Goal: Task Accomplishment & Management: Use online tool/utility

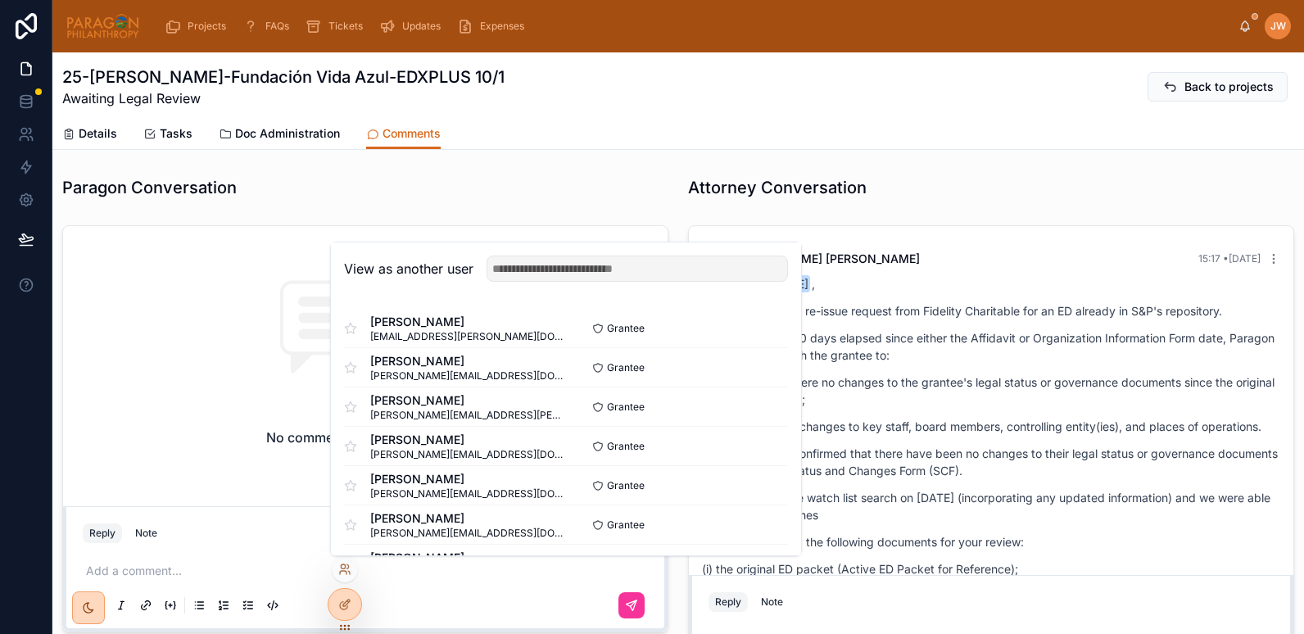
scroll to position [409, 0]
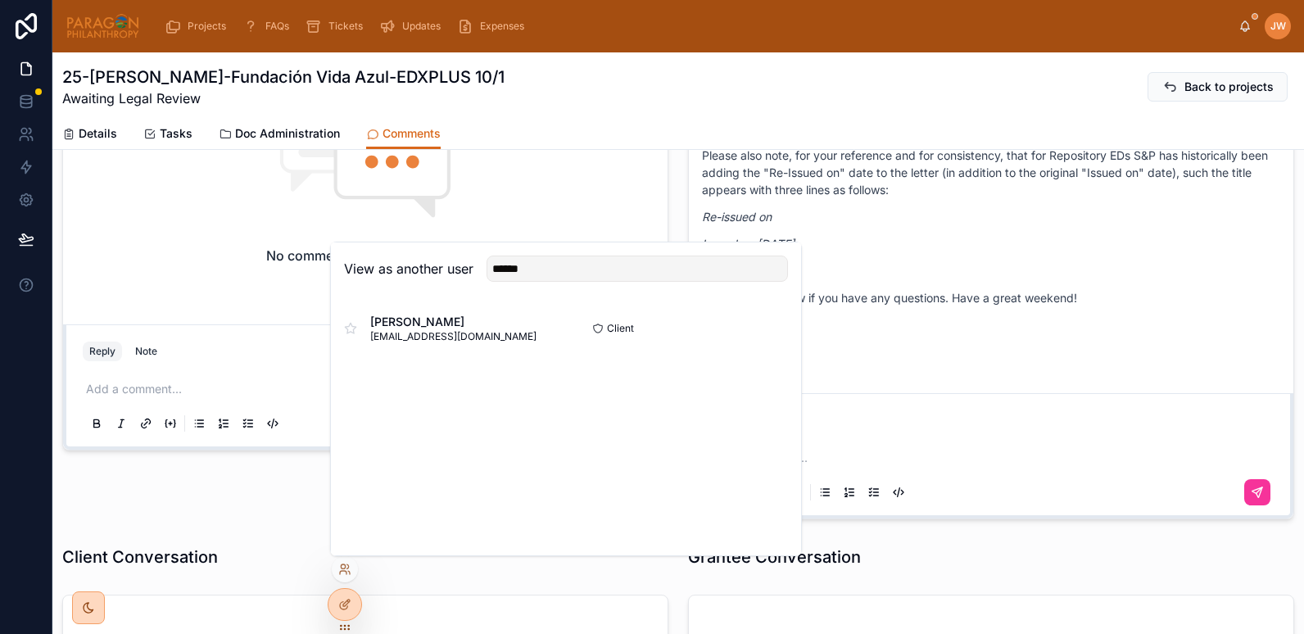
type input "******"
click at [0, 0] on button "Select" at bounding box center [0, 0] width 0 height 0
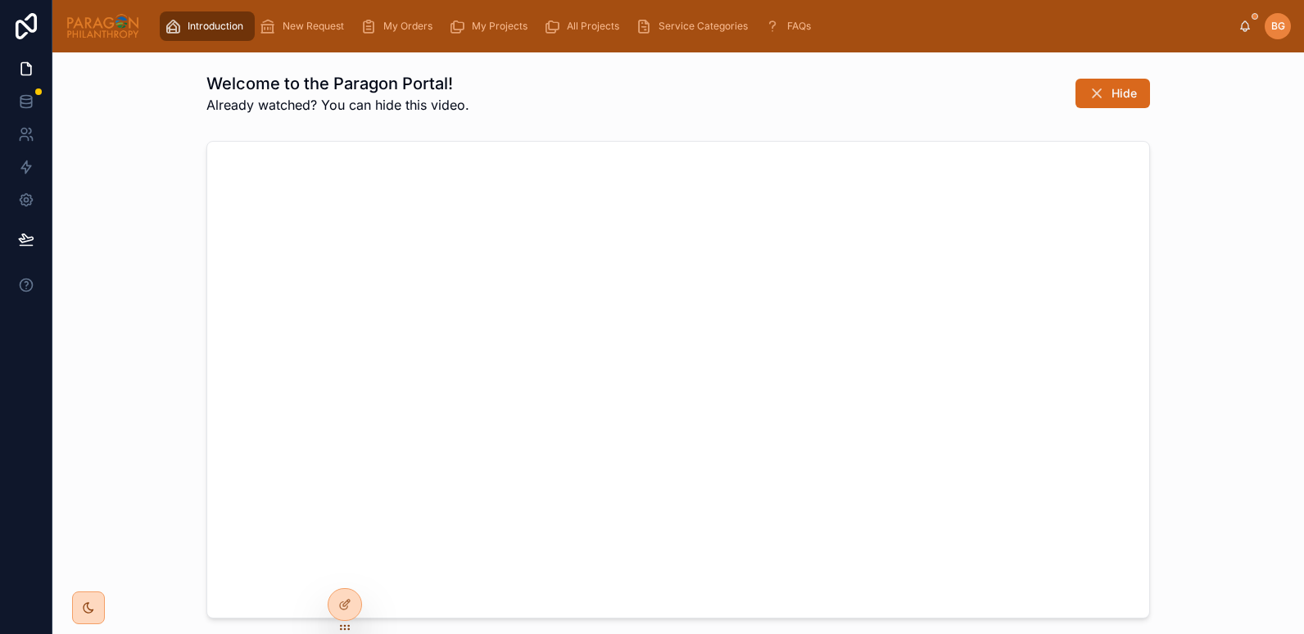
click at [396, 31] on span "My Orders" at bounding box center [407, 26] width 49 height 13
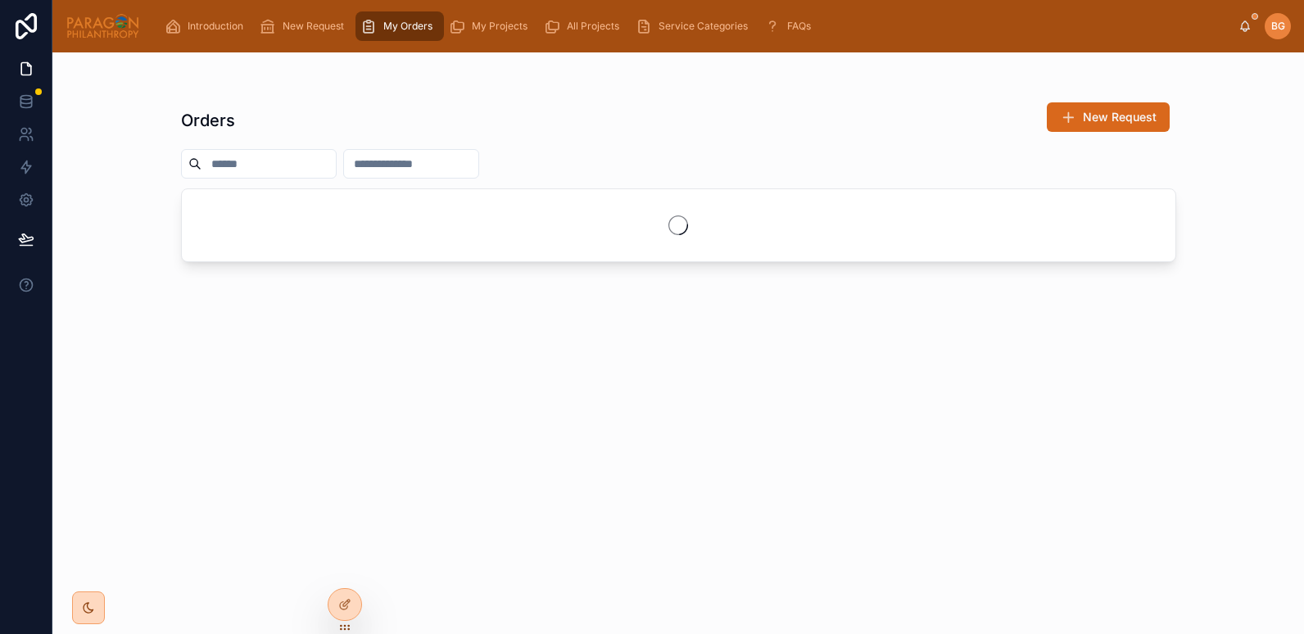
click at [469, 31] on div "My Projects" at bounding box center [491, 26] width 85 height 26
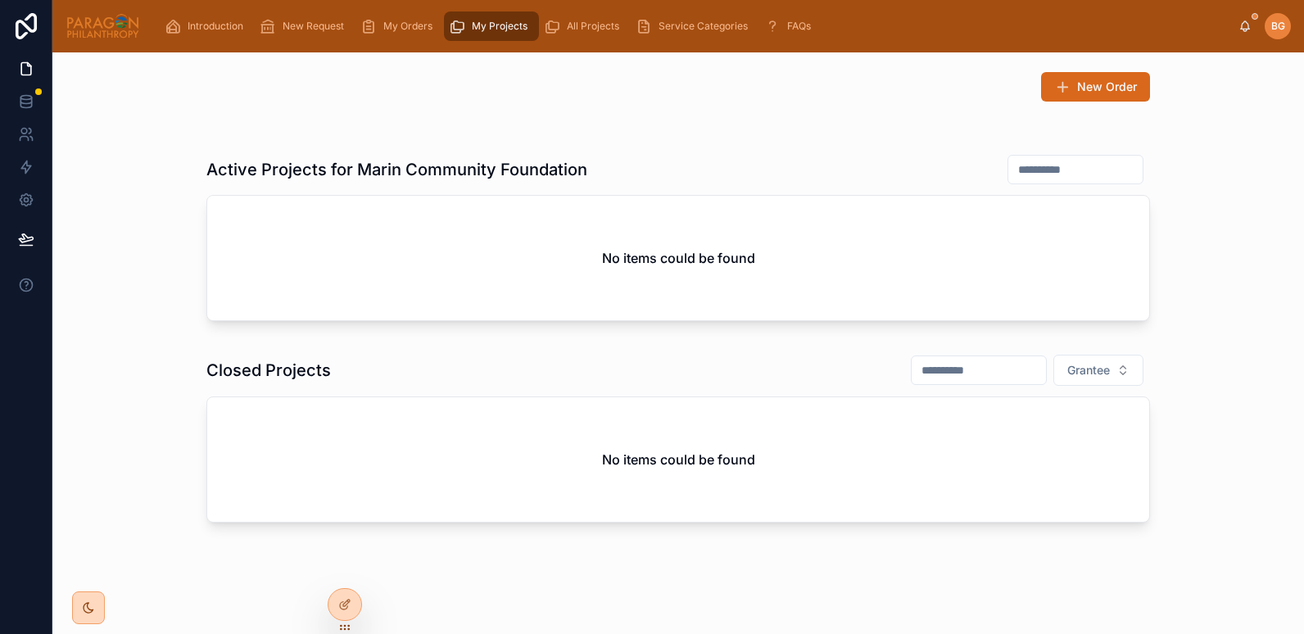
click at [578, 34] on div "All Projects" at bounding box center [585, 26] width 82 height 26
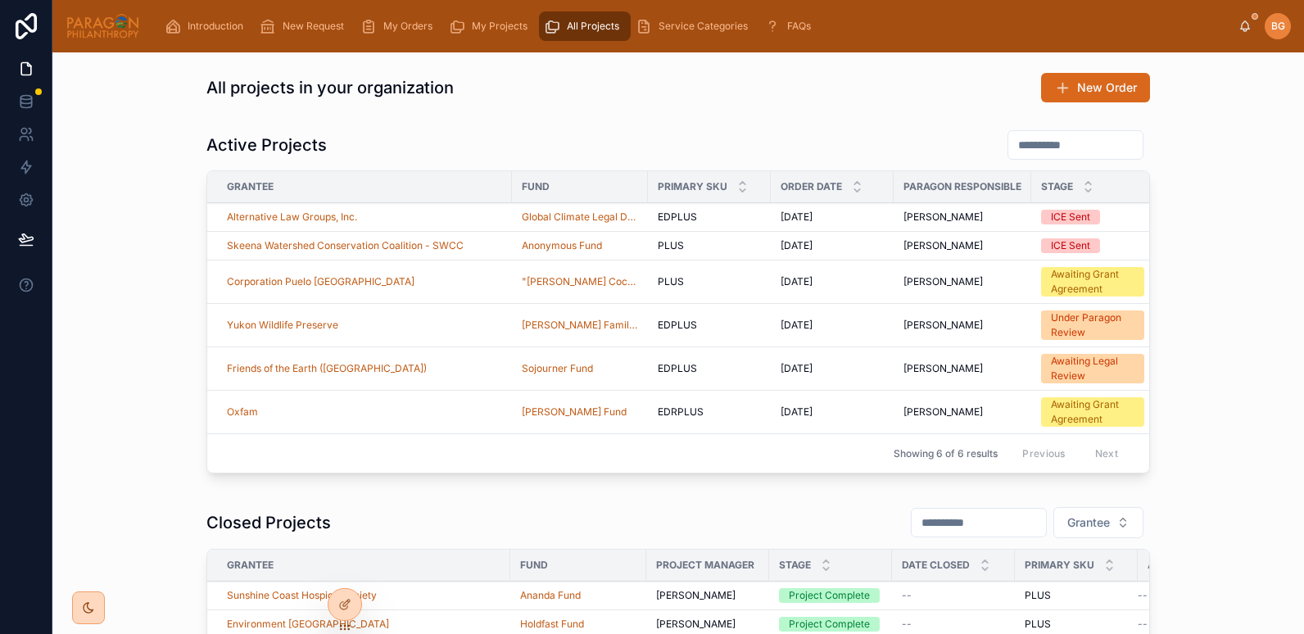
click at [482, 29] on span "My Projects" at bounding box center [500, 26] width 56 height 13
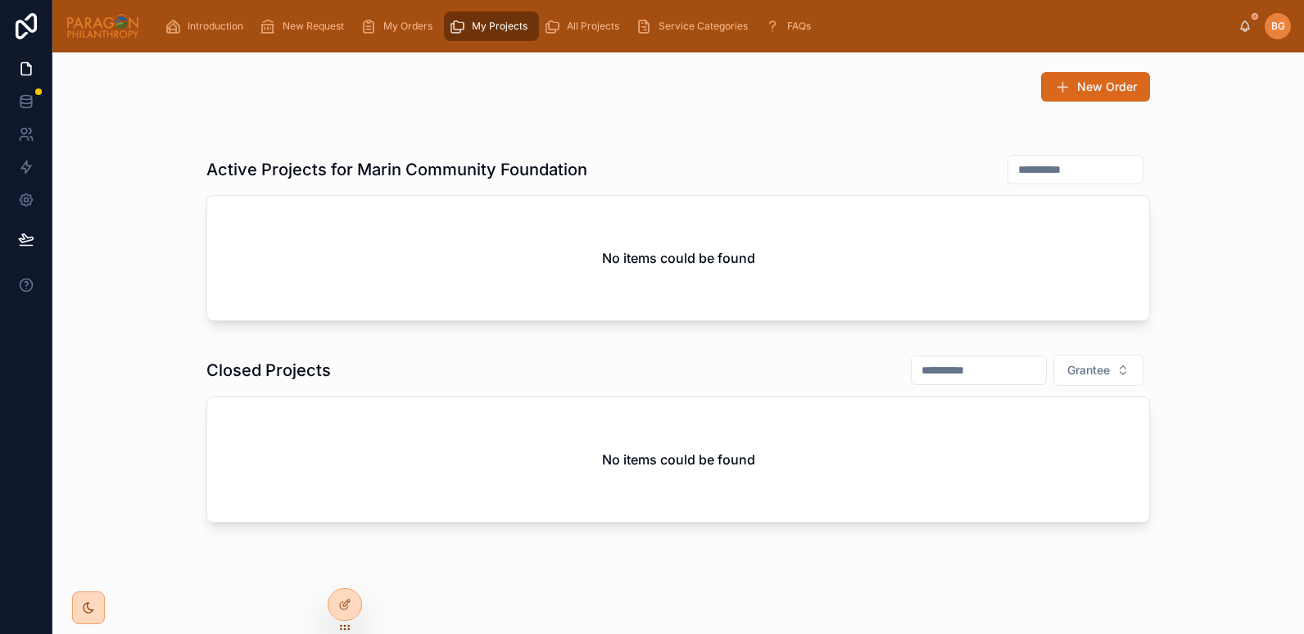
scroll to position [1, 0]
click at [0, 0] on icon at bounding box center [0, 0] width 0 height 0
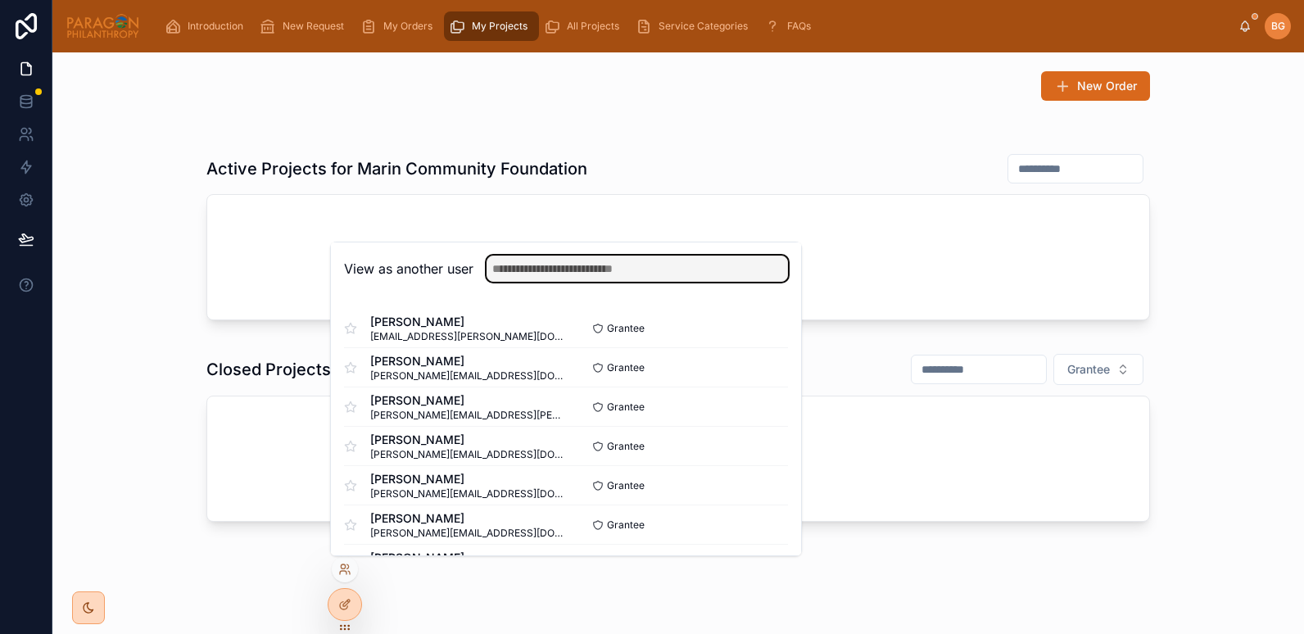
click at [558, 277] on input "text" at bounding box center [636, 268] width 301 height 26
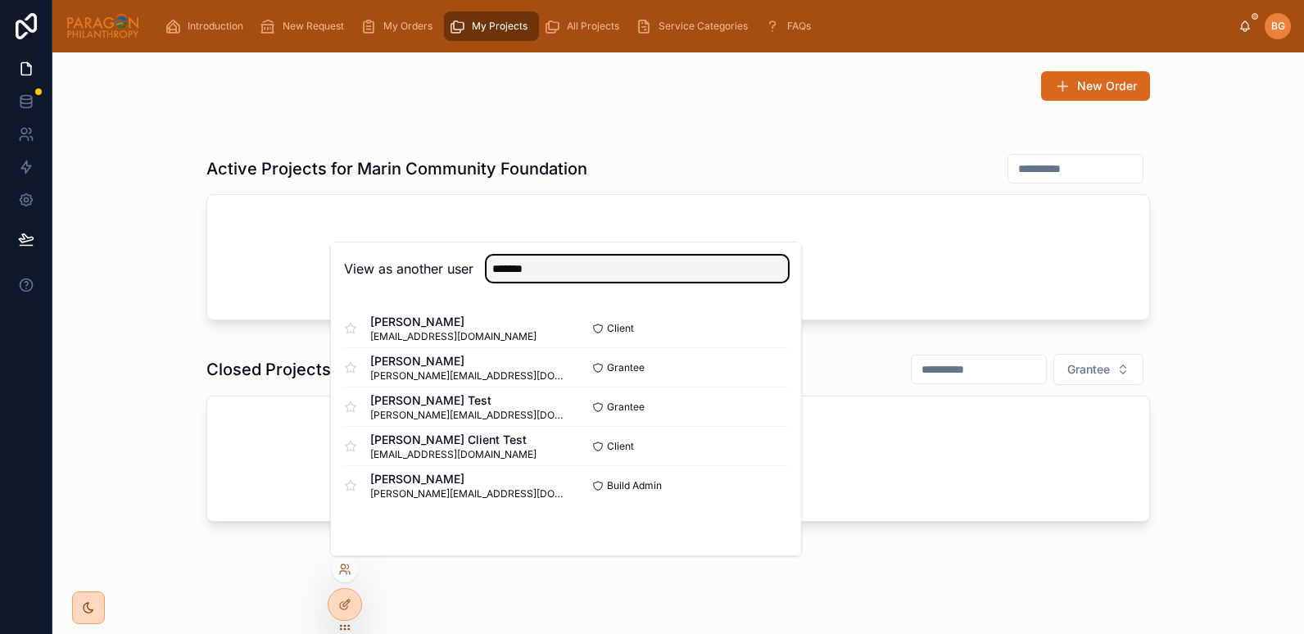
type input "*******"
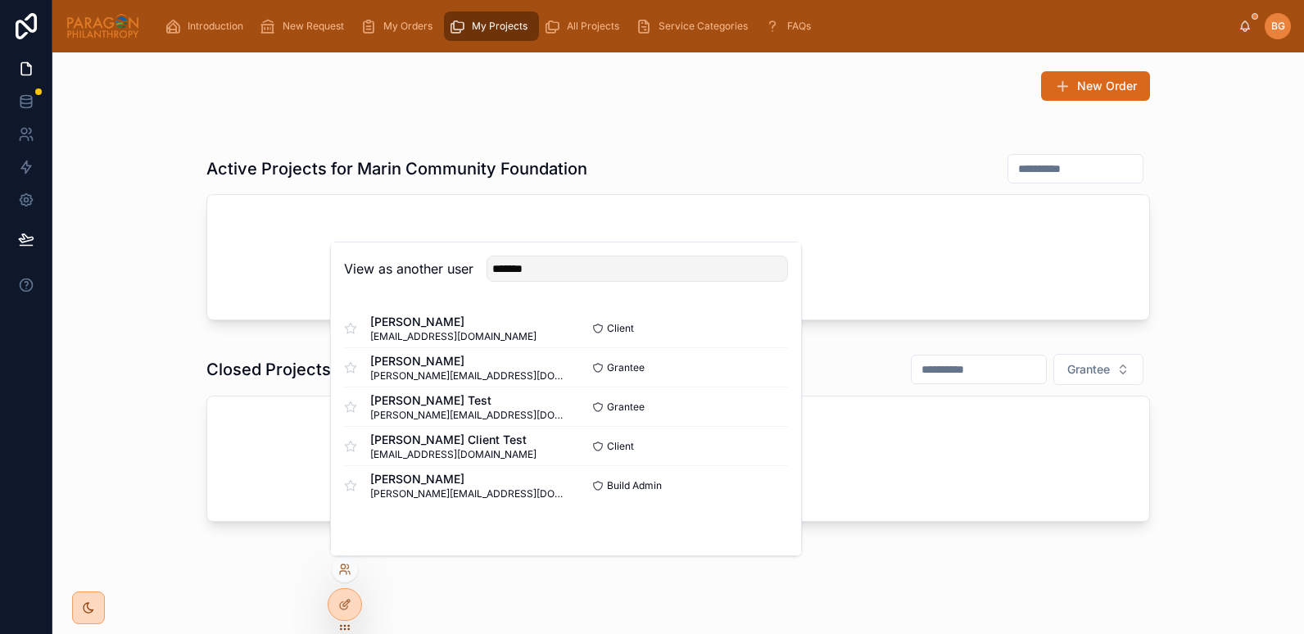
click at [0, 0] on button "Select" at bounding box center [0, 0] width 0 height 0
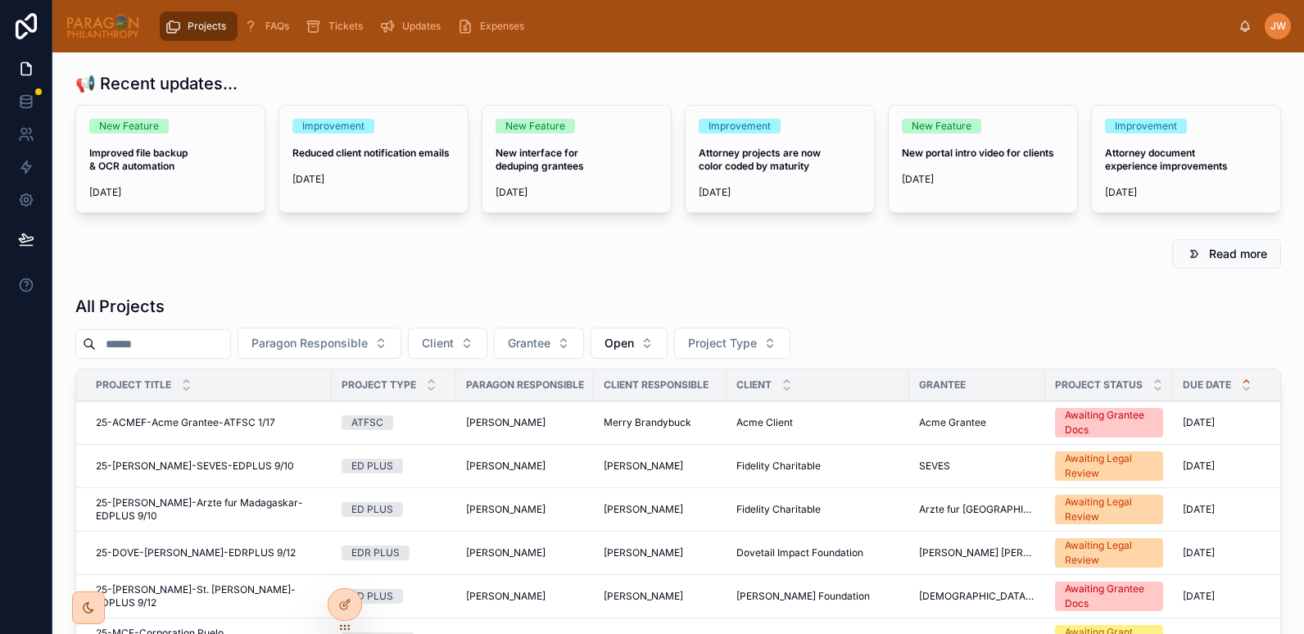
click at [152, 345] on input "text" at bounding box center [163, 343] width 134 height 23
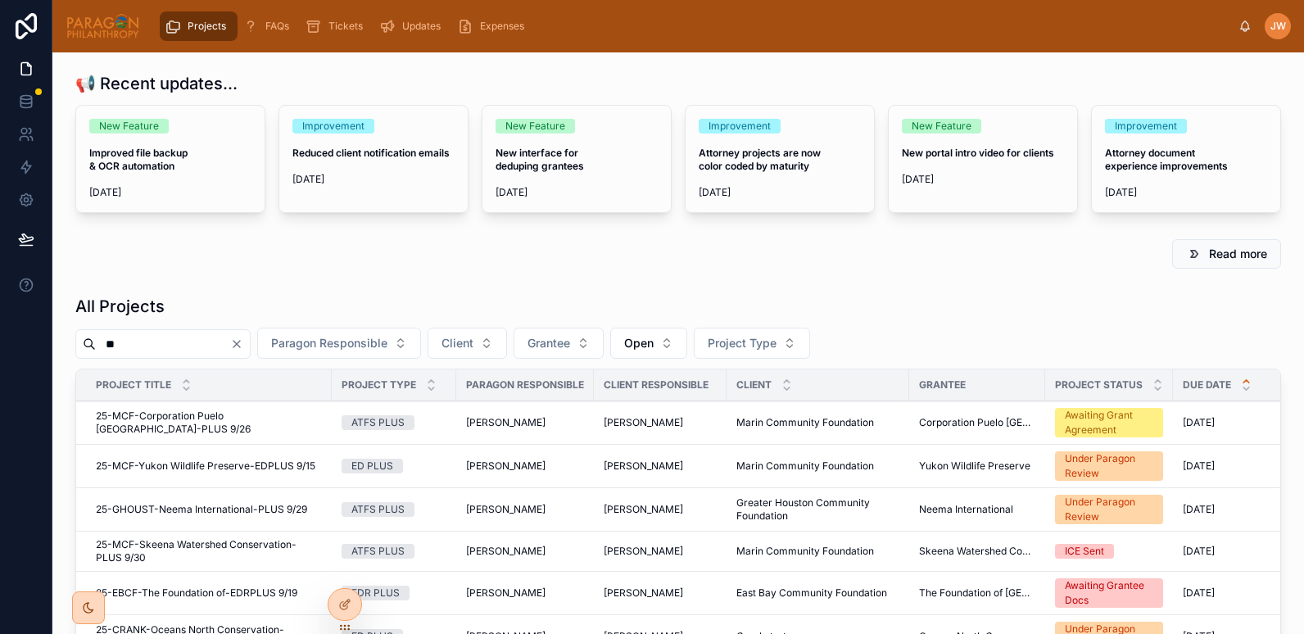
type input "**"
click at [160, 415] on span "25-MCF-Corporation Puelo Patagonia-PLUS 9/26" at bounding box center [209, 422] width 226 height 26
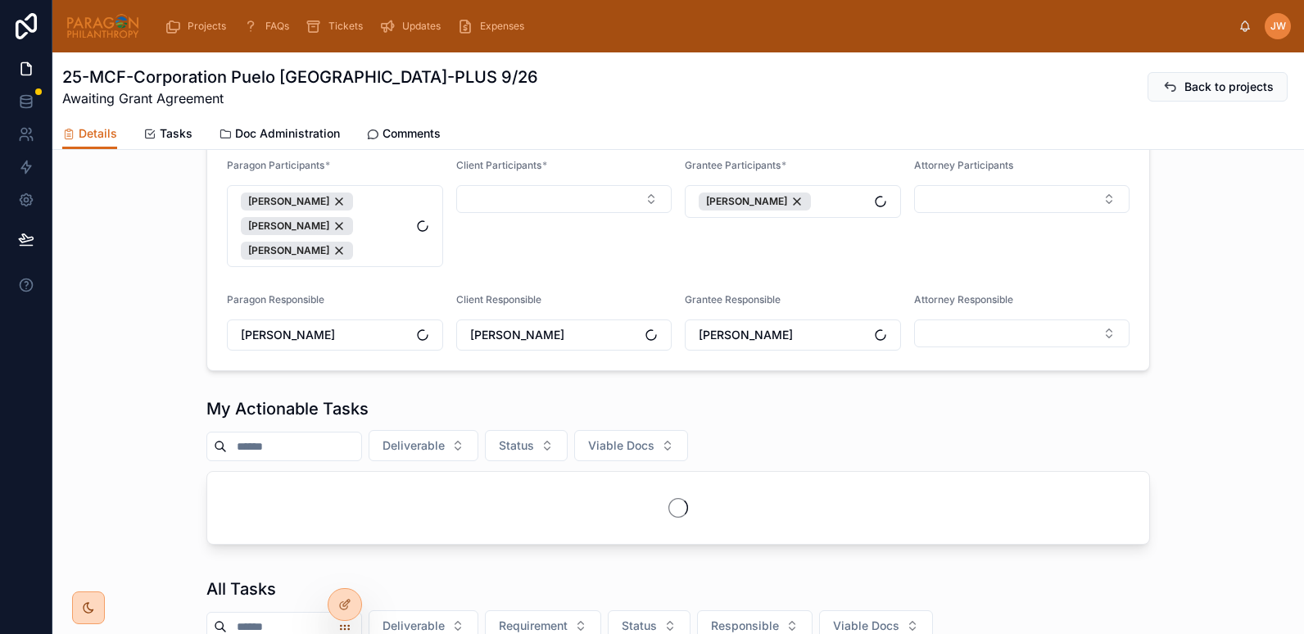
scroll to position [295, 0]
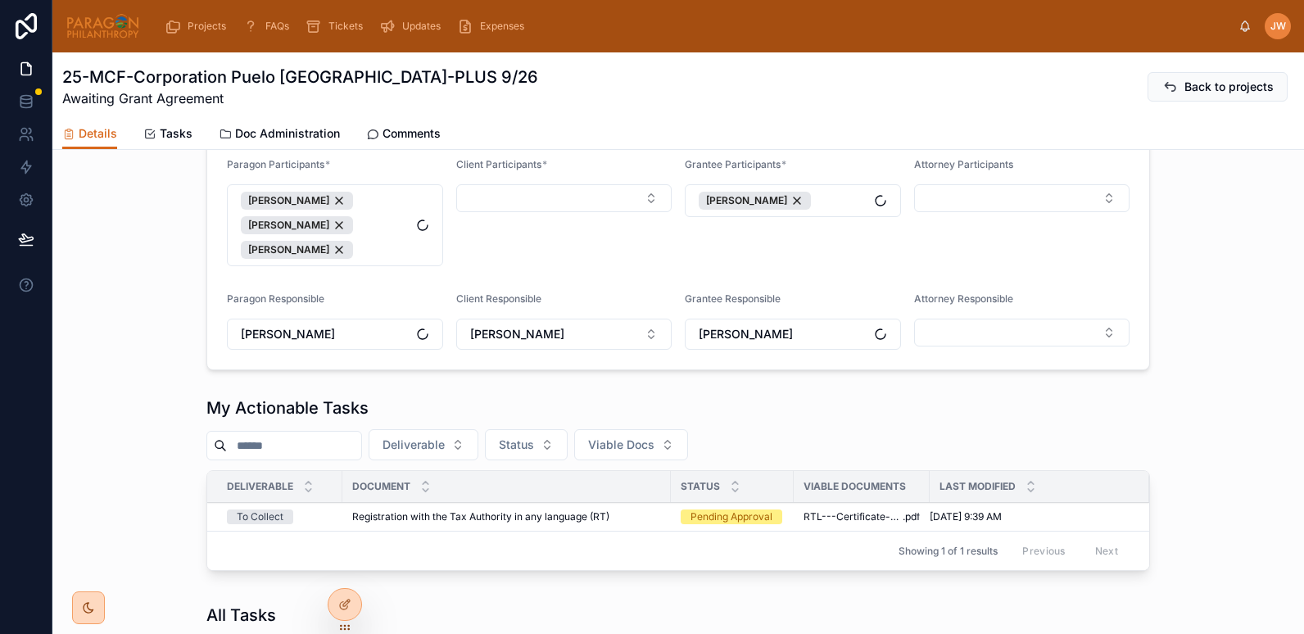
click at [648, 212] on button "Select Button" at bounding box center [564, 198] width 216 height 28
type input "*"
type input "****"
click at [482, 280] on span "[PERSON_NAME]" at bounding box center [497, 275] width 94 height 16
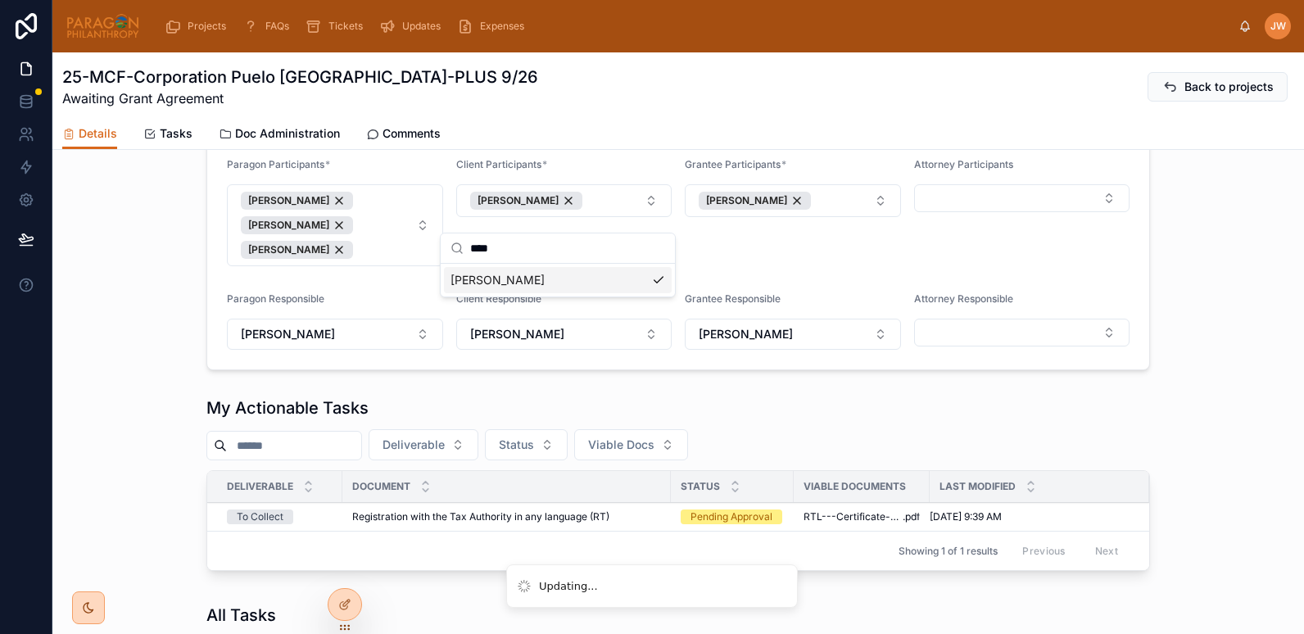
click at [824, 265] on div "Grantee Participants * Andres Diez Prat" at bounding box center [793, 212] width 216 height 108
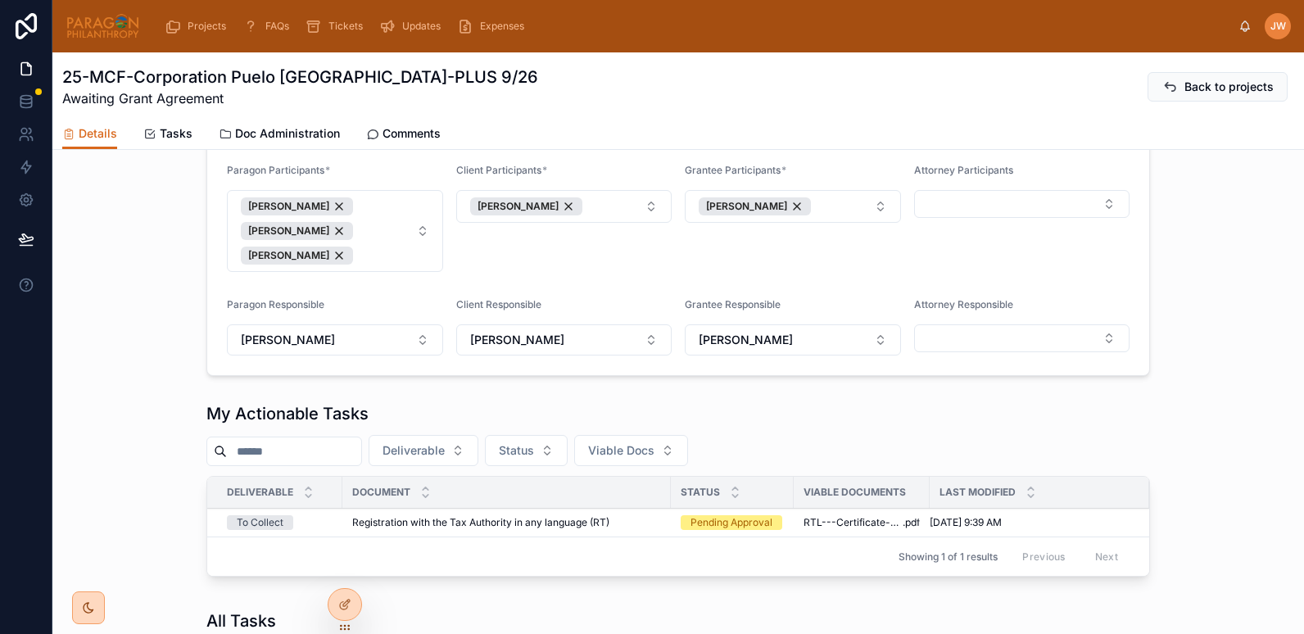
scroll to position [282, 0]
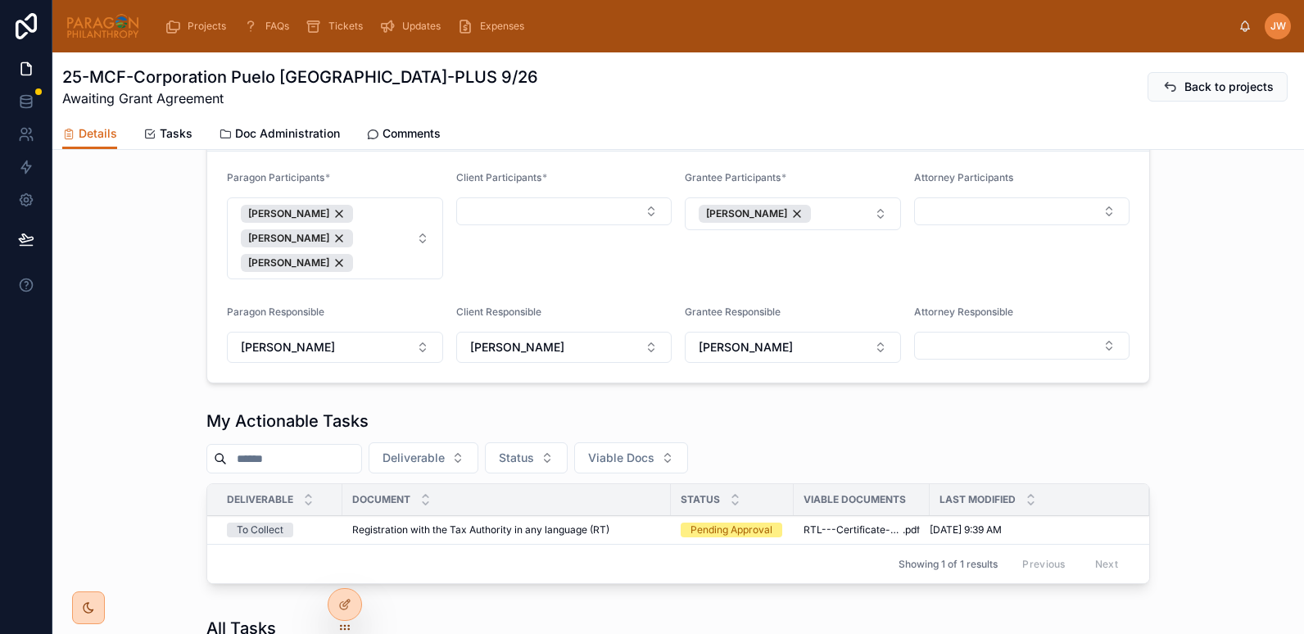
click at [0, 0] on icon at bounding box center [0, 0] width 0 height 0
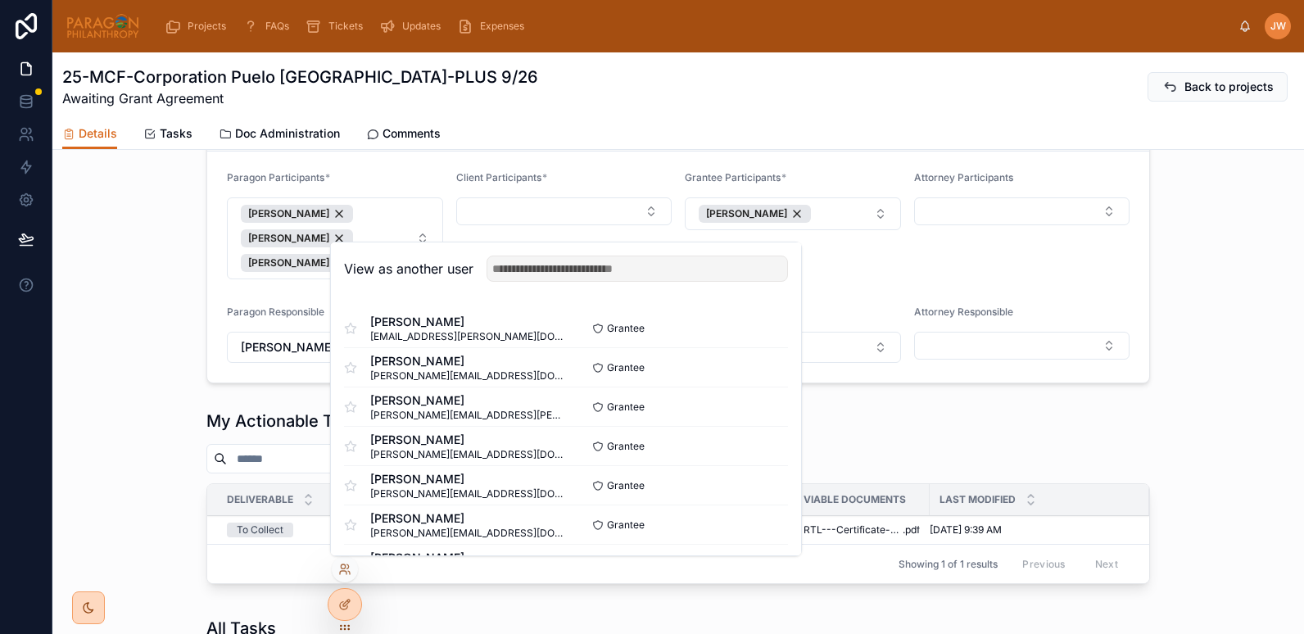
click at [132, 314] on div "Assignments Removing a user who has Document assignments in this Project will r…" at bounding box center [677, 222] width 1251 height 335
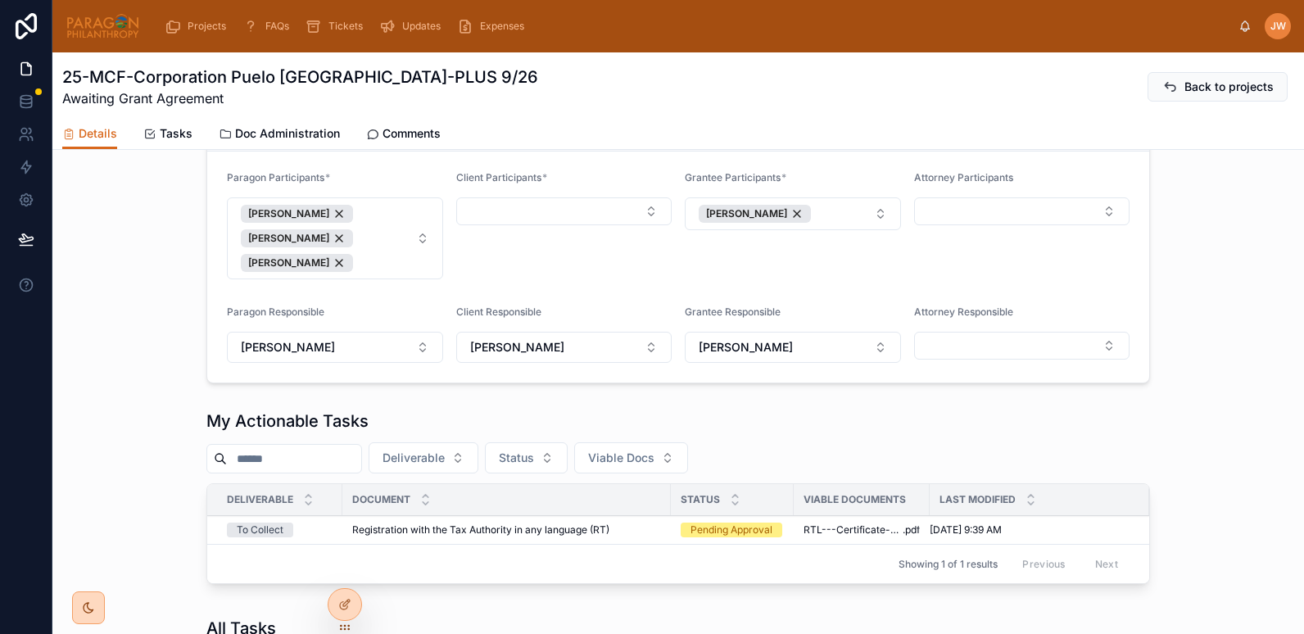
click at [513, 225] on button "Select Button" at bounding box center [564, 211] width 216 height 28
type input "****"
click at [508, 286] on span "[PERSON_NAME]" at bounding box center [497, 288] width 94 height 16
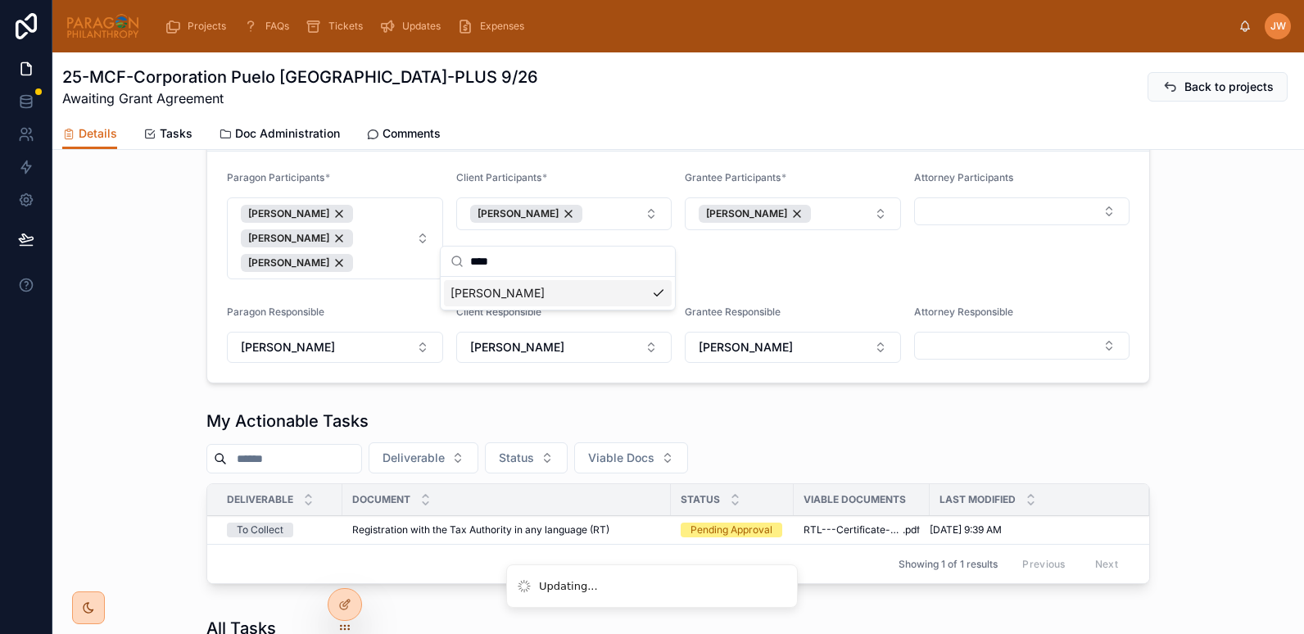
click at [821, 279] on div "Grantee Participants * Andres Diez Prat" at bounding box center [793, 225] width 216 height 108
click at [278, 135] on span "Doc Administration" at bounding box center [287, 133] width 105 height 16
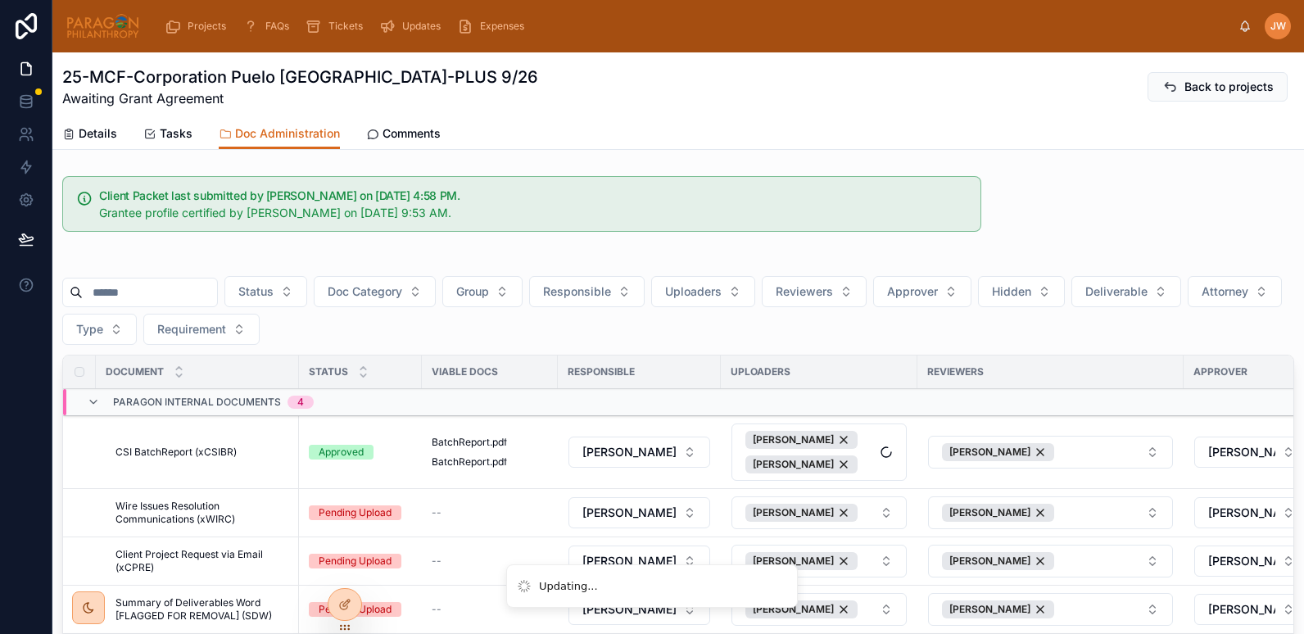
click at [95, 129] on span "Details" at bounding box center [98, 133] width 38 height 16
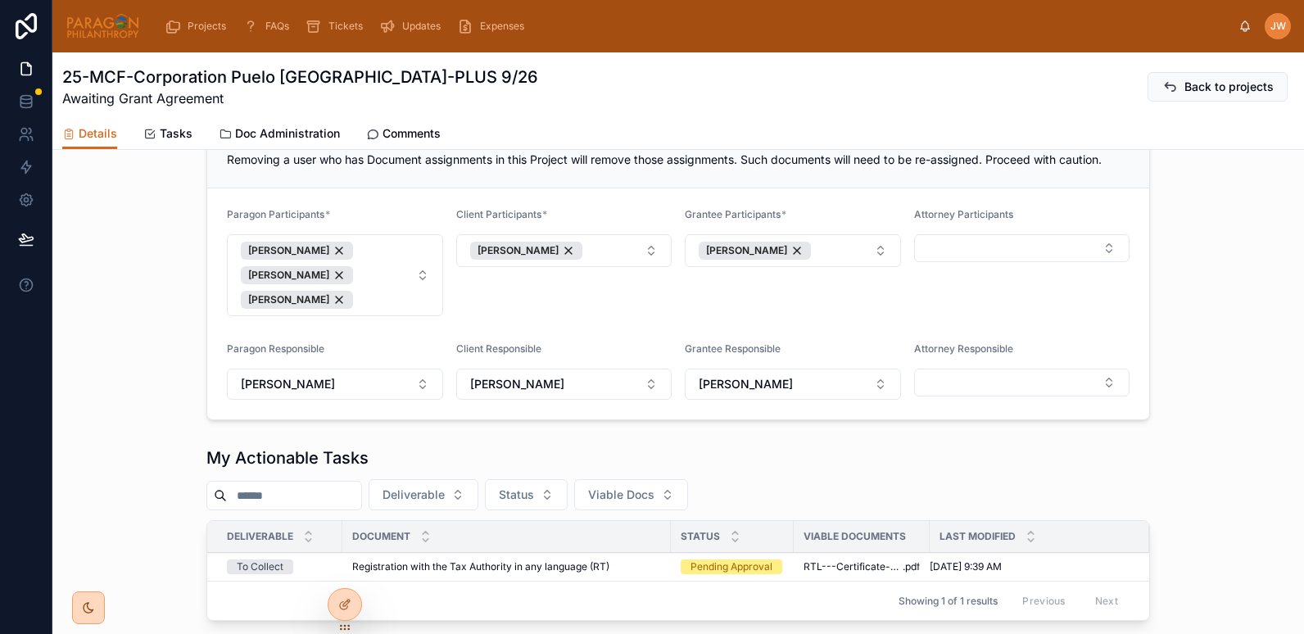
scroll to position [250, 0]
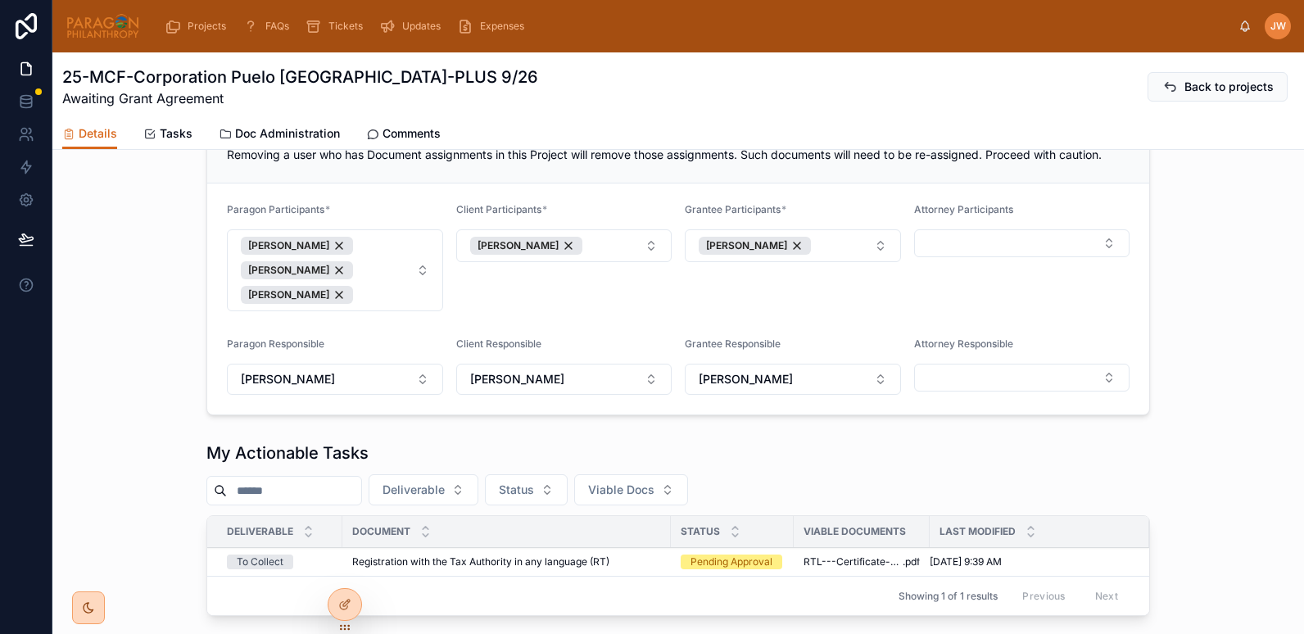
click at [0, 0] on icon at bounding box center [0, 0] width 0 height 0
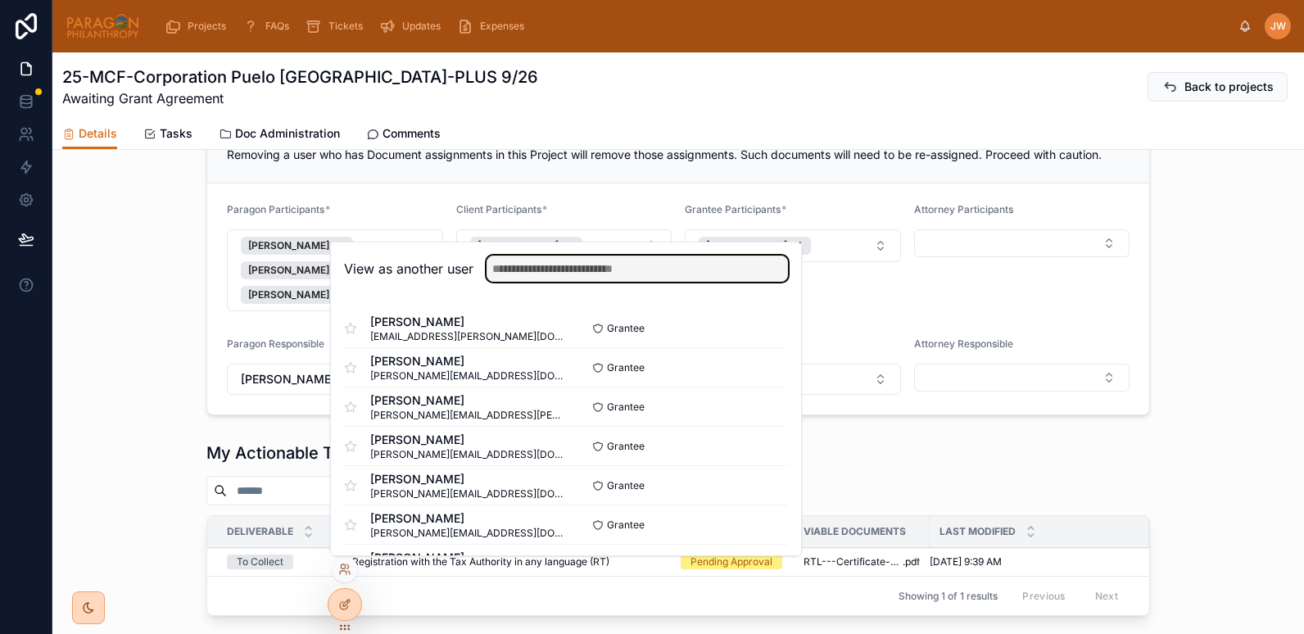
click at [554, 265] on input "text" at bounding box center [636, 268] width 301 height 26
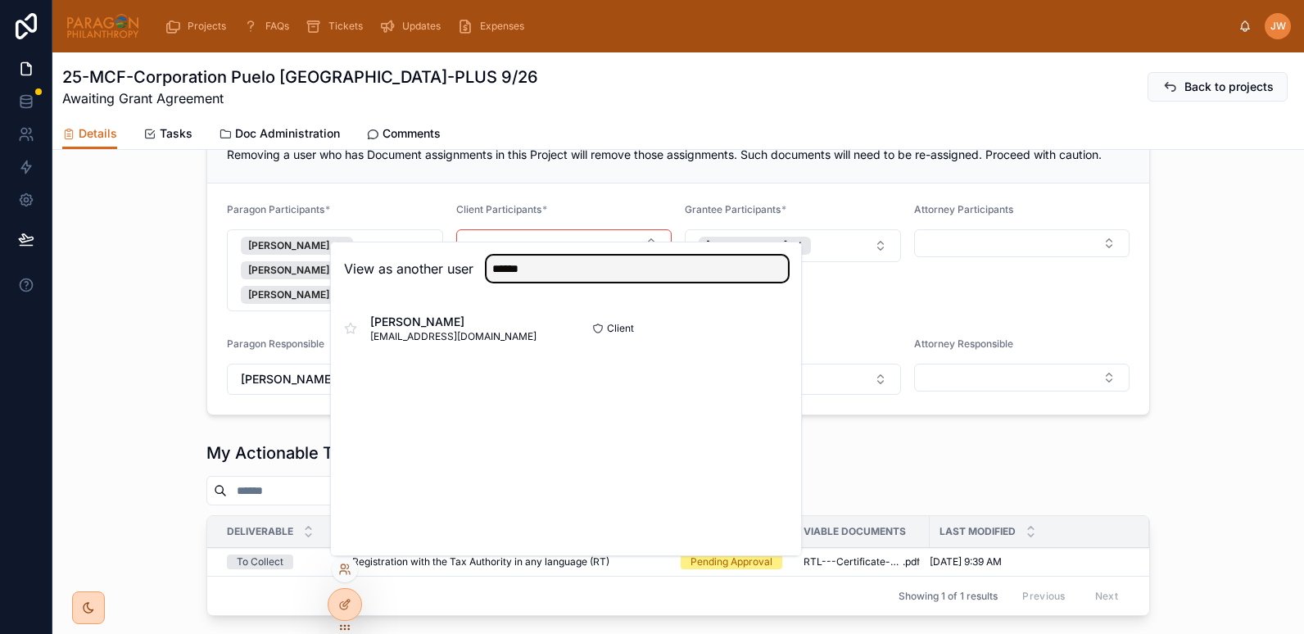
type input "******"
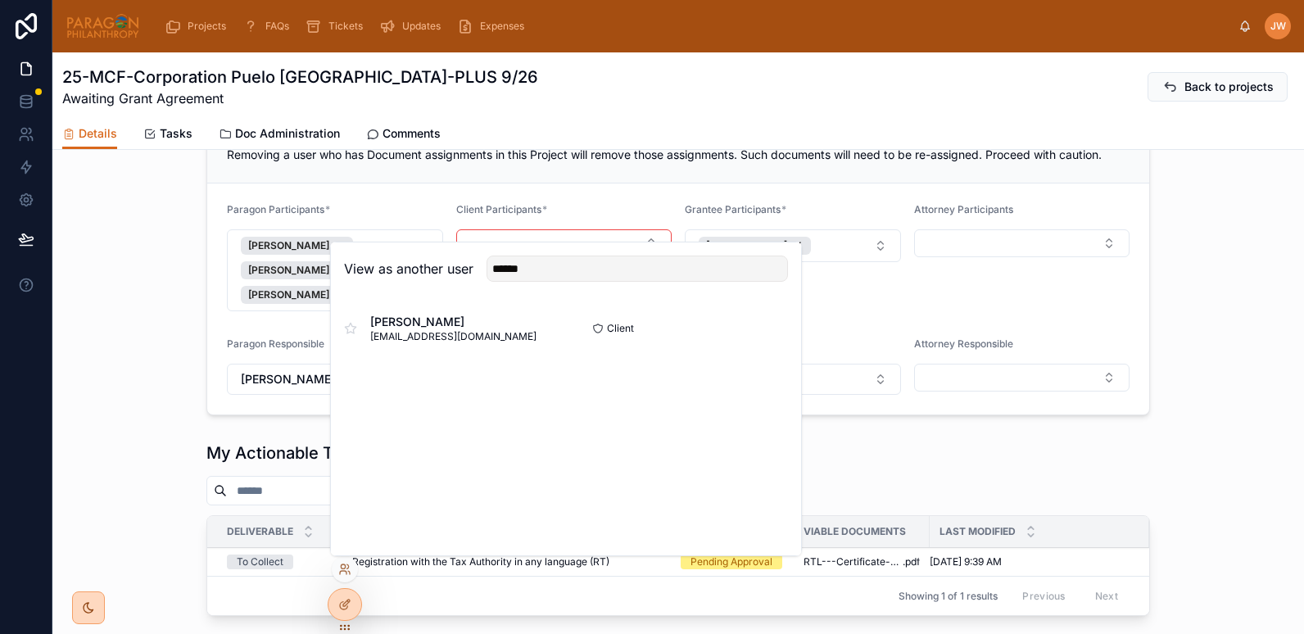
click at [0, 0] on button "Select" at bounding box center [0, 0] width 0 height 0
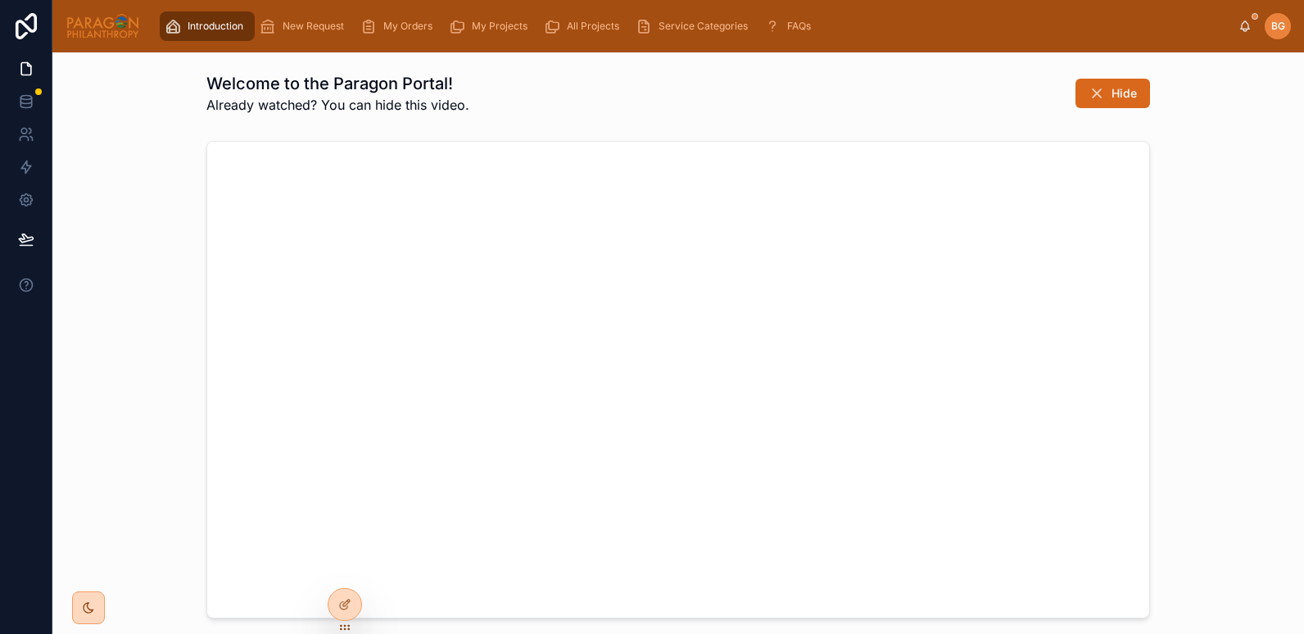
click at [479, 24] on span "My Projects" at bounding box center [500, 26] width 56 height 13
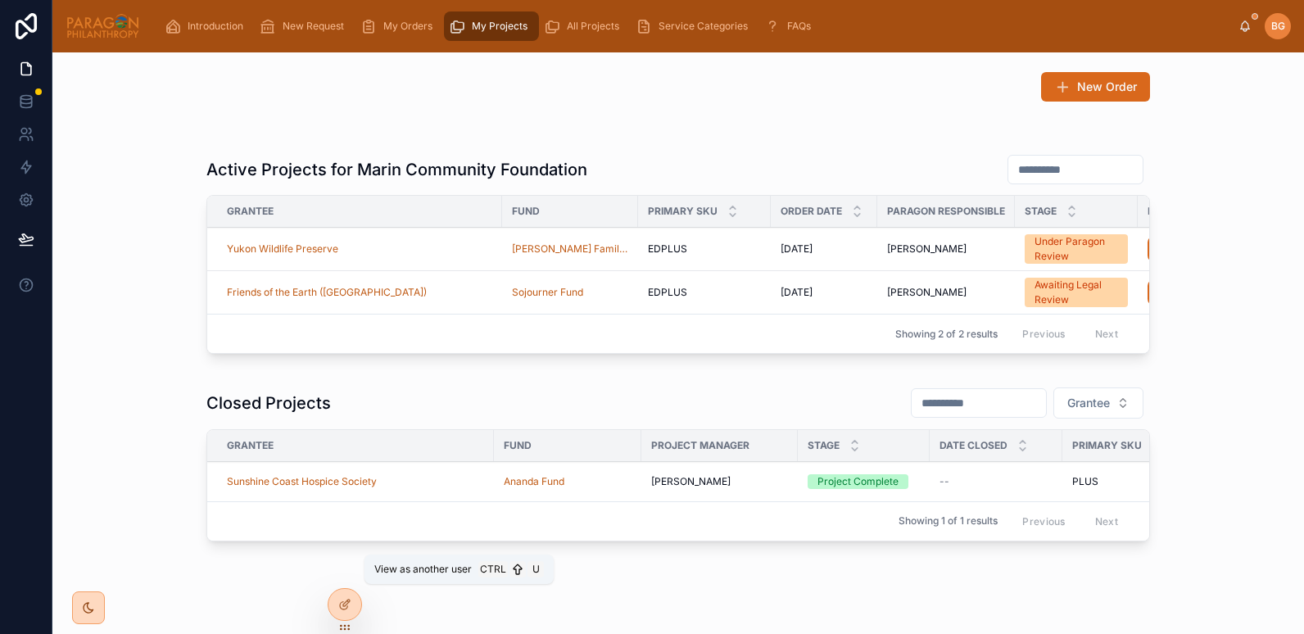
click at [0, 0] on icon at bounding box center [0, 0] width 0 height 0
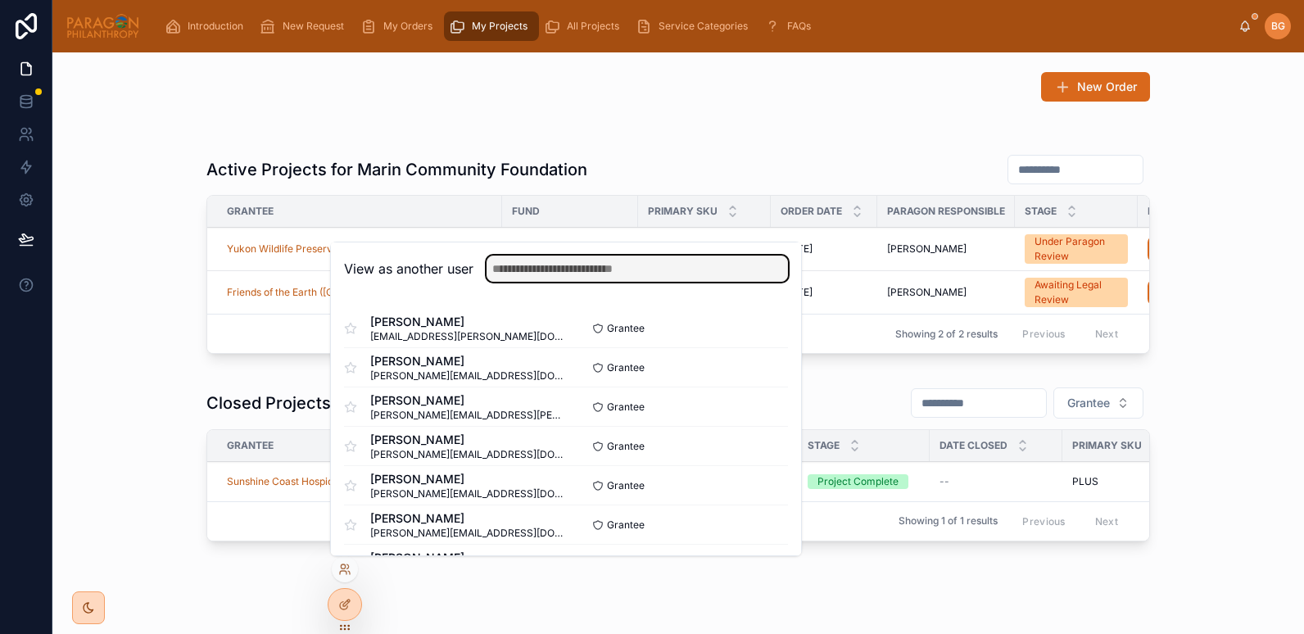
click at [530, 277] on input "text" at bounding box center [636, 268] width 301 height 26
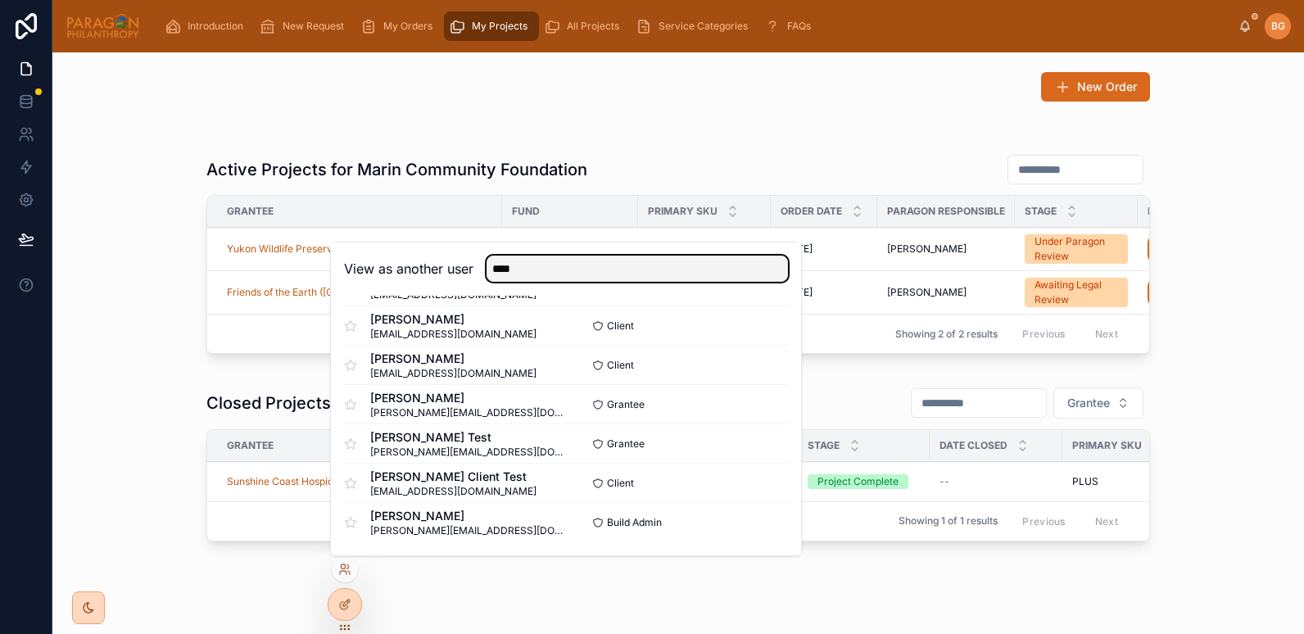
type input "****"
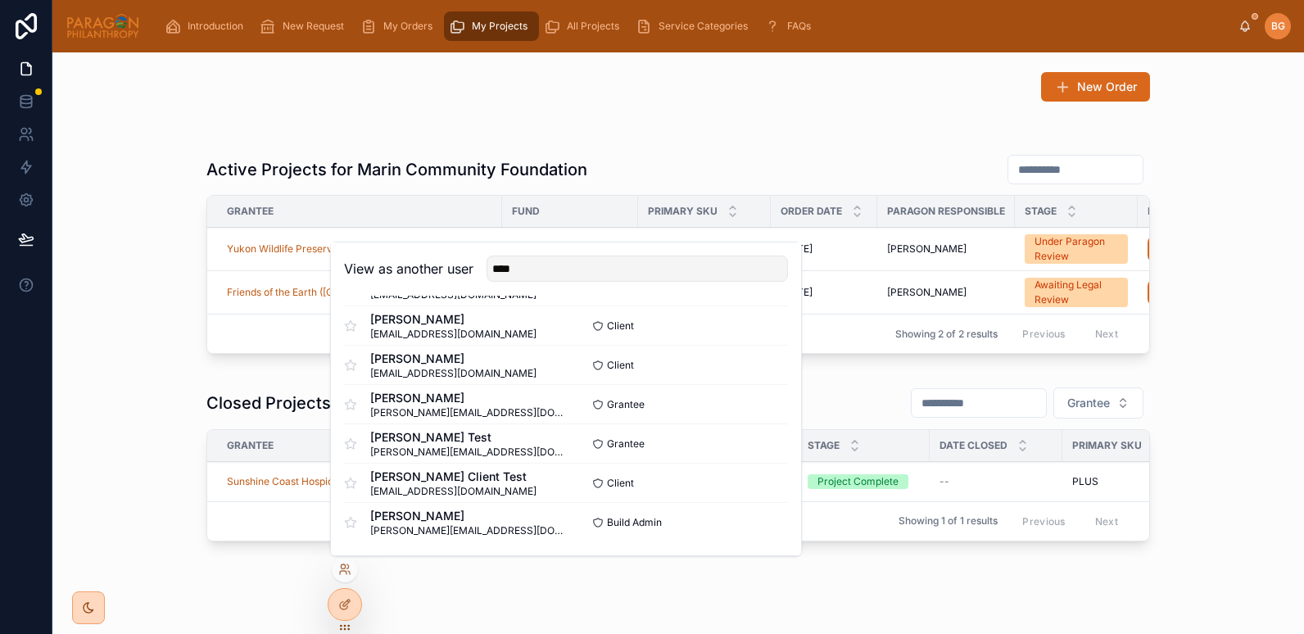
click at [0, 0] on button "Select" at bounding box center [0, 0] width 0 height 0
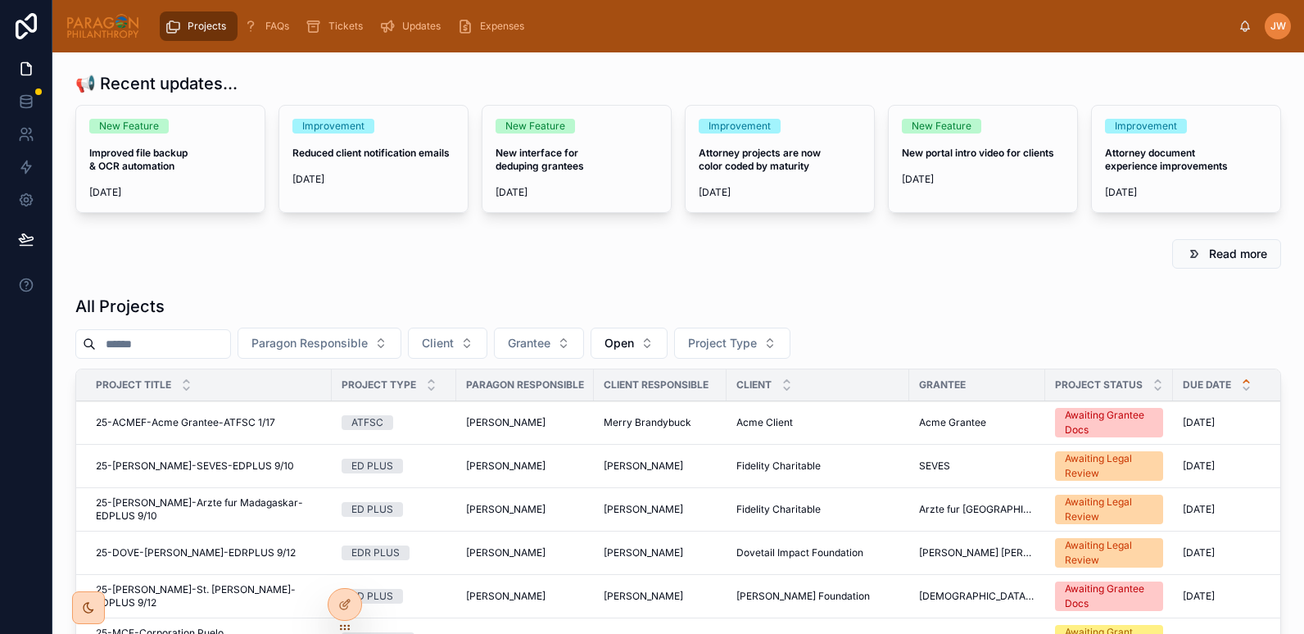
click at [170, 347] on input "text" at bounding box center [163, 343] width 134 height 23
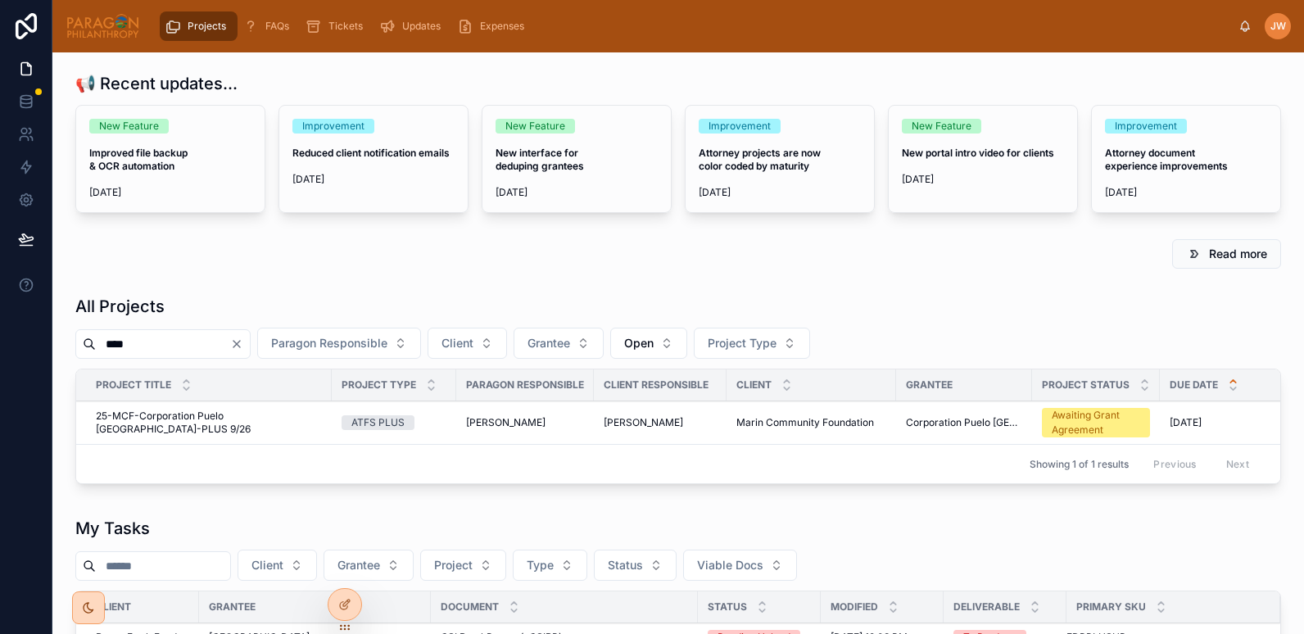
type input "****"
click at [156, 409] on td "25-MCF-Corporation Puelo Patagonia-PLUS 9/26 25-MCF-Corporation Puelo Patagonia…" at bounding box center [203, 422] width 255 height 43
click at [164, 414] on span "25-MCF-Corporation Puelo Patagonia-PLUS 9/26" at bounding box center [209, 422] width 226 height 26
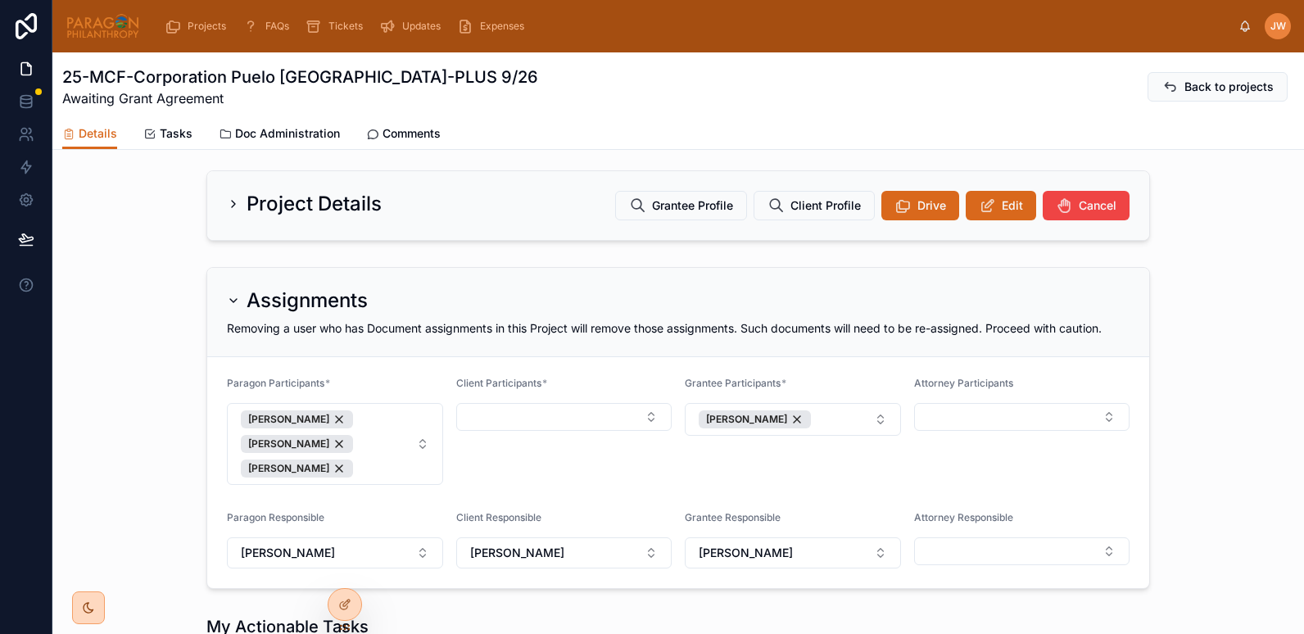
scroll to position [77, 0]
click at [613, 425] on button "Select Button" at bounding box center [564, 416] width 216 height 28
type input "*"
type input "****"
click at [488, 495] on span "[PERSON_NAME]" at bounding box center [497, 493] width 94 height 16
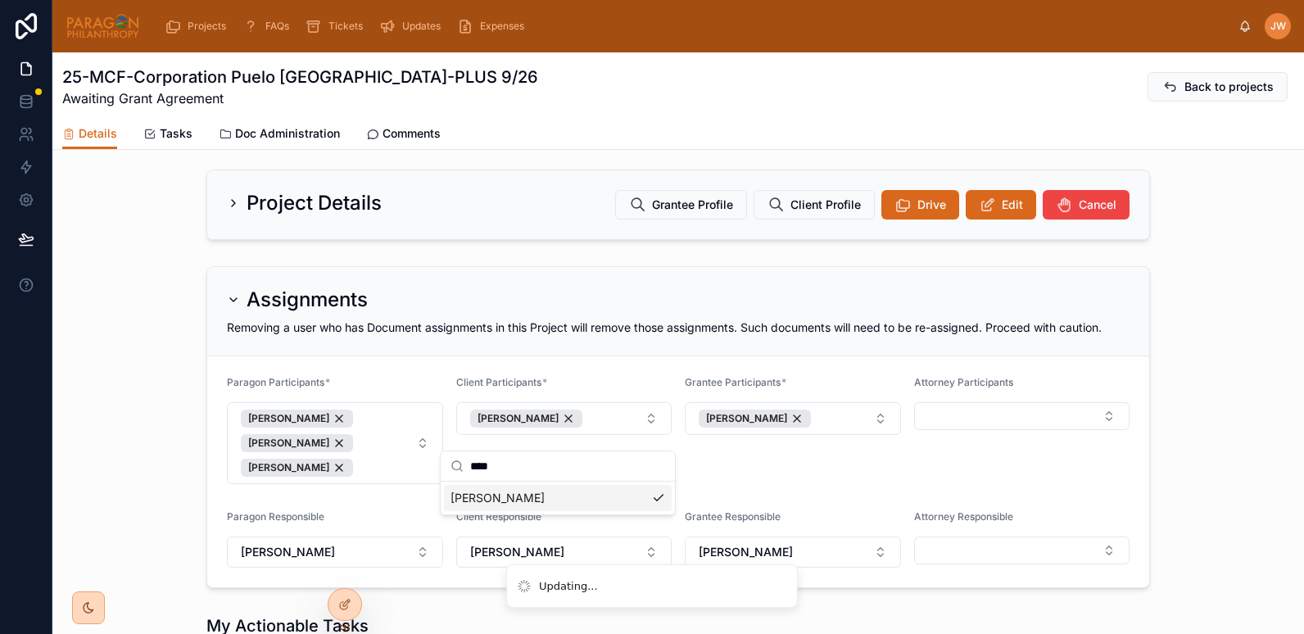
click at [274, 140] on span "Doc Administration" at bounding box center [287, 133] width 105 height 16
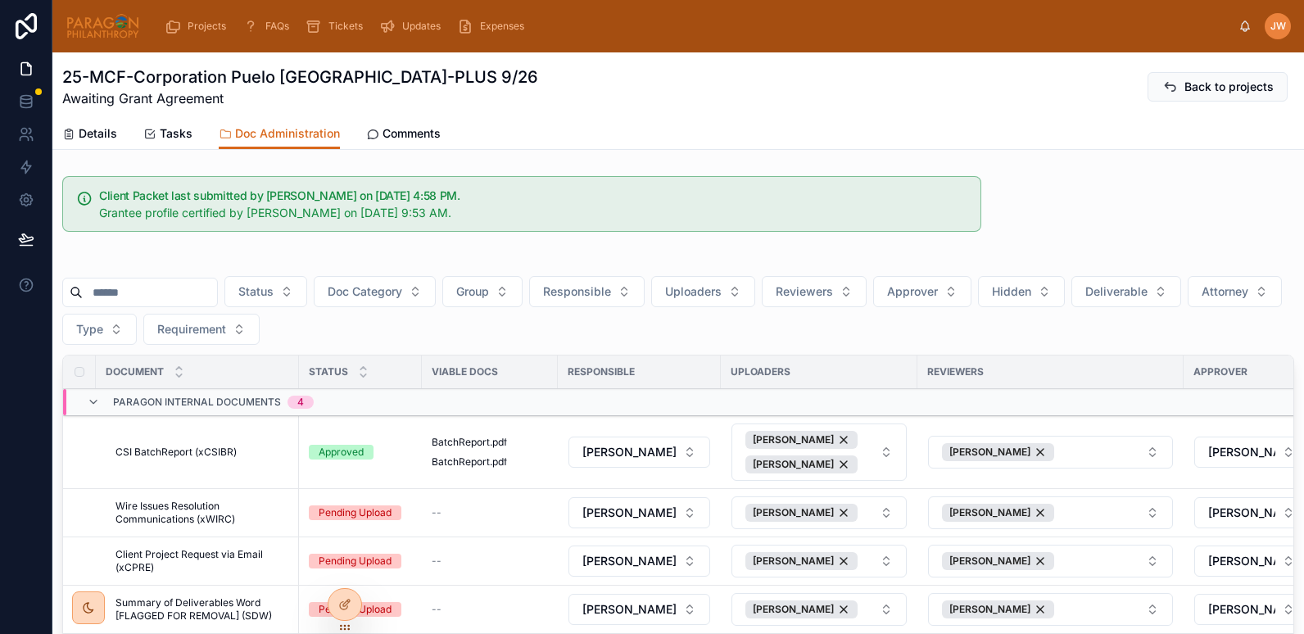
click at [402, 128] on span "Comments" at bounding box center [411, 133] width 58 height 16
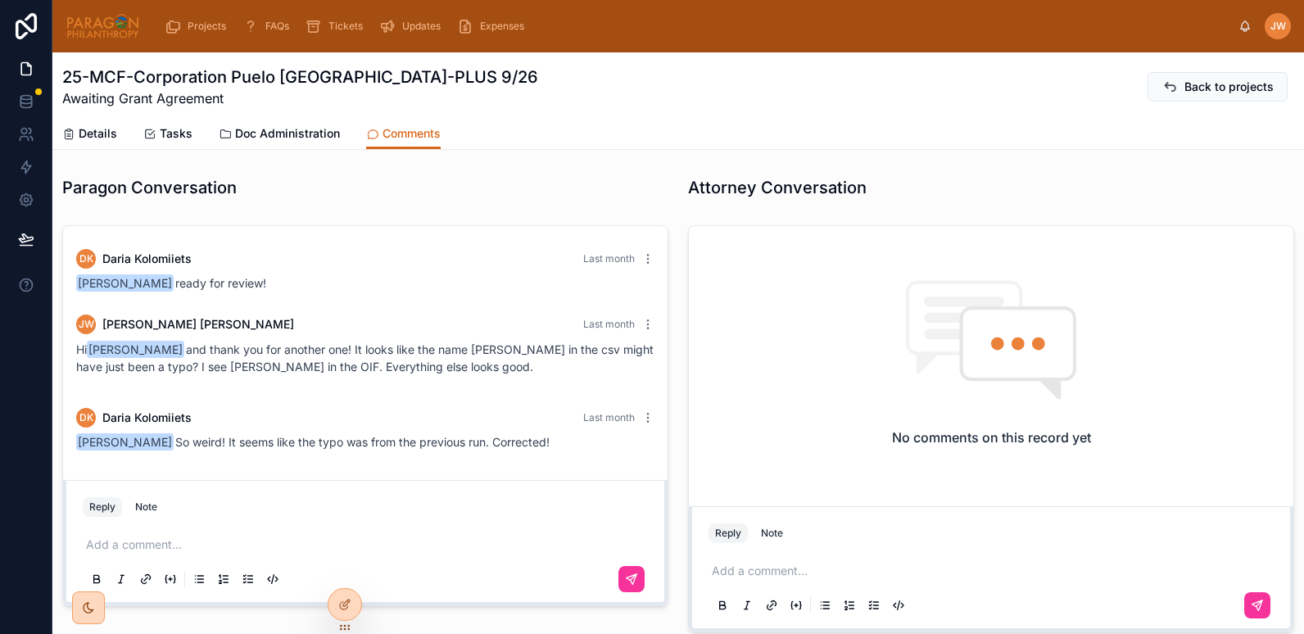
drag, startPoint x: 81, startPoint y: 125, endPoint x: 70, endPoint y: 129, distance: 12.2
click at [70, 129] on icon at bounding box center [68, 134] width 13 height 13
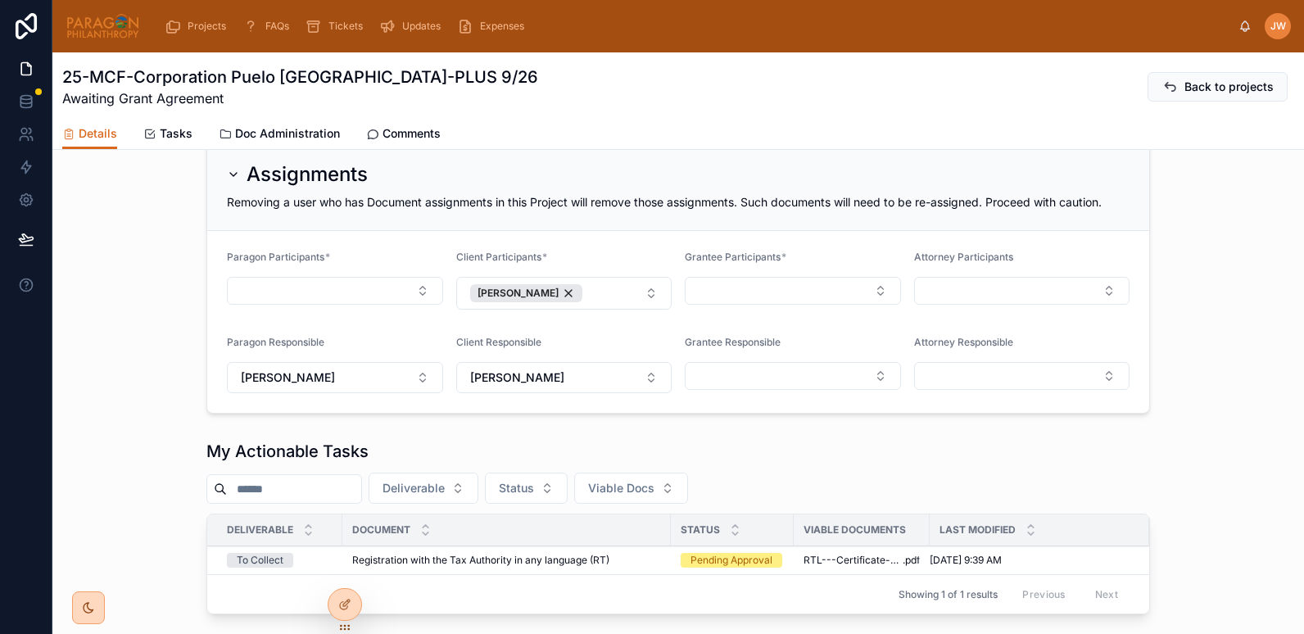
scroll to position [201, 0]
drag, startPoint x: 468, startPoint y: 138, endPoint x: 357, endPoint y: 141, distance: 110.6
click at [357, 141] on div "Details Tasks Doc Administration Comments" at bounding box center [678, 133] width 1232 height 31
copy div "Comments"
click at [120, 238] on div "Assignments Removing a user who has Document assignments in this Project will r…" at bounding box center [677, 278] width 1251 height 286
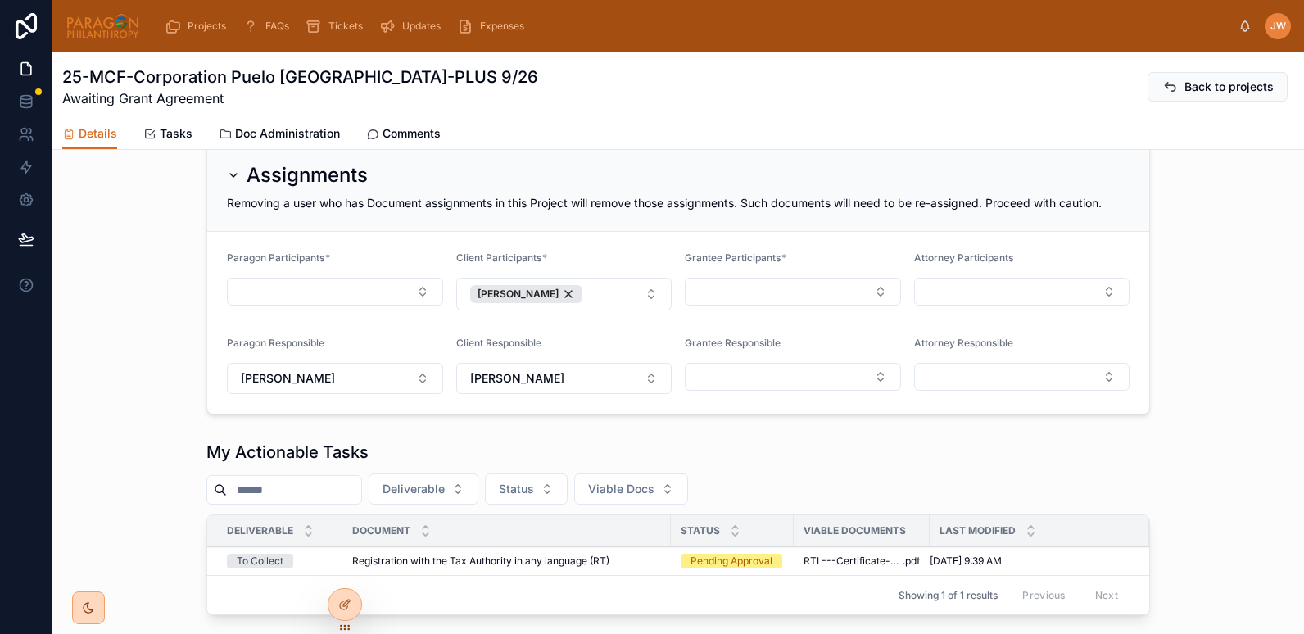
click at [251, 131] on span "Doc Administration" at bounding box center [287, 133] width 105 height 16
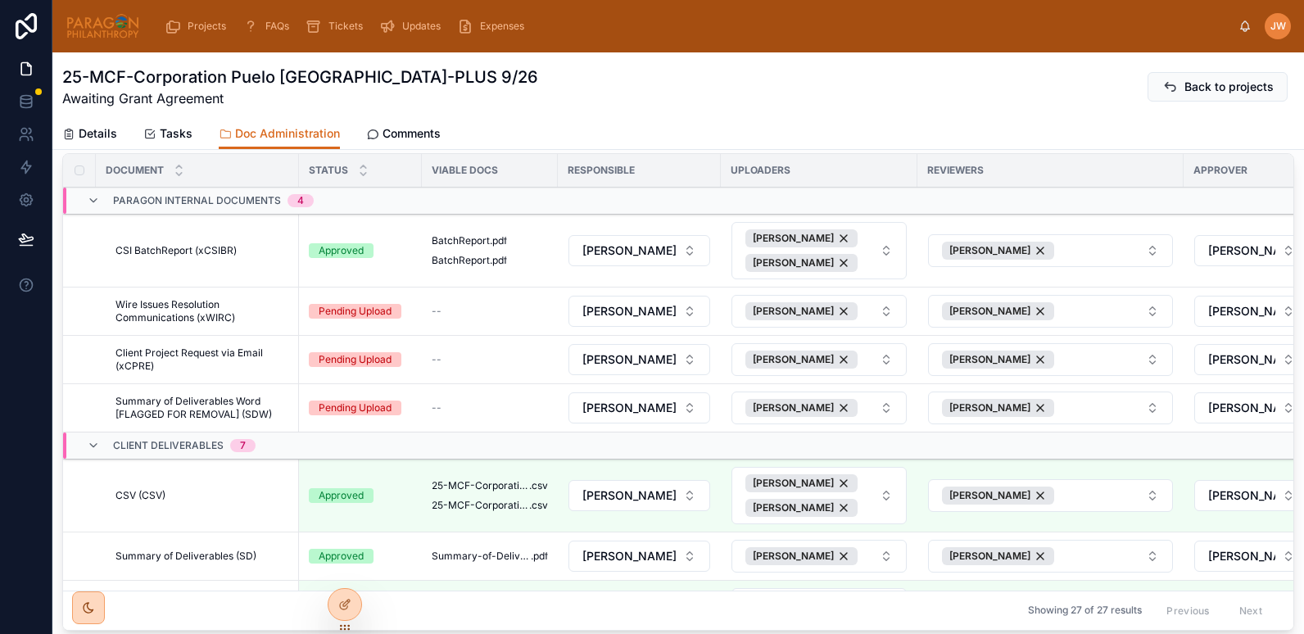
click at [86, 130] on span "Details" at bounding box center [98, 133] width 38 height 16
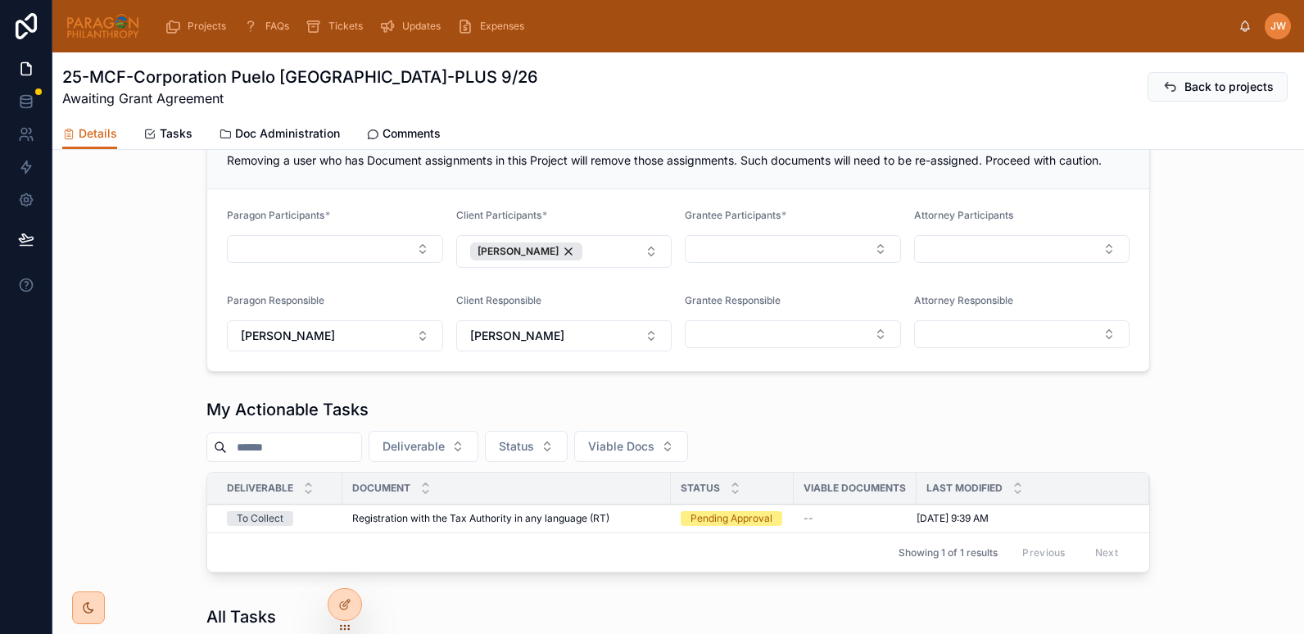
scroll to position [240, 0]
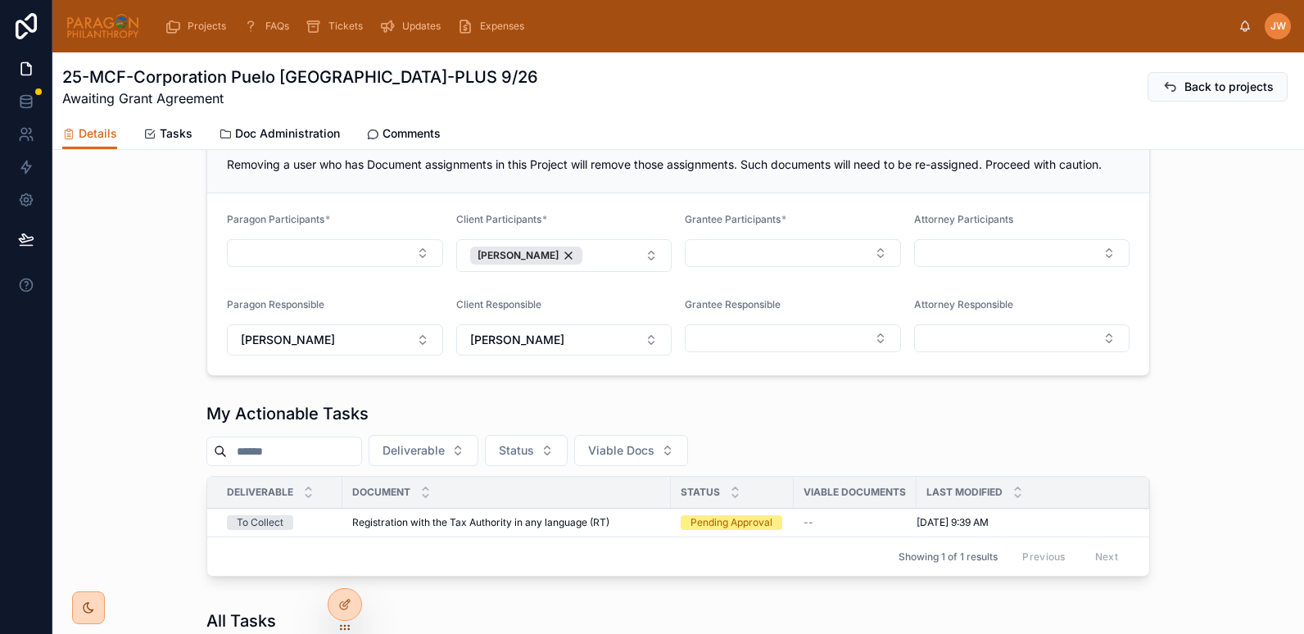
click at [268, 131] on span "Doc Administration" at bounding box center [287, 133] width 105 height 16
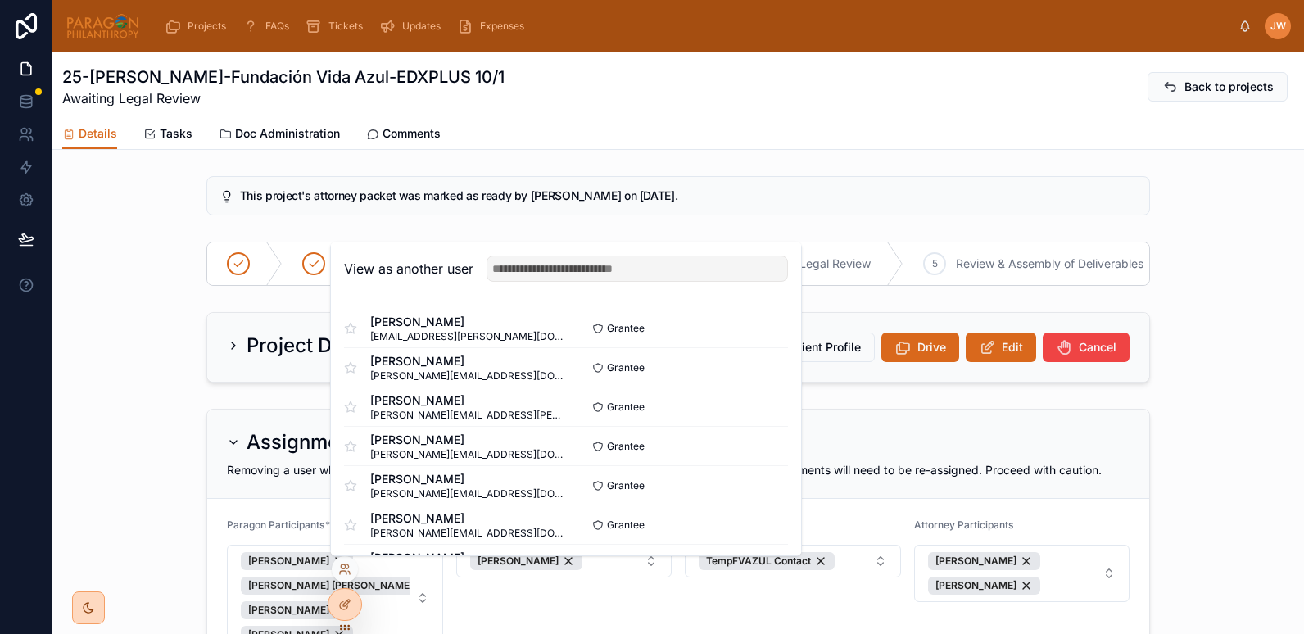
click at [567, 262] on input "text" at bounding box center [636, 268] width 301 height 26
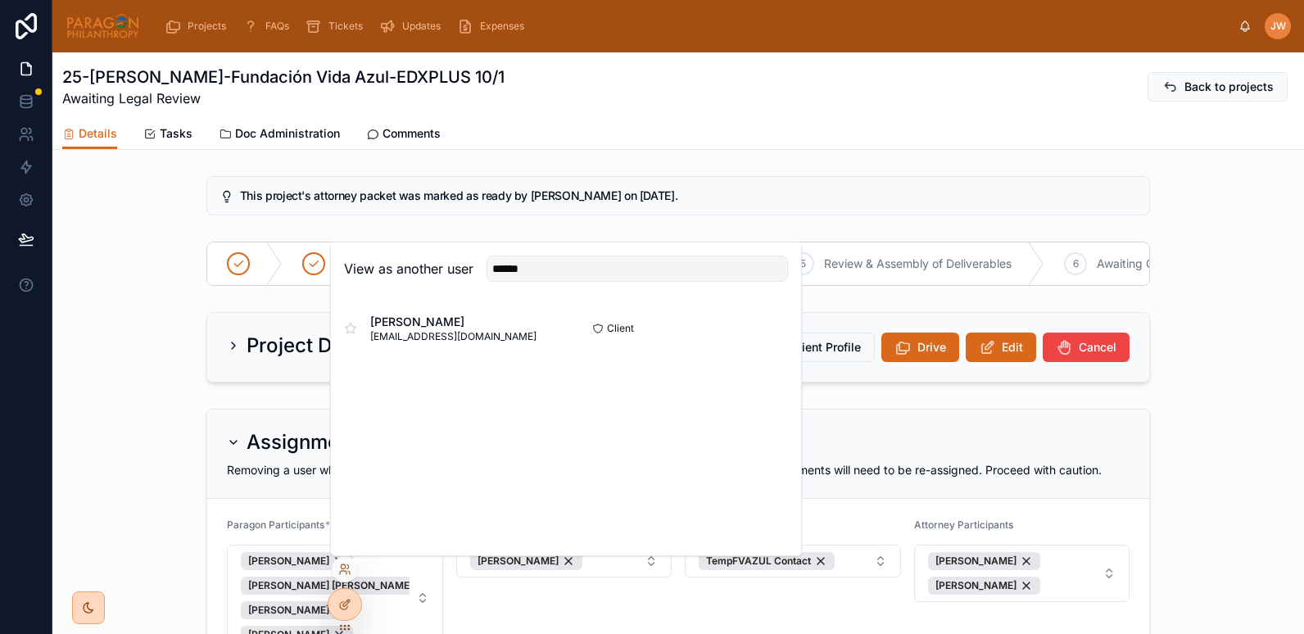
type input "******"
click at [0, 0] on button "Select" at bounding box center [0, 0] width 0 height 0
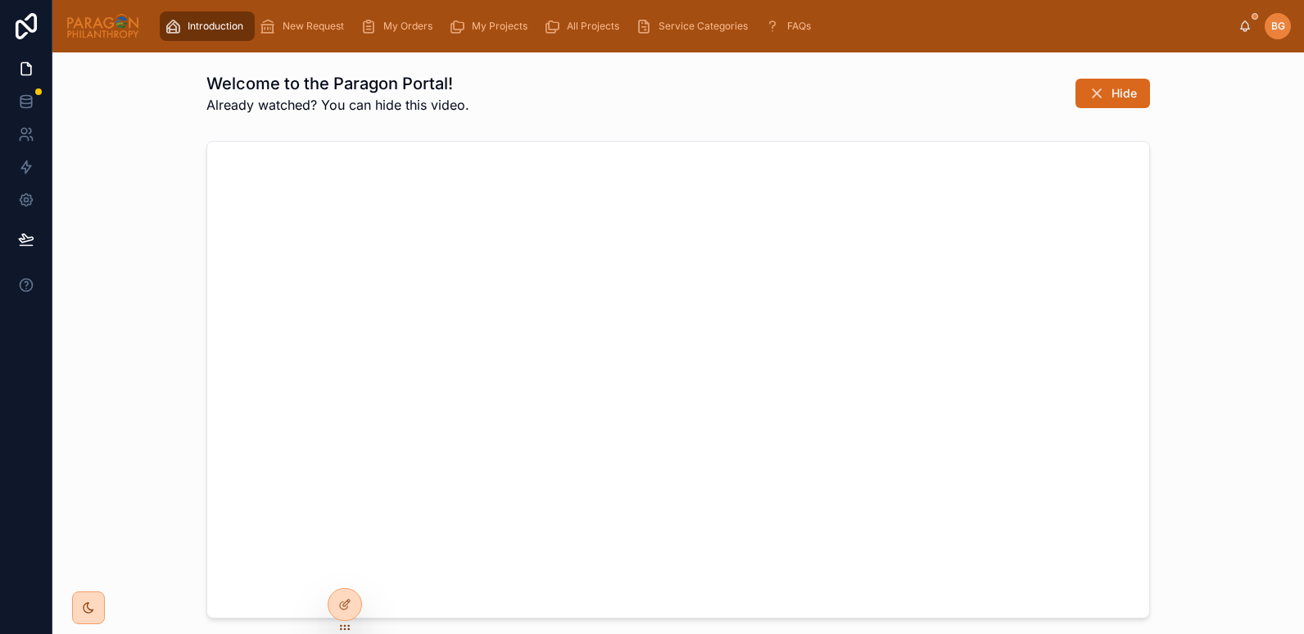
click at [477, 26] on span "My Projects" at bounding box center [500, 26] width 56 height 13
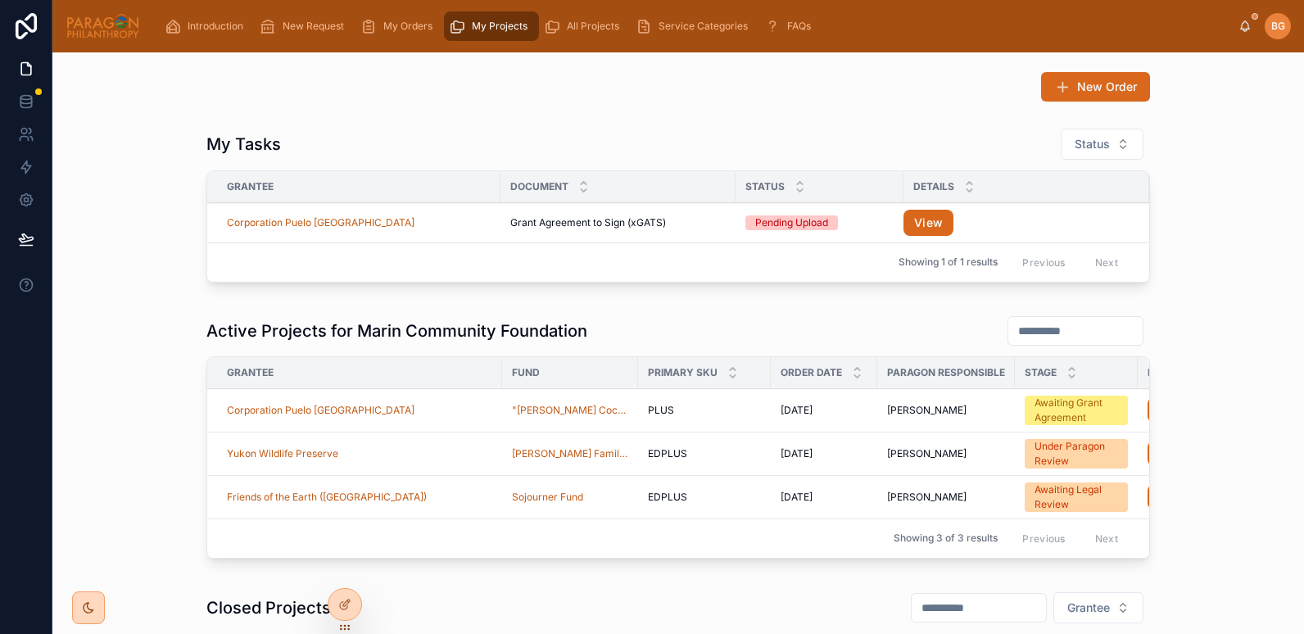
click at [926, 219] on button "View" at bounding box center [928, 223] width 50 height 26
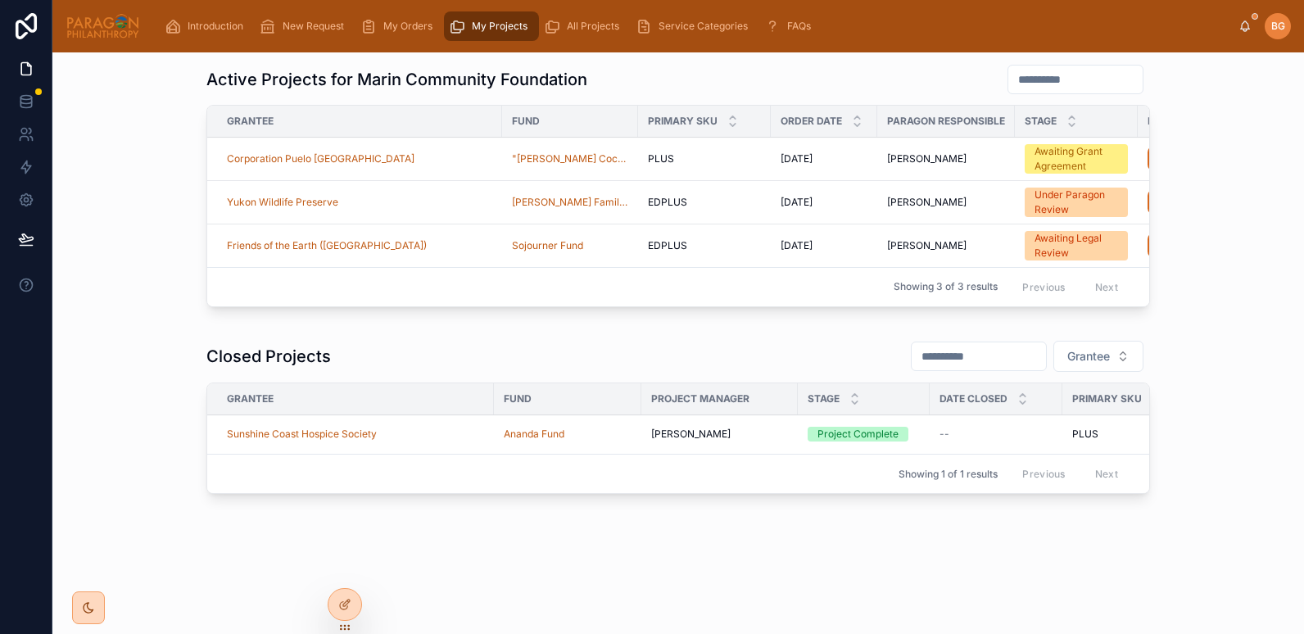
scroll to position [0, 204]
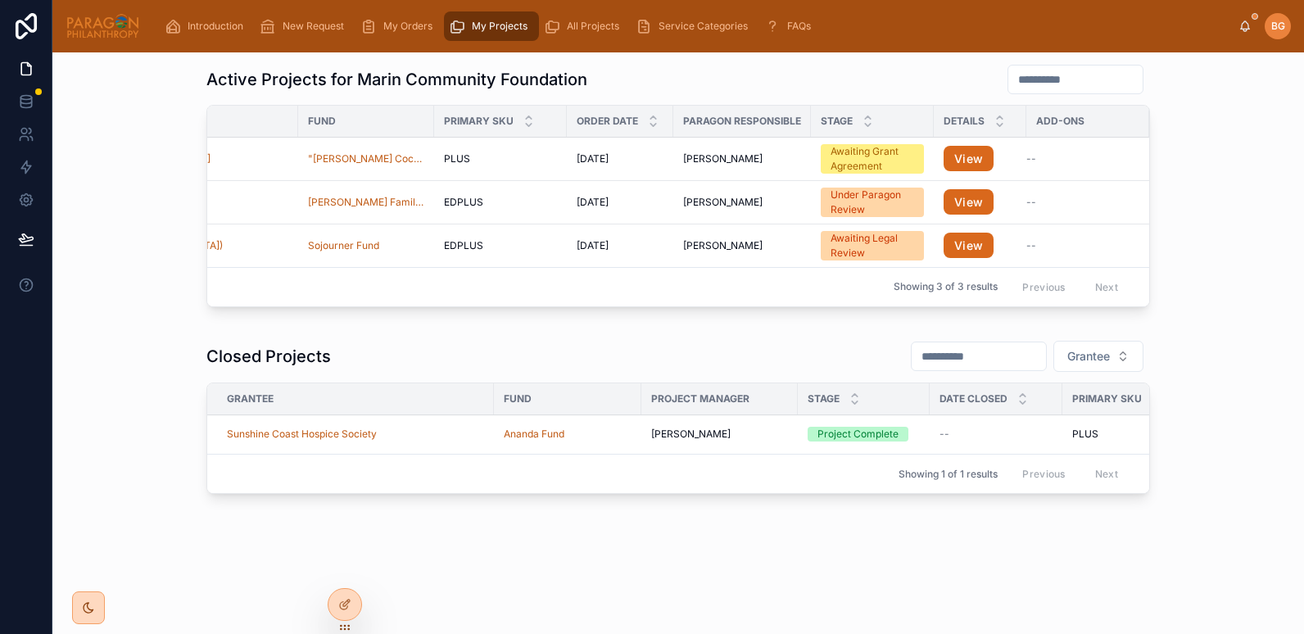
click at [954, 167] on button "View" at bounding box center [968, 159] width 50 height 26
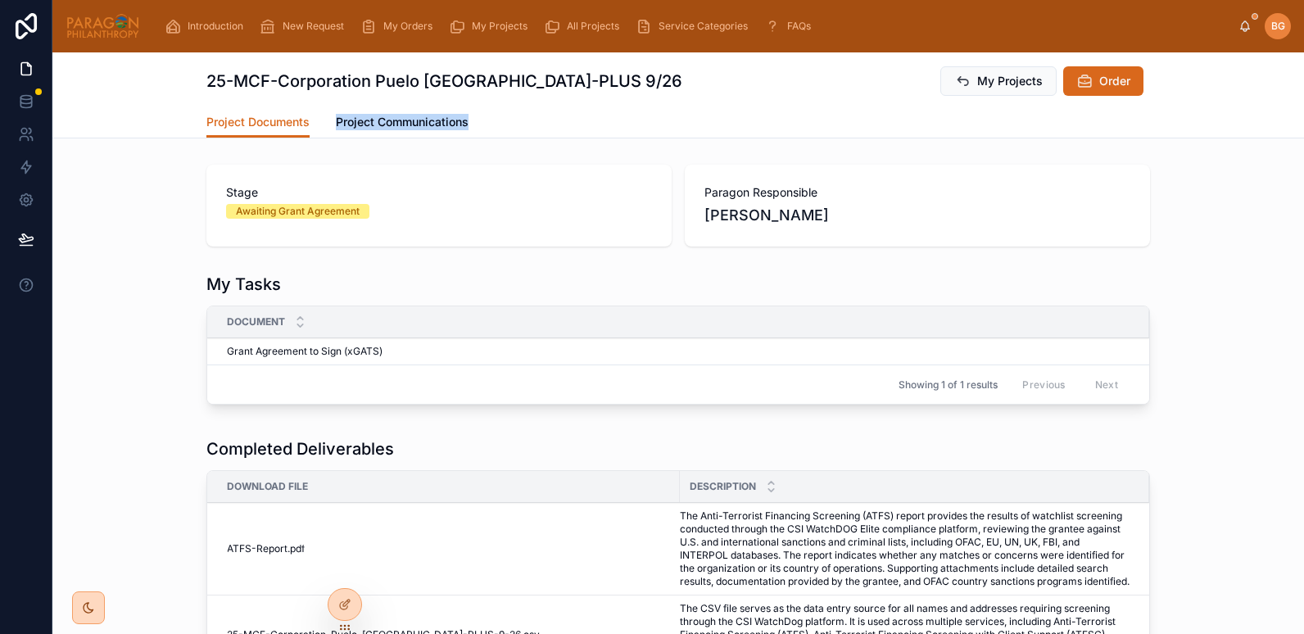
drag, startPoint x: 475, startPoint y: 128, endPoint x: 329, endPoint y: 126, distance: 145.8
click at [329, 126] on div "Project Documents Project Communications" at bounding box center [677, 121] width 943 height 31
copy span "Project Communications"
click at [395, 120] on span "Project Communications" at bounding box center [402, 122] width 133 height 16
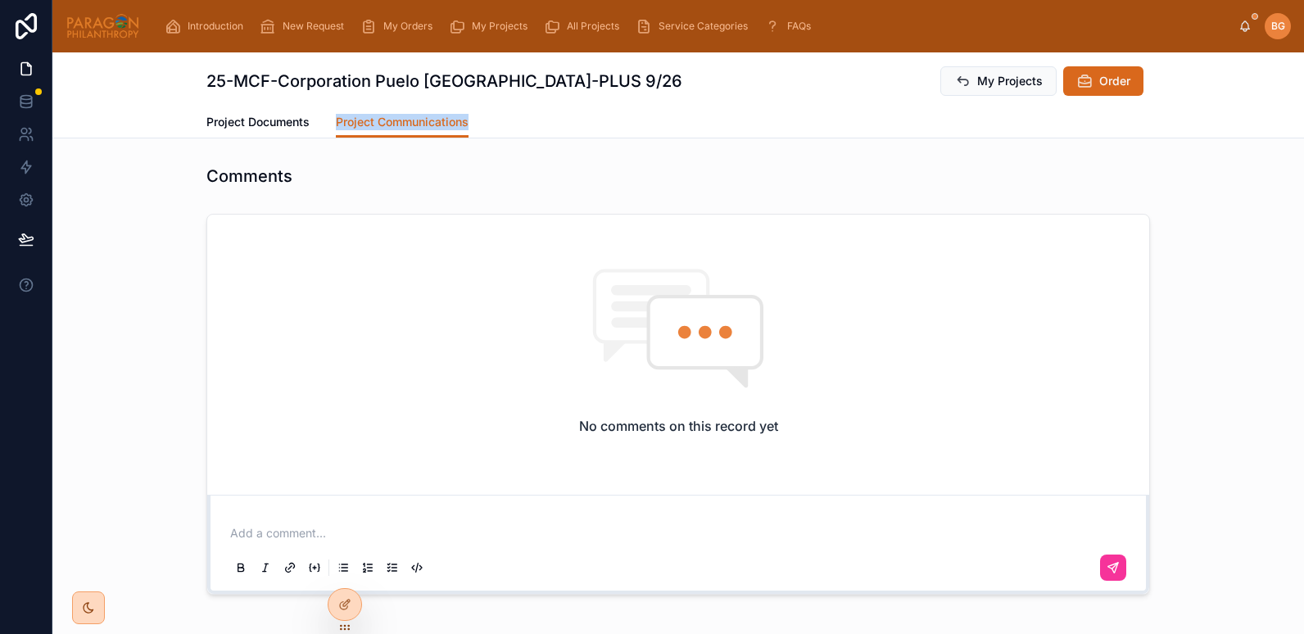
click at [380, 27] on div "My Orders" at bounding box center [399, 26] width 79 height 26
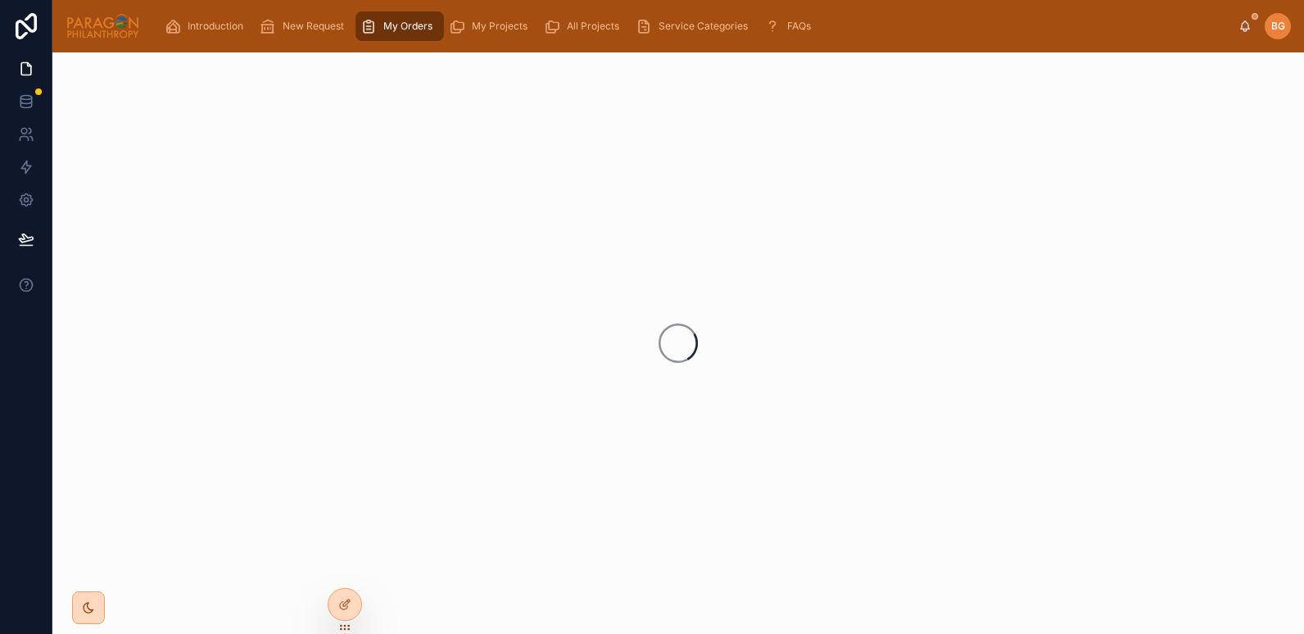
click at [494, 22] on span "My Projects" at bounding box center [500, 26] width 56 height 13
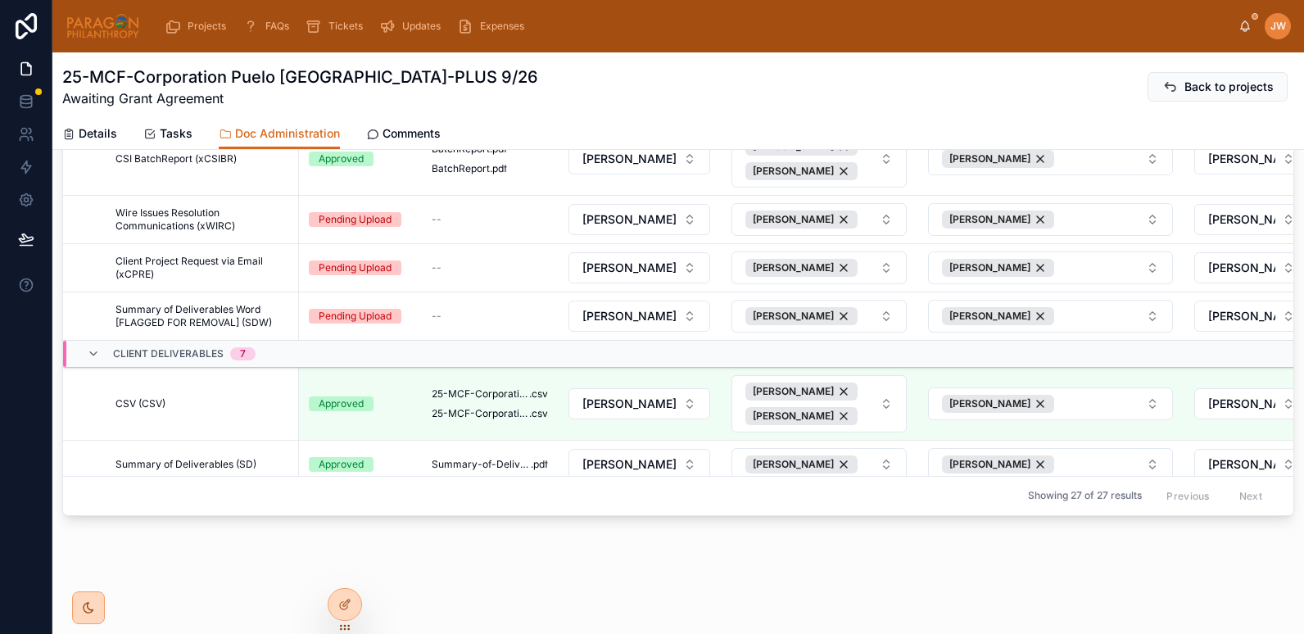
scroll to position [618, 0]
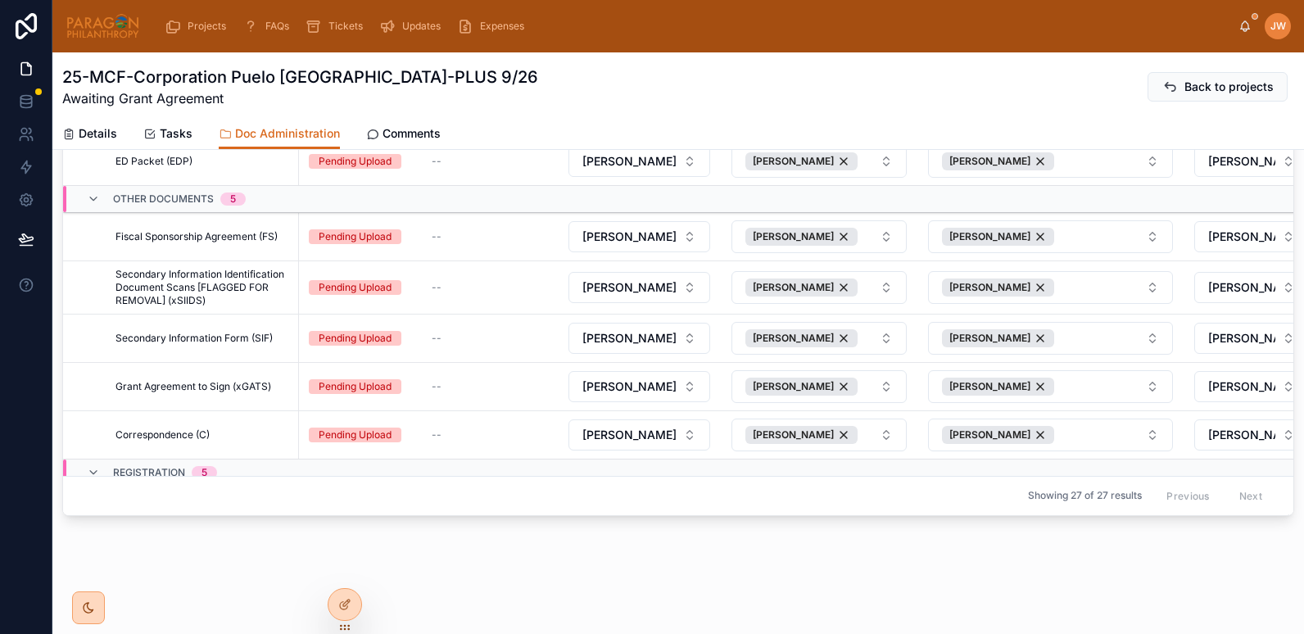
click at [104, 138] on span "Details" at bounding box center [98, 133] width 38 height 16
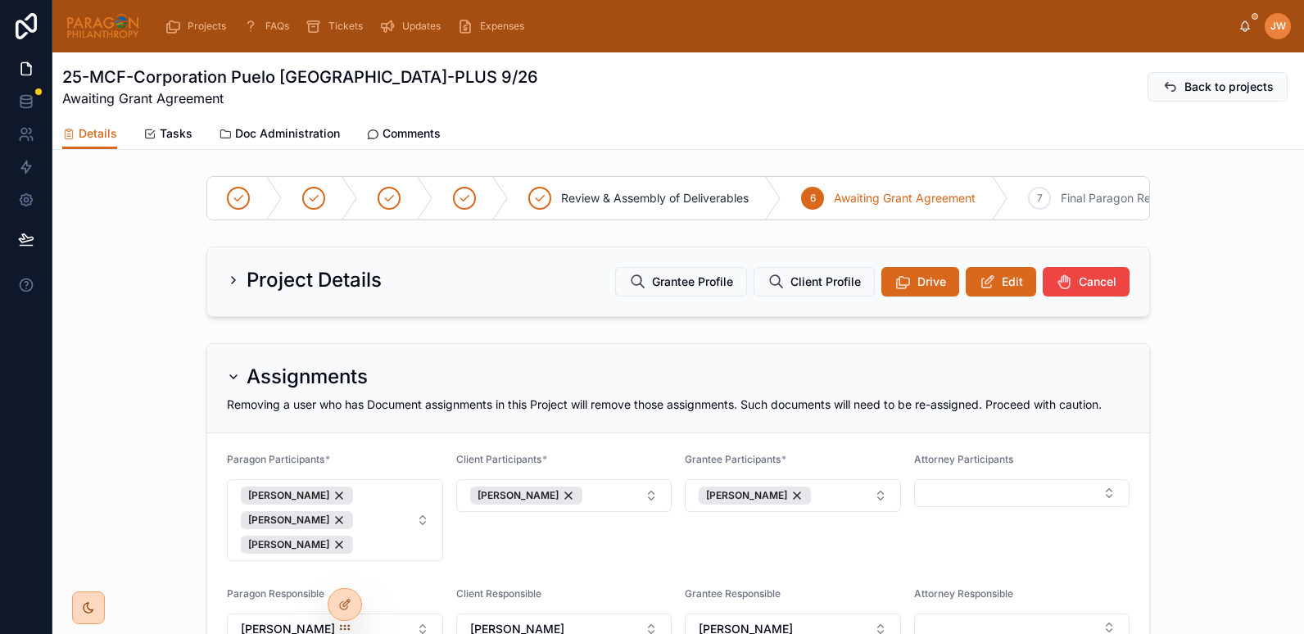
scroll to position [332, 0]
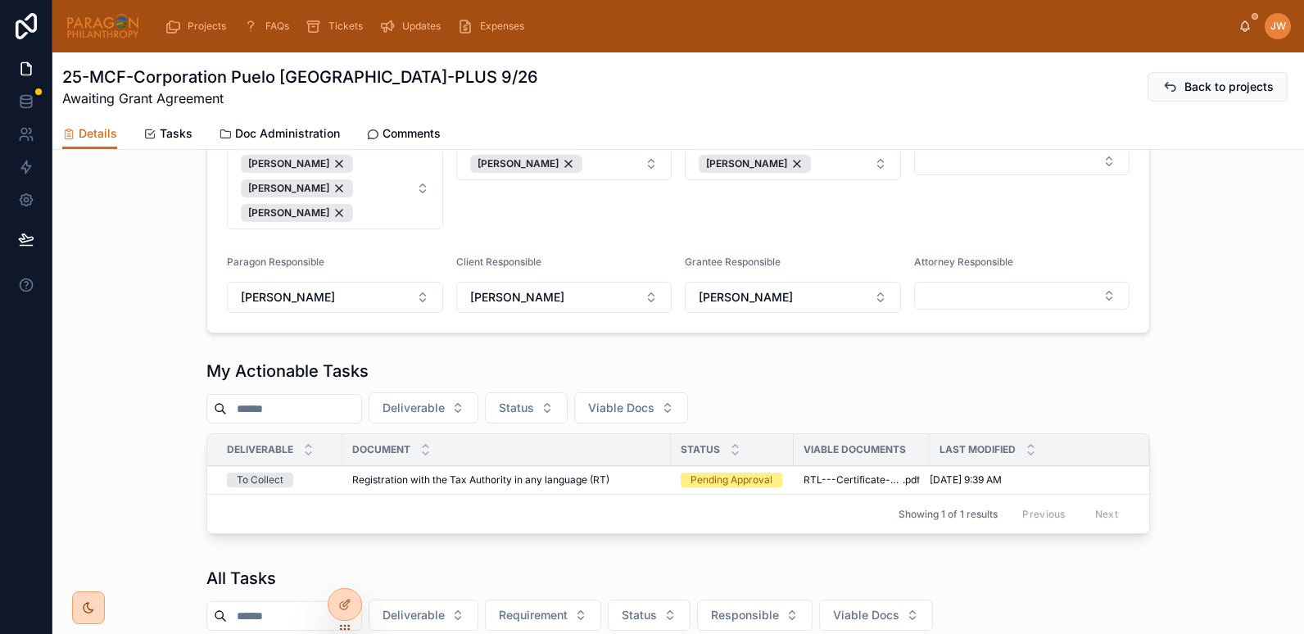
click at [79, 35] on img at bounding box center [103, 26] width 75 height 26
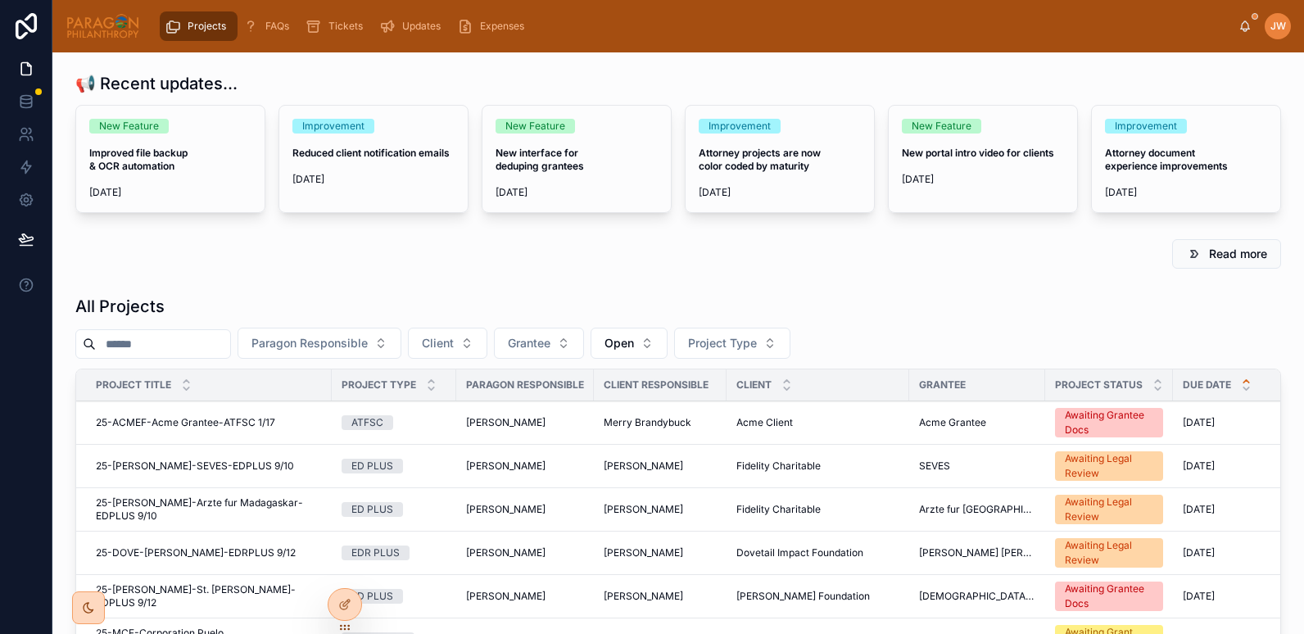
click at [165, 350] on input "text" at bounding box center [163, 343] width 134 height 23
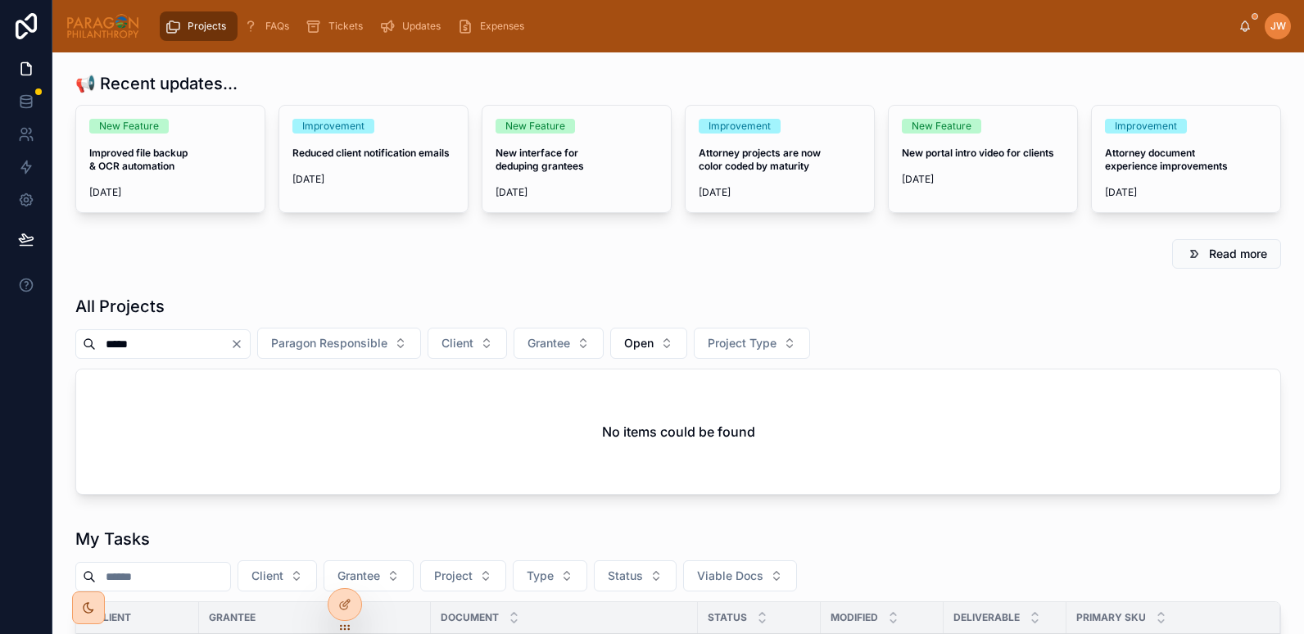
click at [653, 338] on span "Open" at bounding box center [638, 343] width 29 height 16
click at [599, 407] on div "None" at bounding box center [690, 409] width 228 height 26
click at [183, 351] on input "*****" at bounding box center [163, 343] width 134 height 23
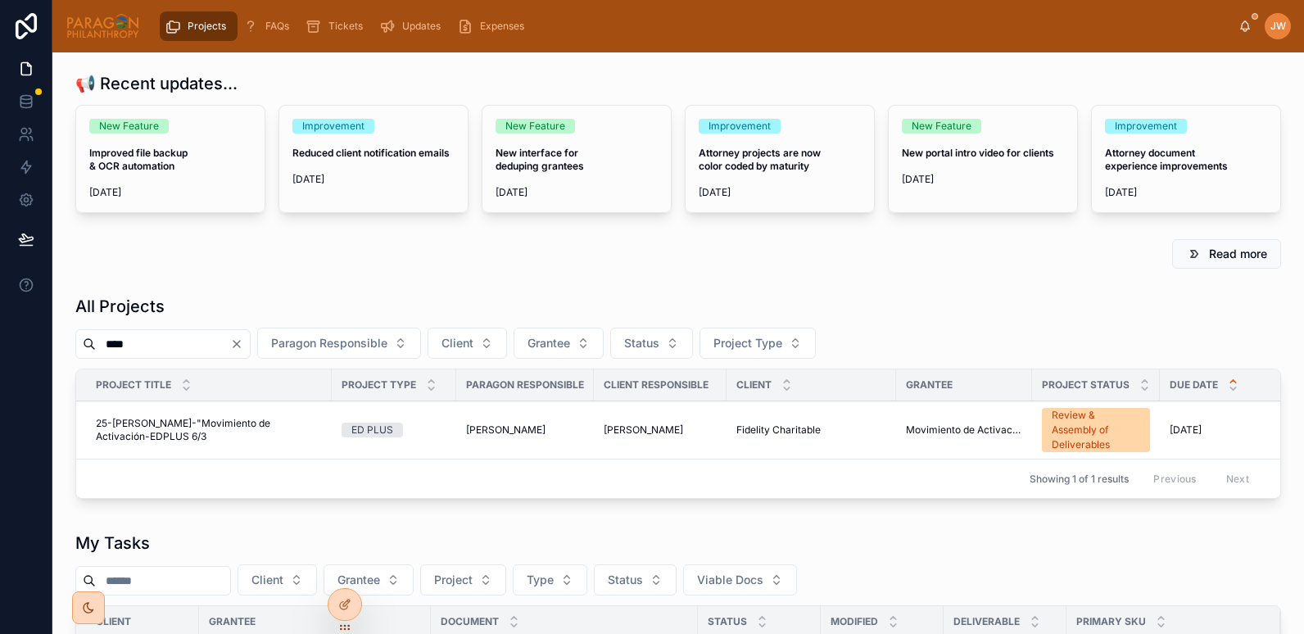
type input "****"
click at [134, 424] on span "25-[PERSON_NAME]-"Movimiento de Activación-EDPLUS 6/3" at bounding box center [209, 430] width 226 height 26
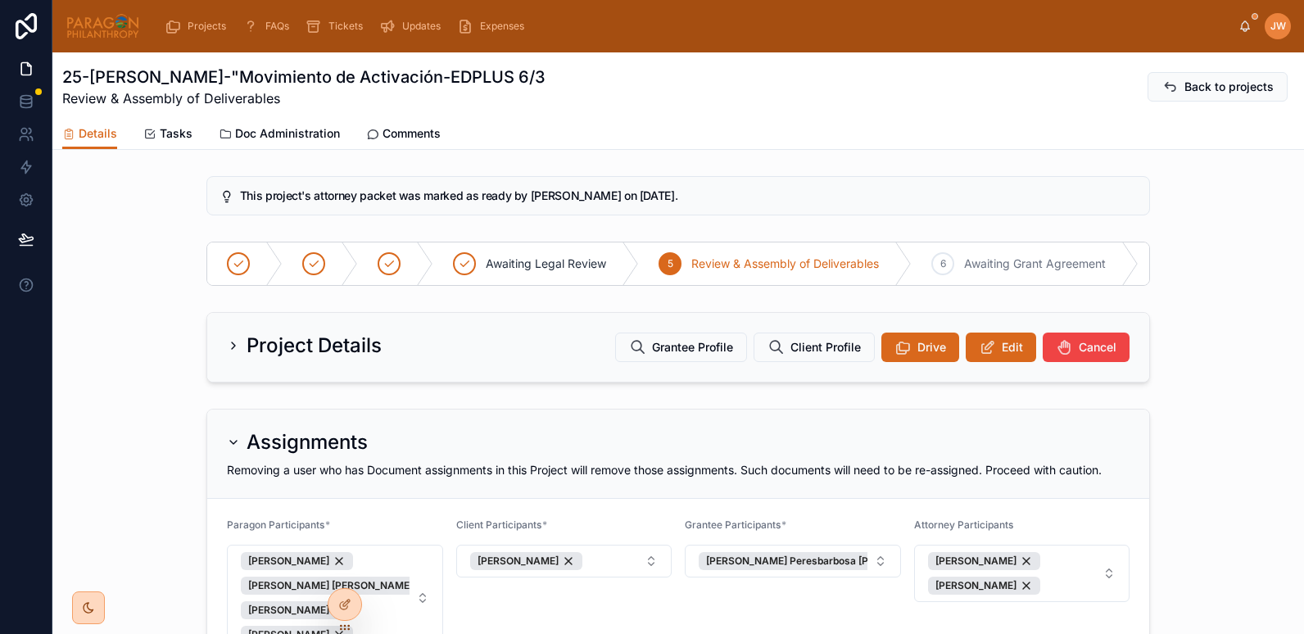
click at [275, 136] on span "Doc Administration" at bounding box center [287, 133] width 105 height 16
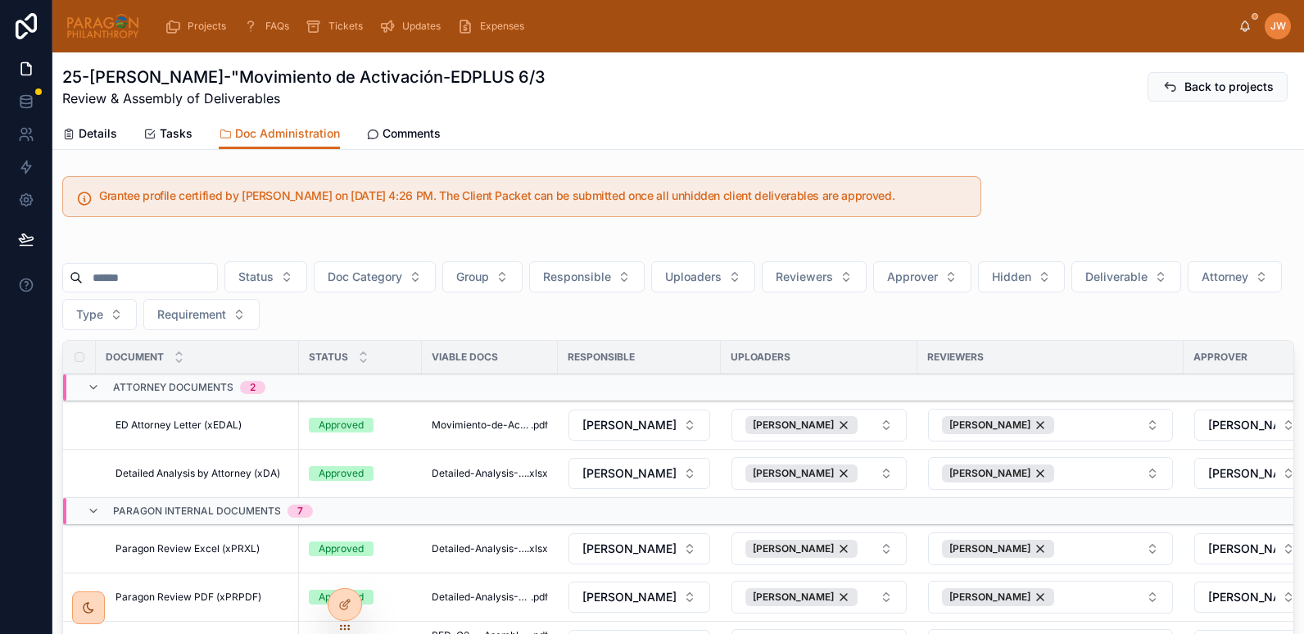
click at [1147, 284] on span "Deliverable" at bounding box center [1116, 277] width 62 height 16
click at [1064, 402] on div "Yes" at bounding box center [1167, 395] width 228 height 26
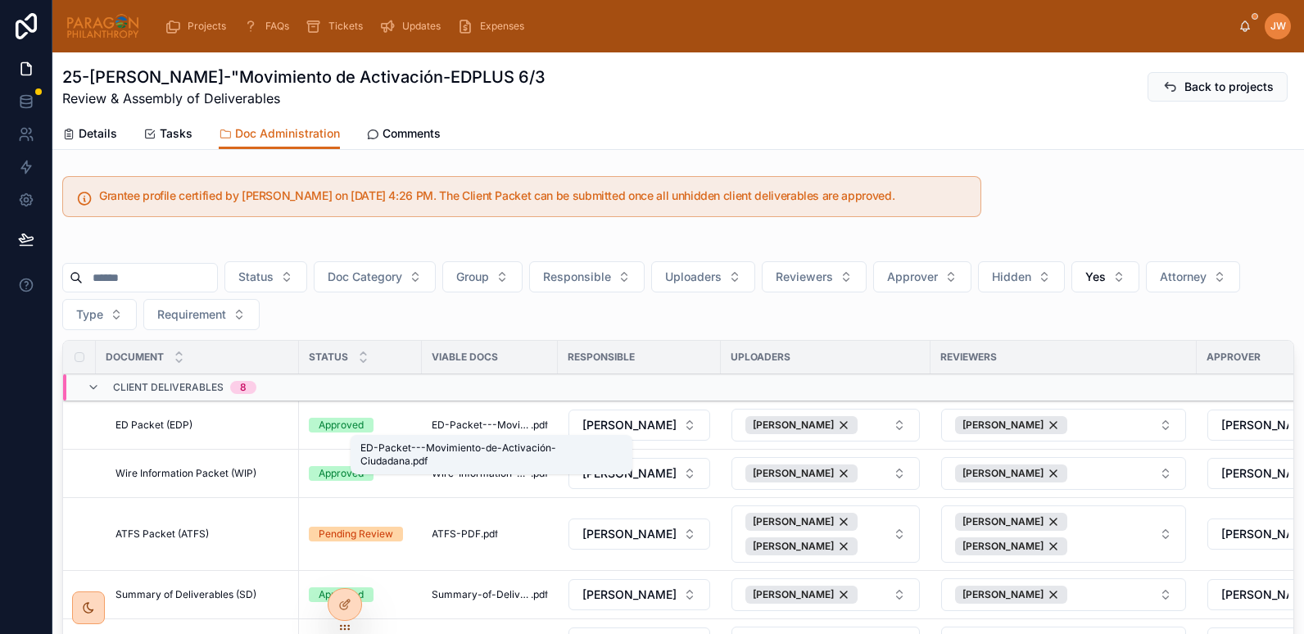
drag, startPoint x: 495, startPoint y: 421, endPoint x: 200, endPoint y: 169, distance: 388.0
click at [495, 421] on span "ED-Packet---Movimiento-de-Activación-Ciudadana" at bounding box center [481, 424] width 99 height 13
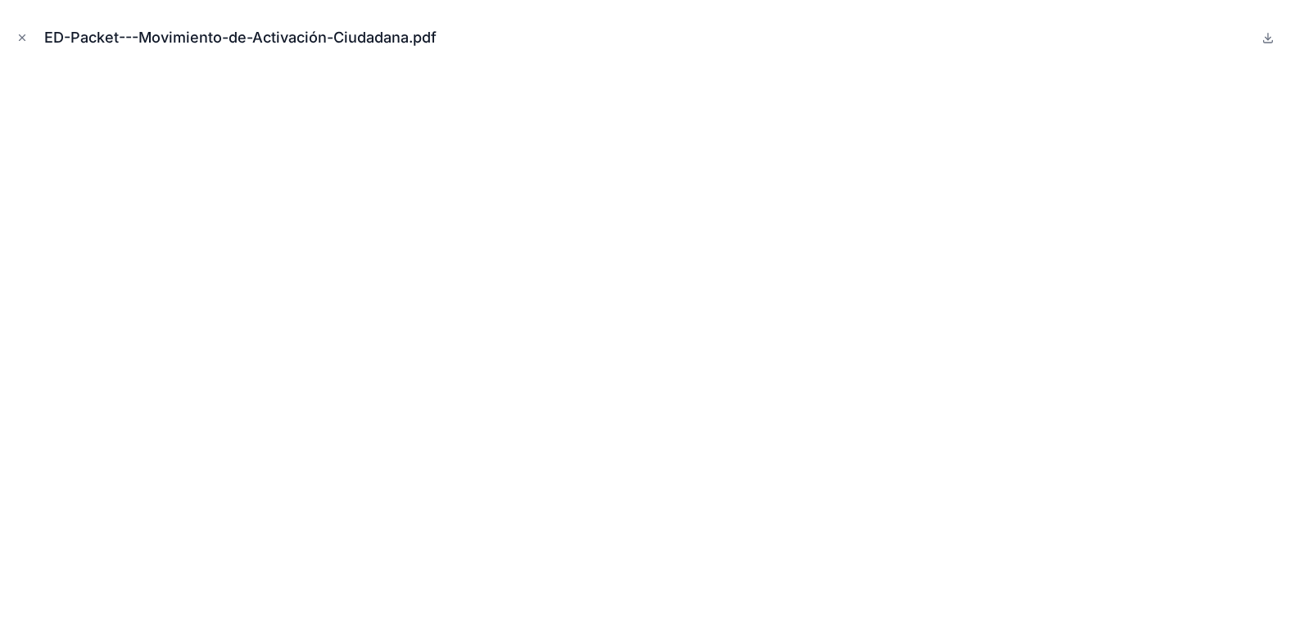
click at [23, 34] on icon "Close modal" at bounding box center [21, 37] width 11 height 11
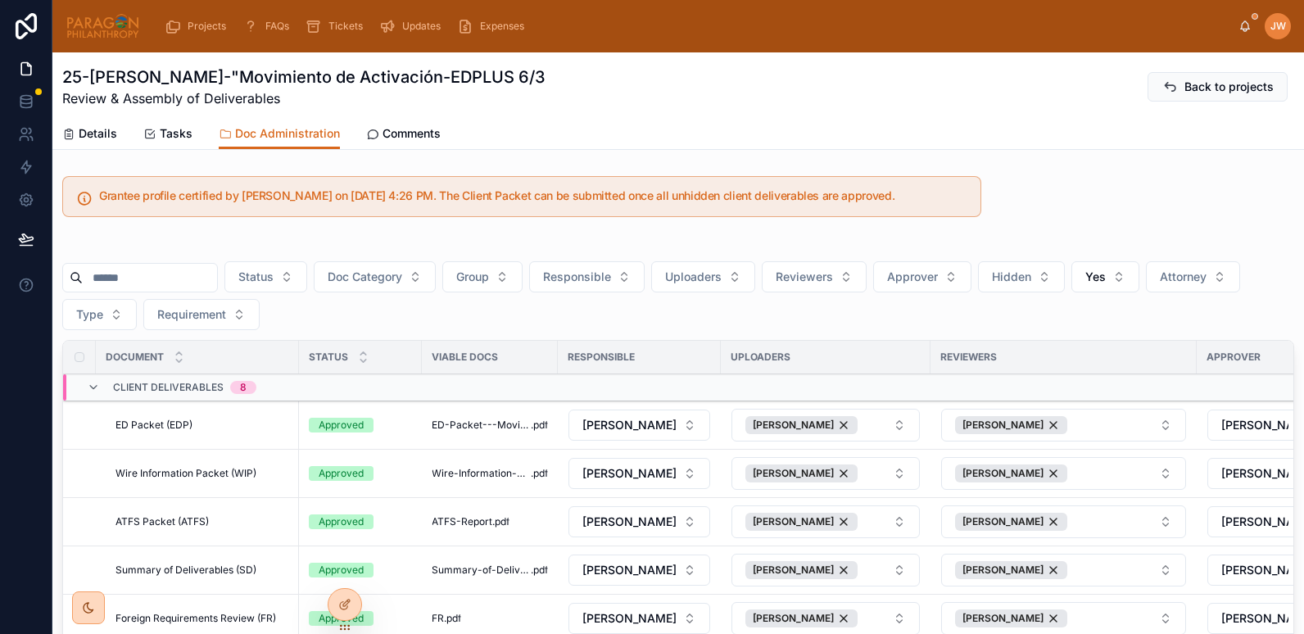
click at [1241, 34] on div "JW Jessica Watkins" at bounding box center [1264, 26] width 52 height 26
click at [1242, 29] on icon at bounding box center [1245, 24] width 9 height 7
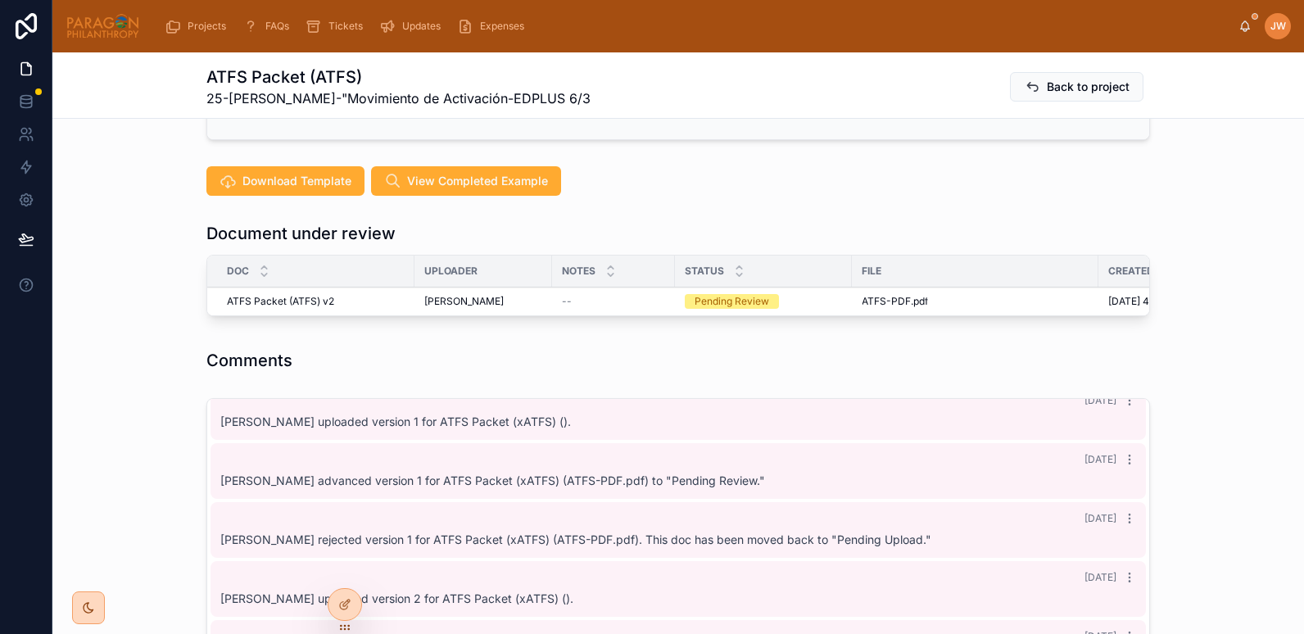
scroll to position [384, 0]
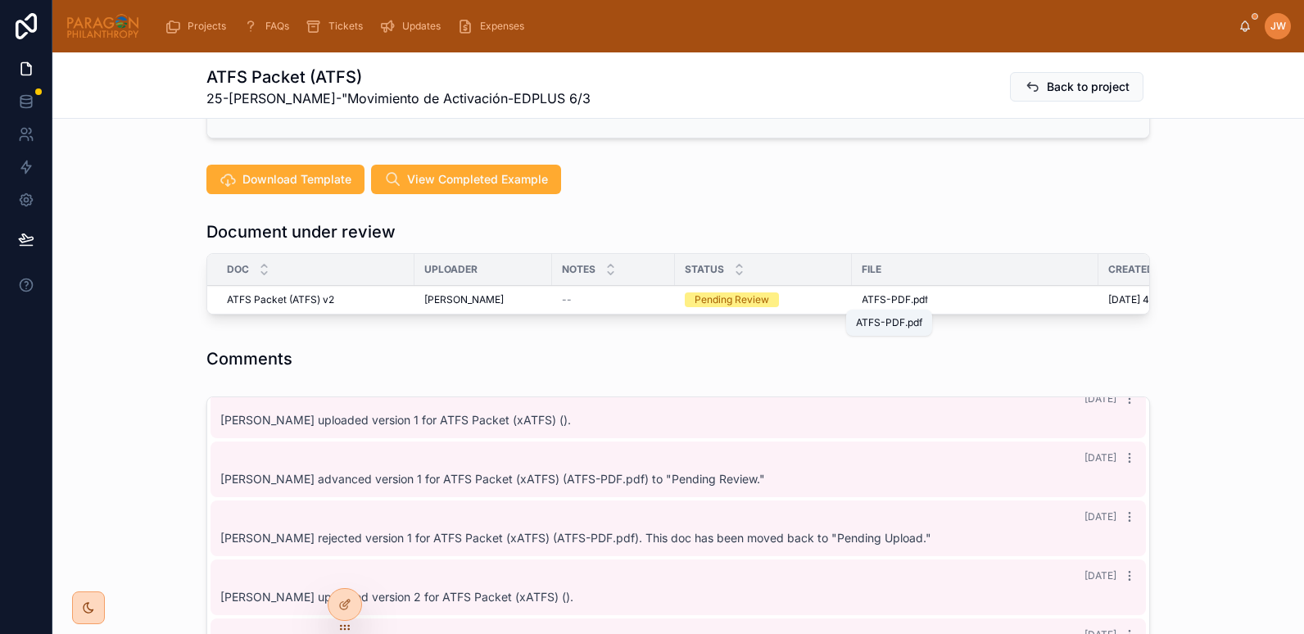
click at [877, 297] on span "ATFS-PDF" at bounding box center [885, 299] width 49 height 13
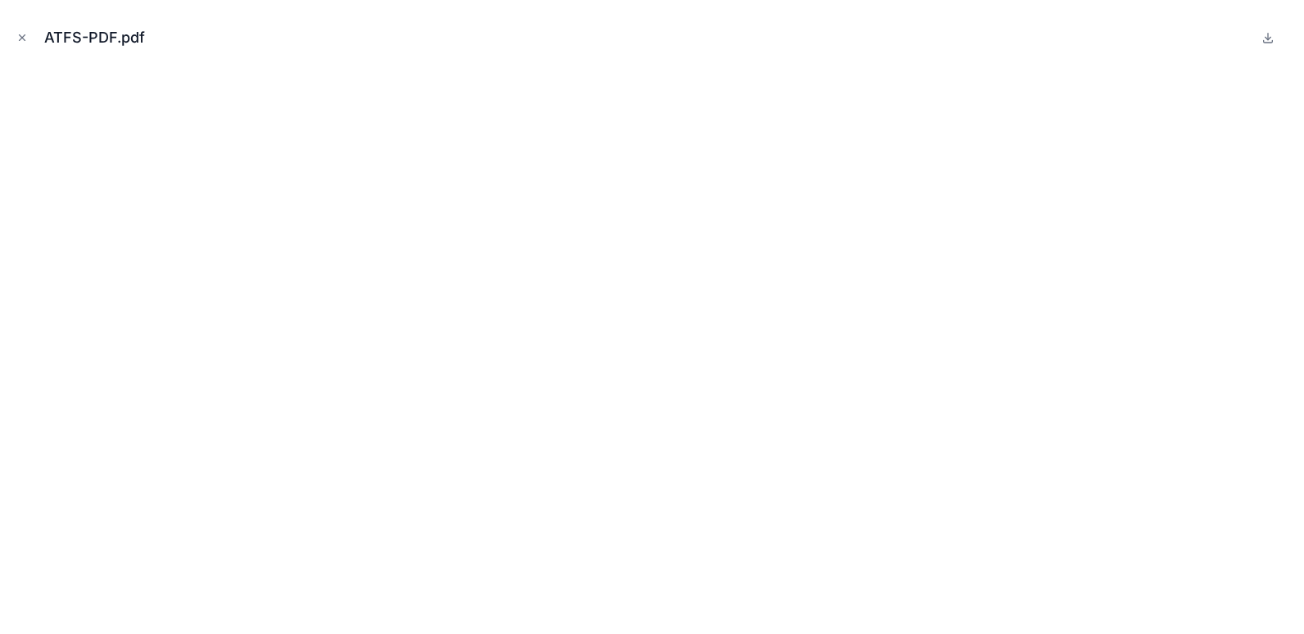
click at [21, 38] on icon "Close modal" at bounding box center [21, 37] width 11 height 11
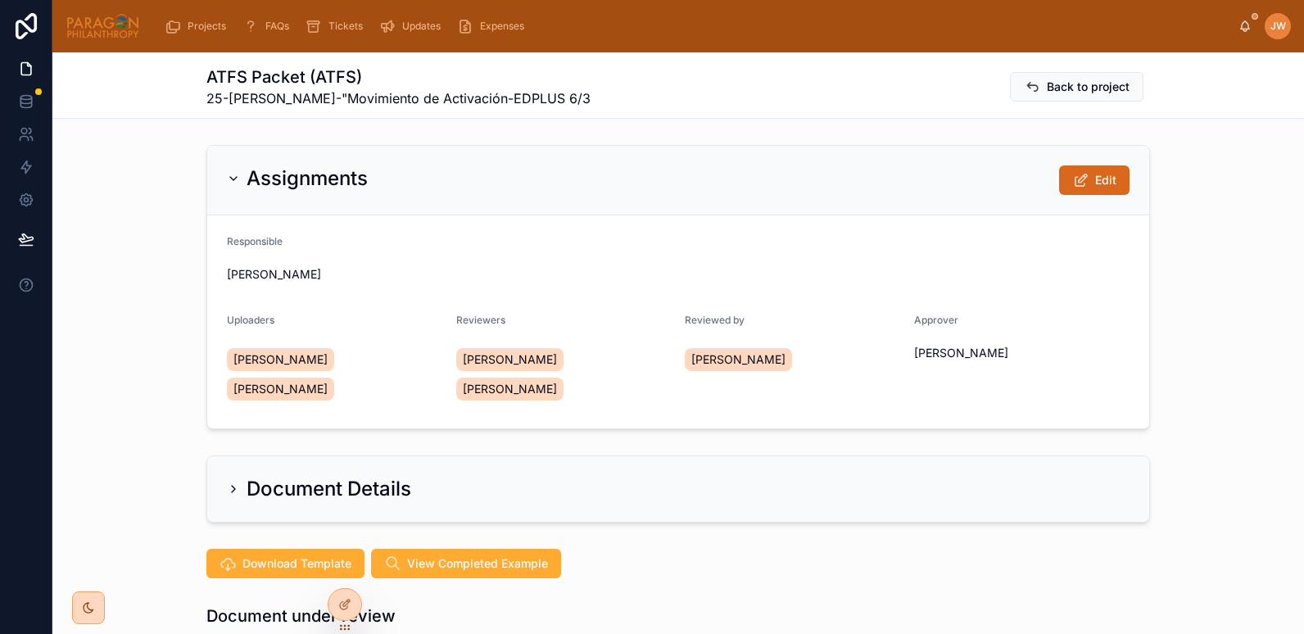
click at [1096, 179] on span "Edit" at bounding box center [1105, 180] width 21 height 16
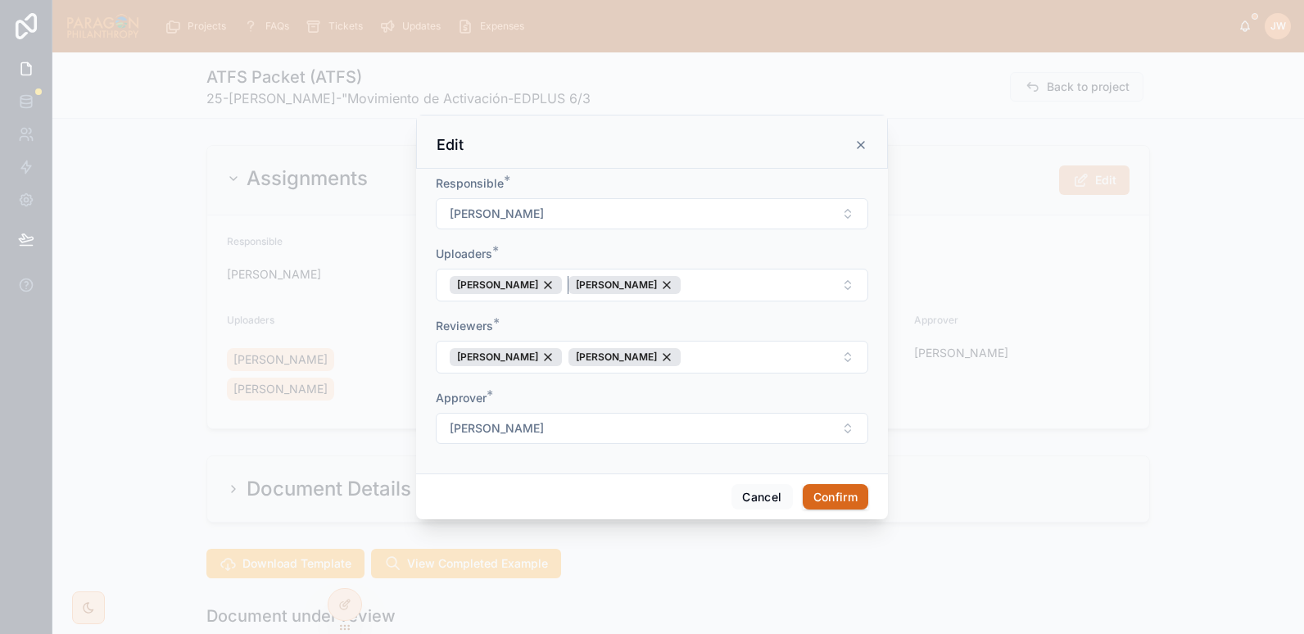
click at [680, 285] on div "[PERSON_NAME]" at bounding box center [624, 285] width 112 height 18
click at [562, 287] on div "[PERSON_NAME]" at bounding box center [506, 285] width 112 height 18
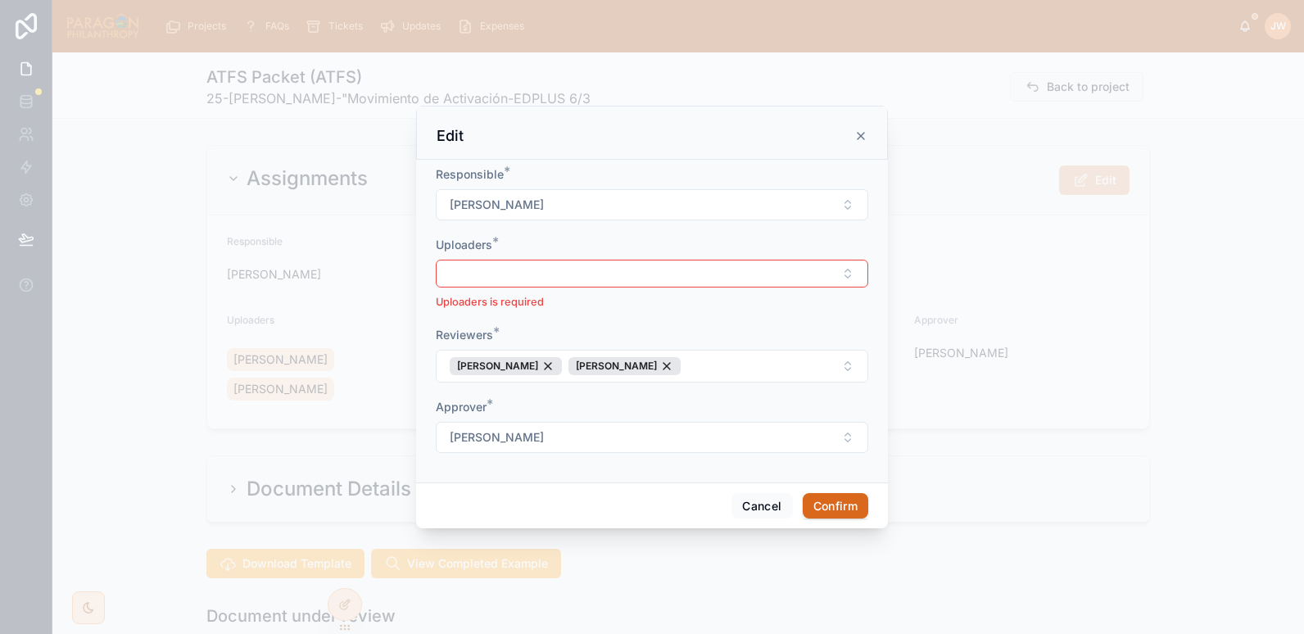
click at [532, 216] on button "[PERSON_NAME]" at bounding box center [652, 204] width 432 height 31
type input "****"
click at [590, 272] on span "[PERSON_NAME]" at bounding box center [592, 271] width 94 height 16
click at [480, 275] on button "Select Button" at bounding box center [652, 274] width 432 height 28
type input "****"
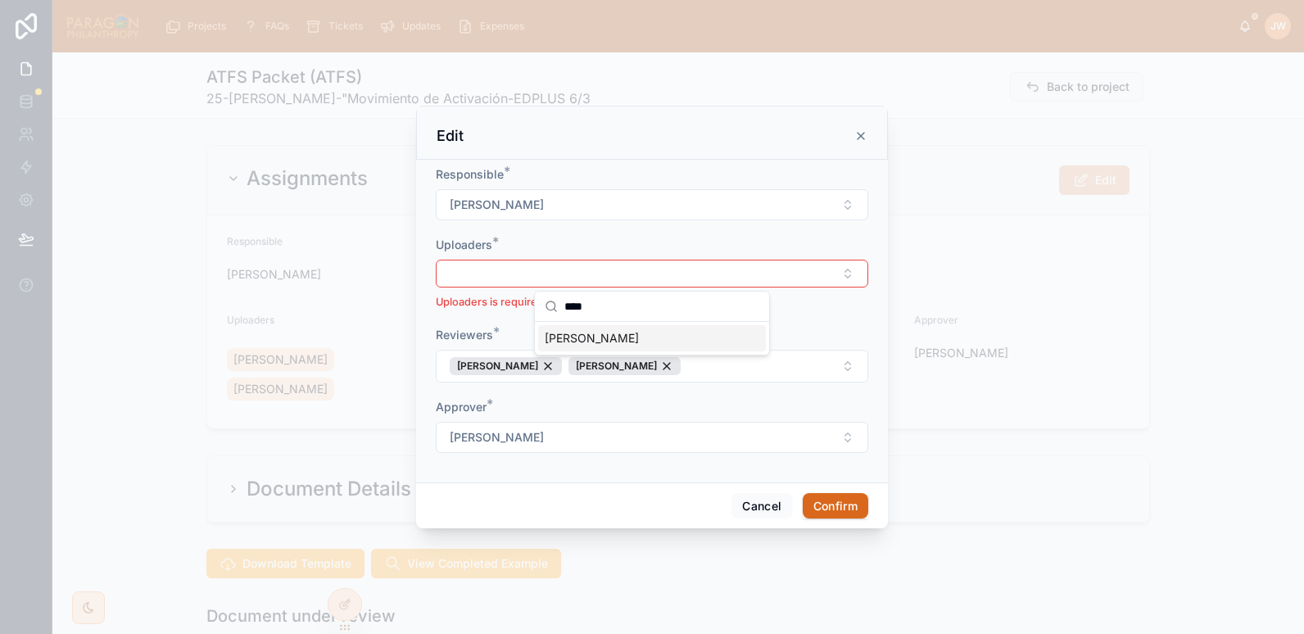
click at [579, 342] on span "[PERSON_NAME]" at bounding box center [592, 338] width 94 height 16
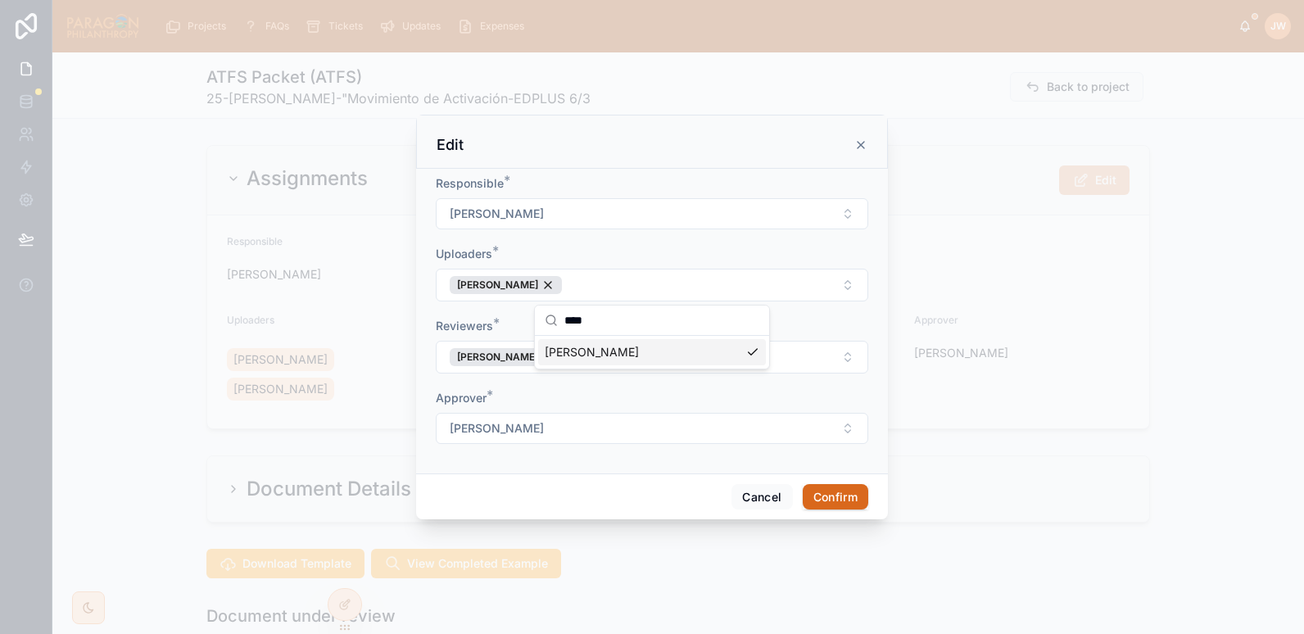
click at [600, 253] on div "Uploaders *" at bounding box center [652, 254] width 432 height 16
click at [540, 356] on div "[PERSON_NAME]" at bounding box center [506, 357] width 112 height 18
click at [535, 356] on div "[PERSON_NAME]" at bounding box center [506, 357] width 112 height 18
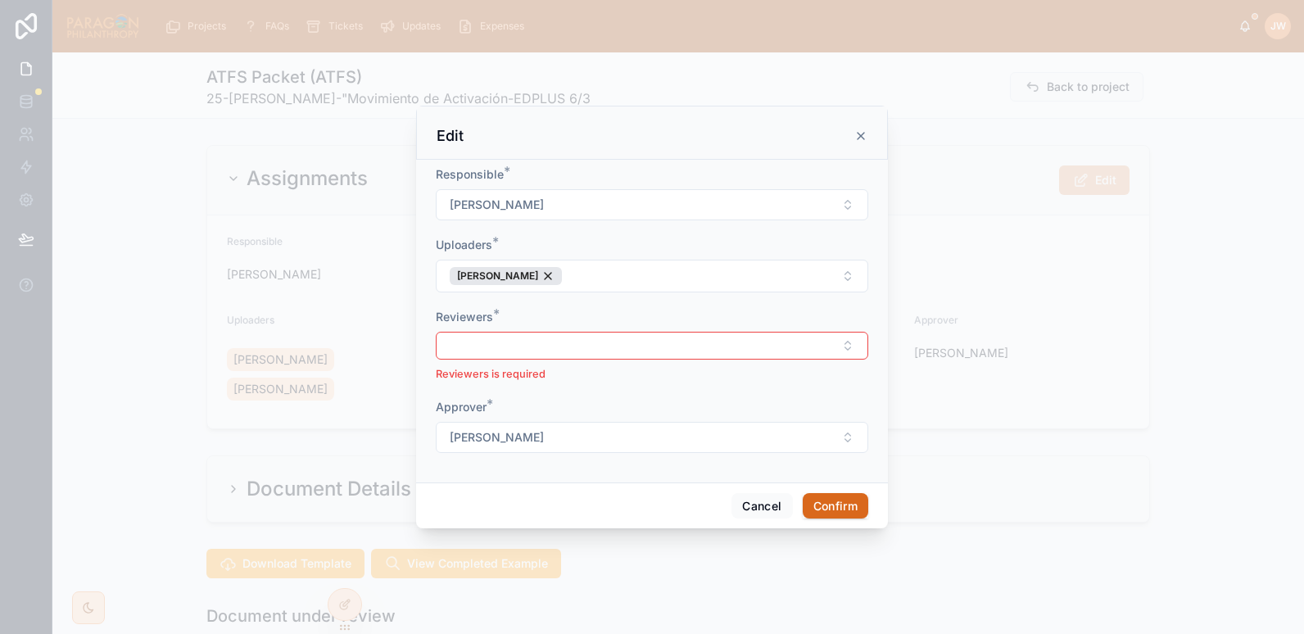
click at [549, 349] on button "Select Button" at bounding box center [652, 346] width 432 height 28
type input "*******"
click at [589, 411] on span "[PERSON_NAME]" at bounding box center [592, 410] width 94 height 16
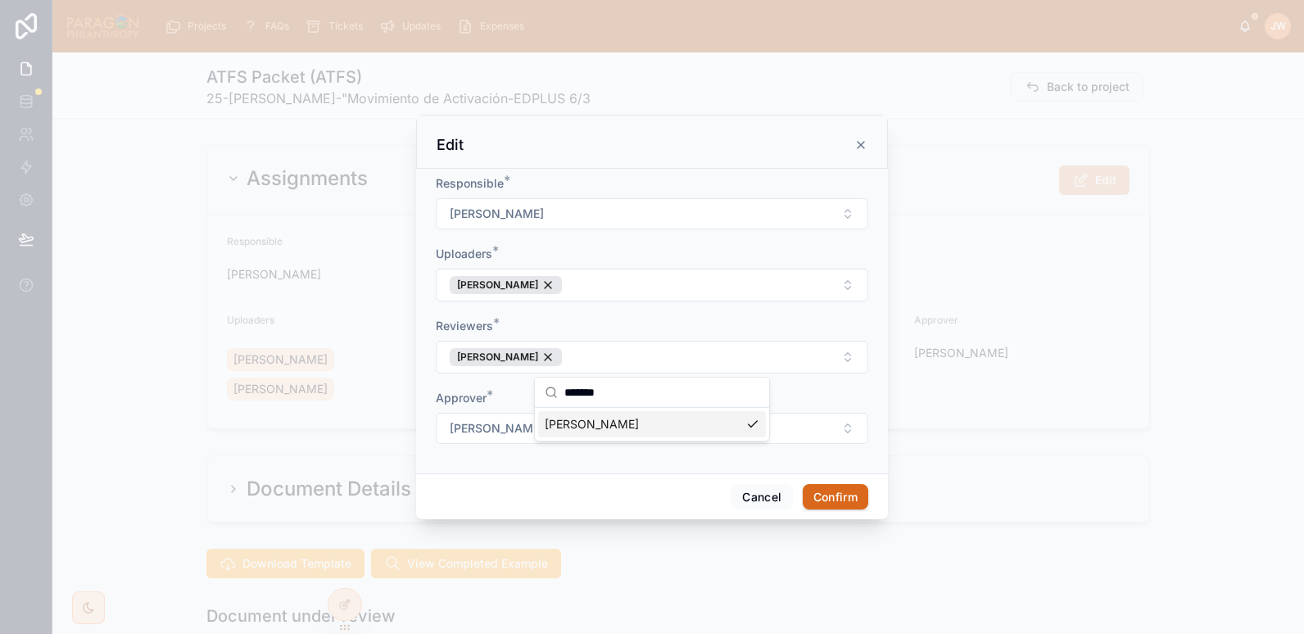
click at [553, 318] on div "Reviewers *" at bounding box center [652, 326] width 432 height 16
click at [626, 423] on button "[PERSON_NAME]" at bounding box center [652, 428] width 432 height 31
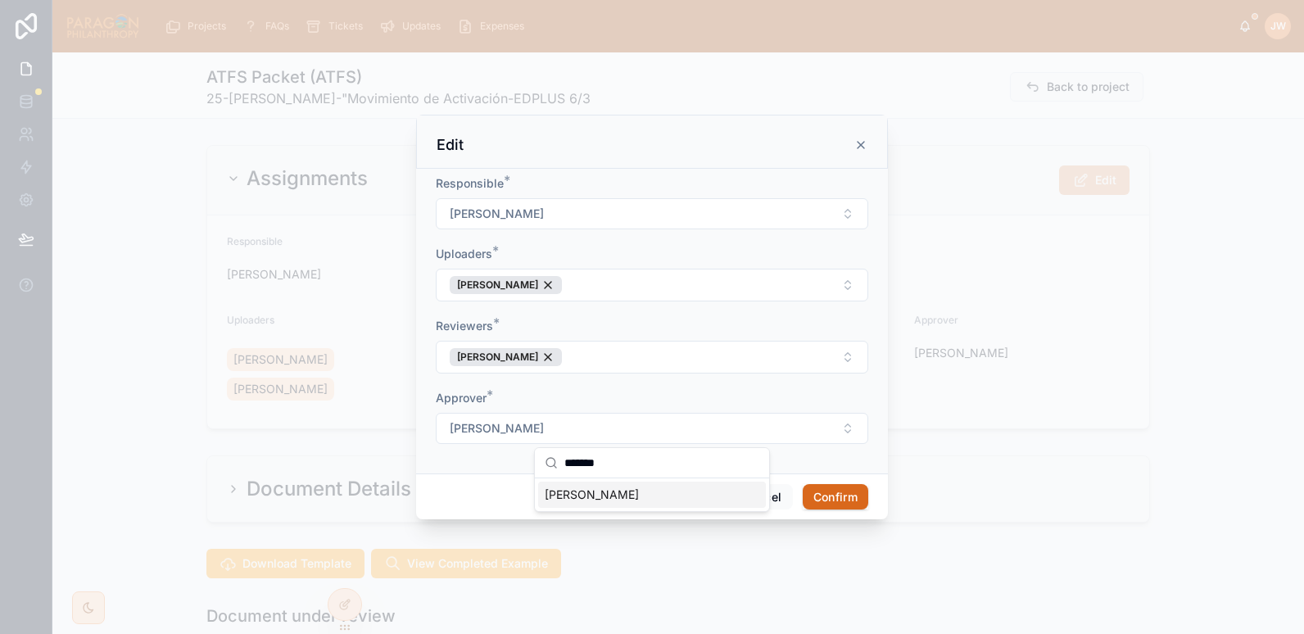
type input "*******"
click at [584, 500] on span "[PERSON_NAME]" at bounding box center [592, 494] width 94 height 16
click at [563, 391] on div "Approver *" at bounding box center [652, 398] width 432 height 16
click at [844, 495] on button "Confirm" at bounding box center [836, 497] width 66 height 26
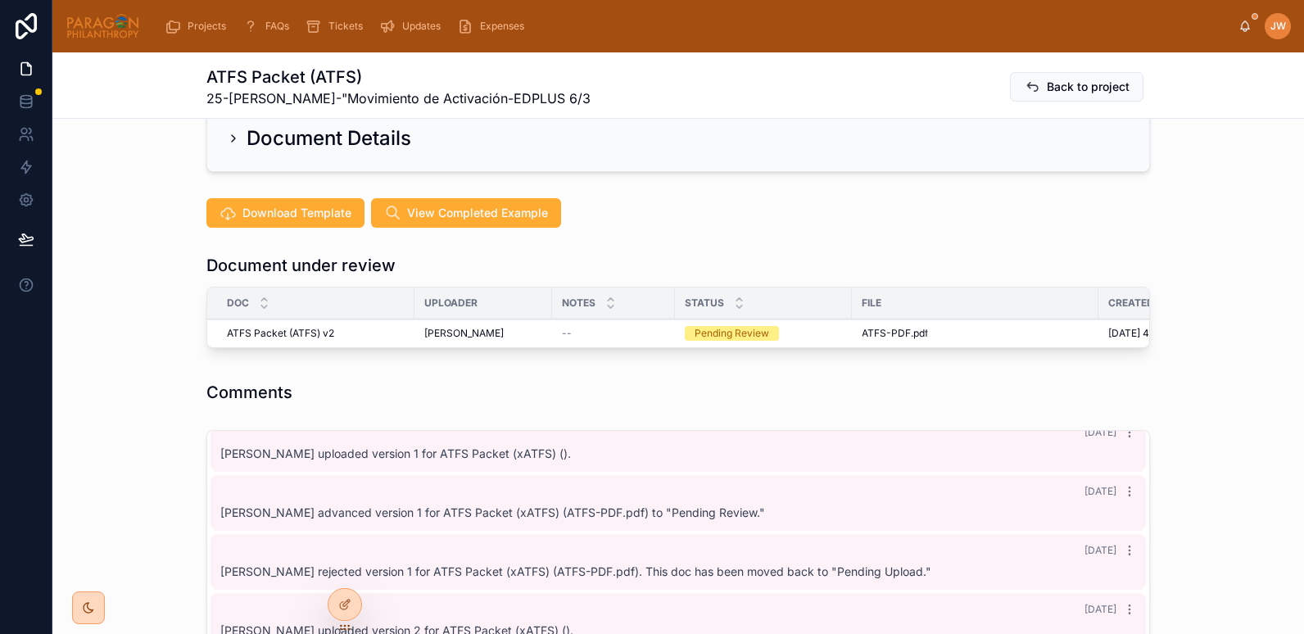
scroll to position [344, 0]
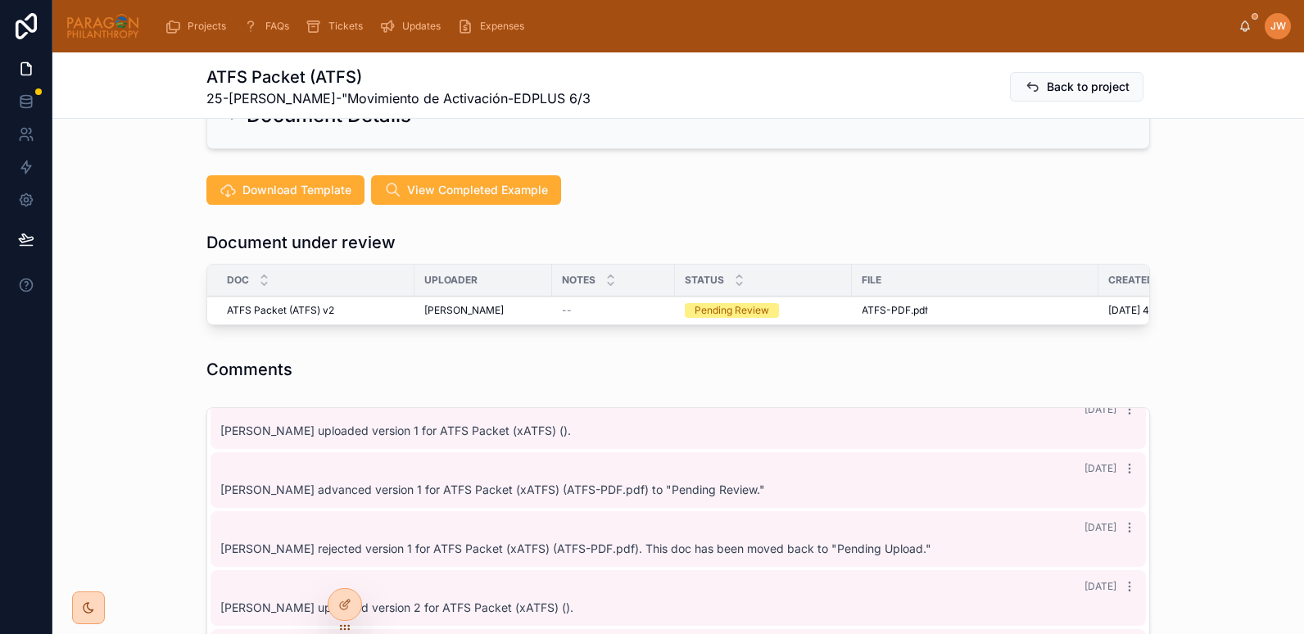
click at [350, 356] on div "Assignments Edit Responsible [PERSON_NAME] Uploaders [PERSON_NAME] Reviewers [P…" at bounding box center [677, 593] width 1251 height 1598
click at [0, 0] on span "Reject" at bounding box center [0, 0] width 0 height 0
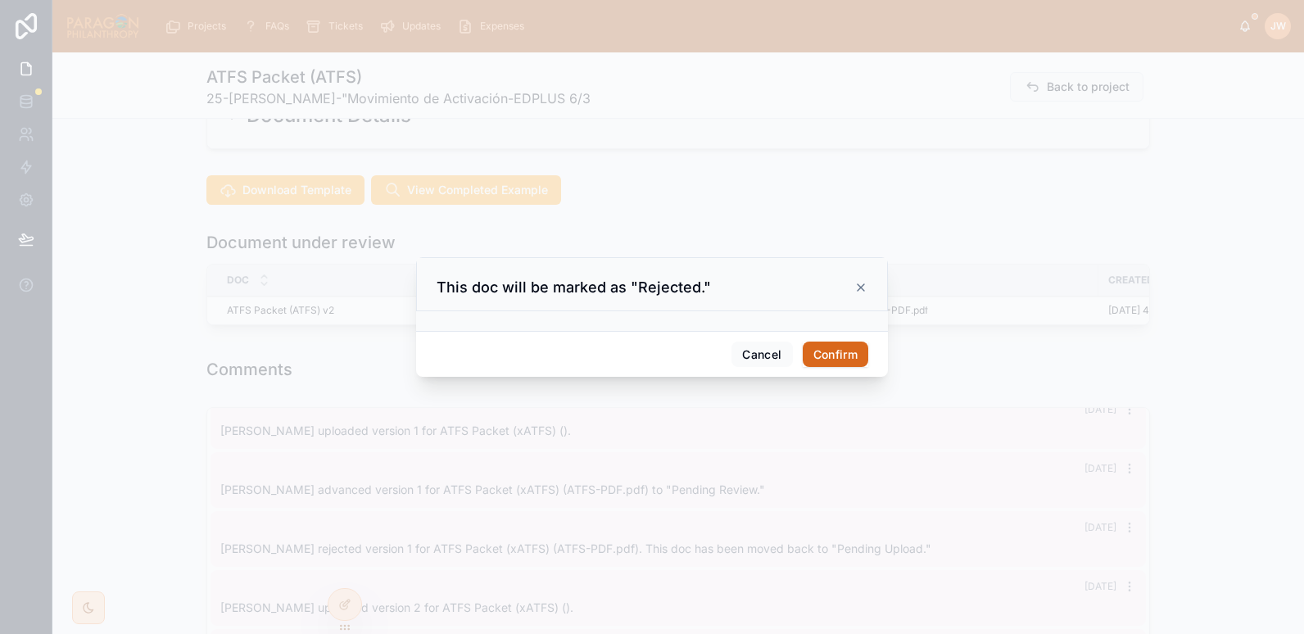
click at [819, 350] on button "Confirm" at bounding box center [836, 354] width 66 height 26
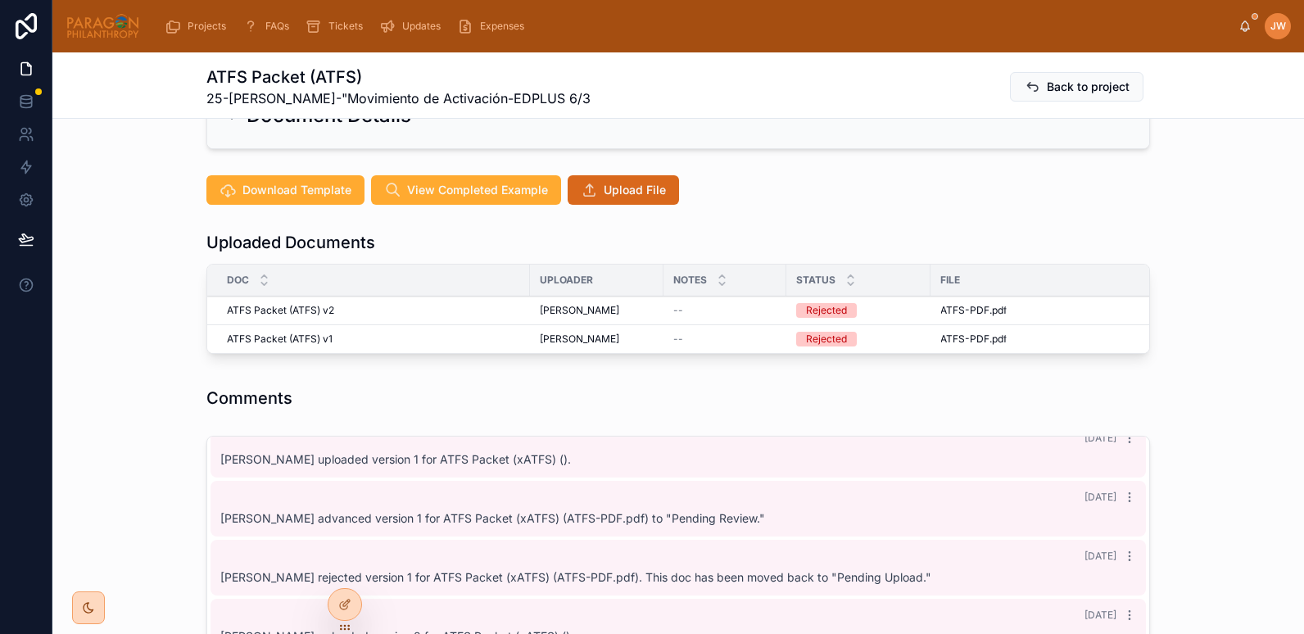
click at [604, 188] on span "Upload File" at bounding box center [635, 190] width 62 height 16
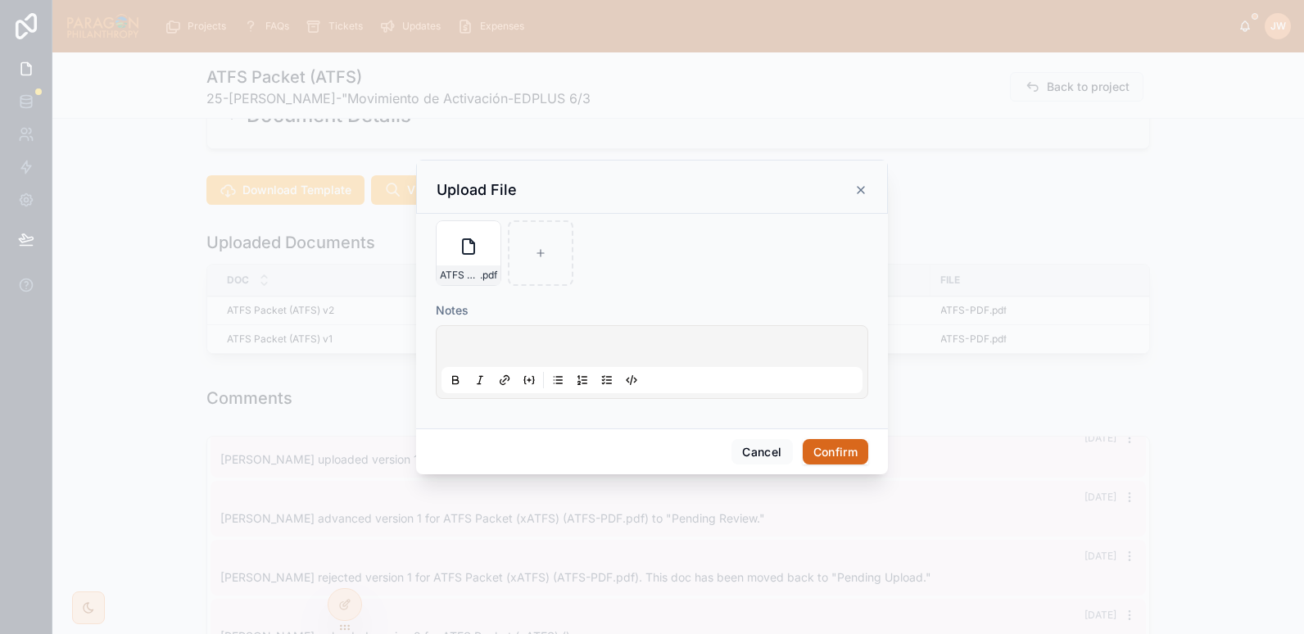
click at [829, 443] on button "Confirm" at bounding box center [836, 452] width 66 height 26
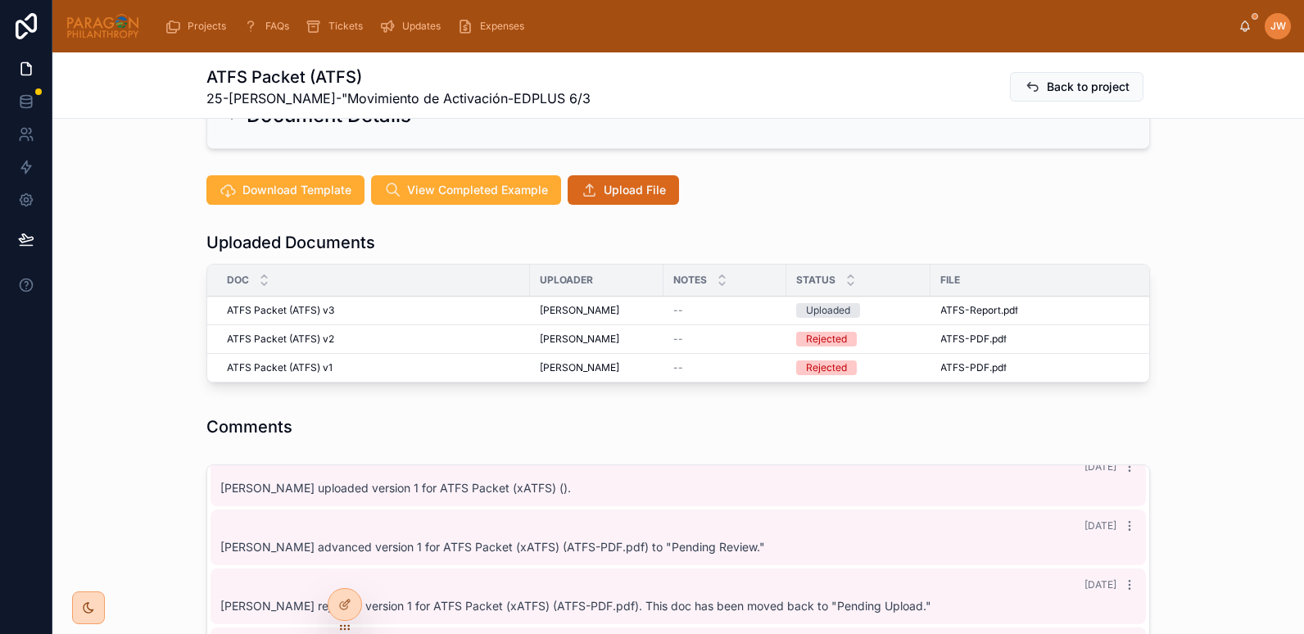
click at [0, 0] on span "Advance" at bounding box center [0, 0] width 0 height 0
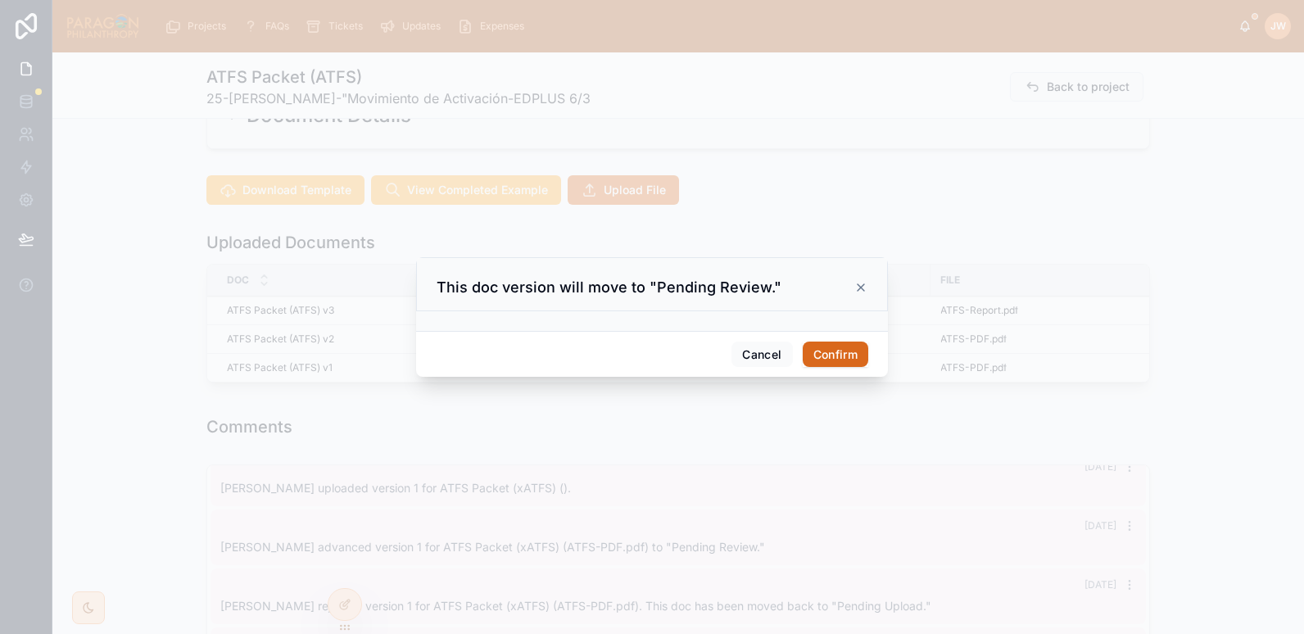
click at [854, 350] on button "Confirm" at bounding box center [836, 354] width 66 height 26
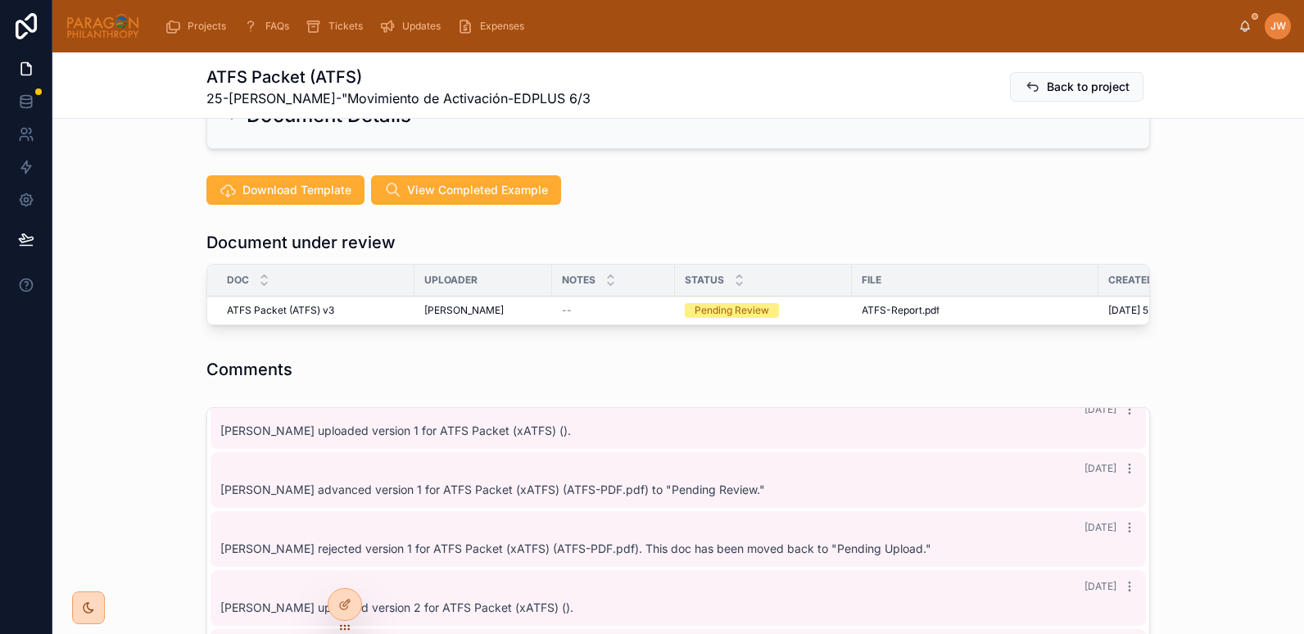
scroll to position [87, 0]
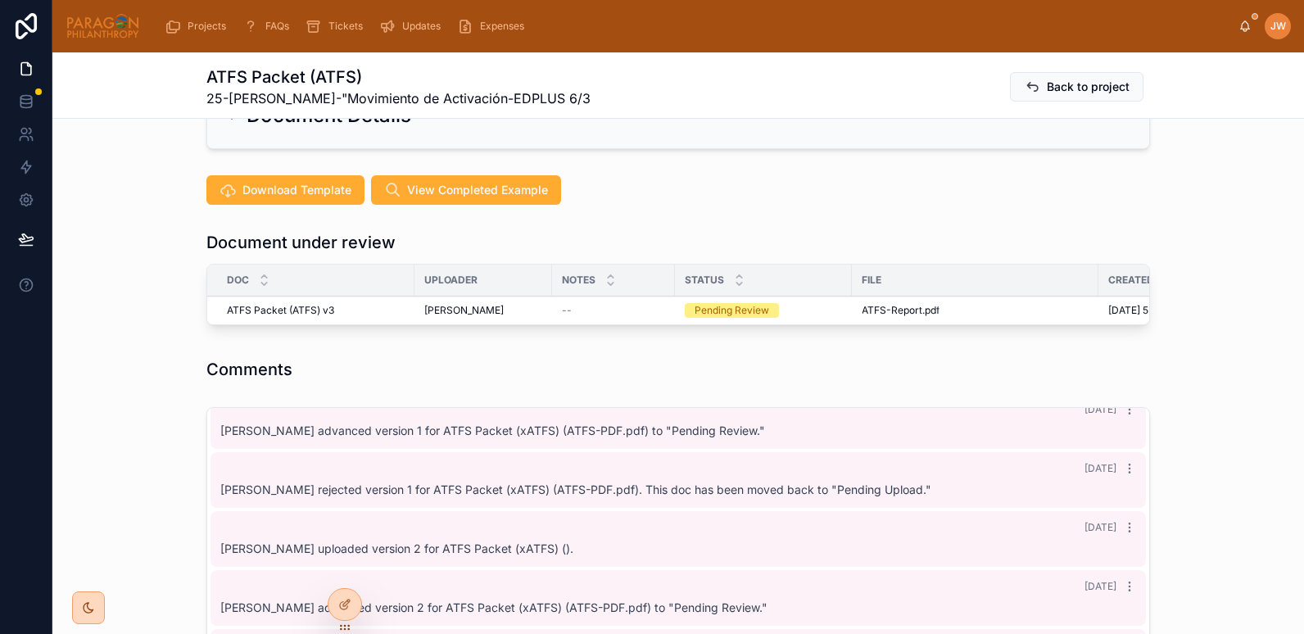
click at [0, 0] on button "Reviewed" at bounding box center [0, 0] width 0 height 0
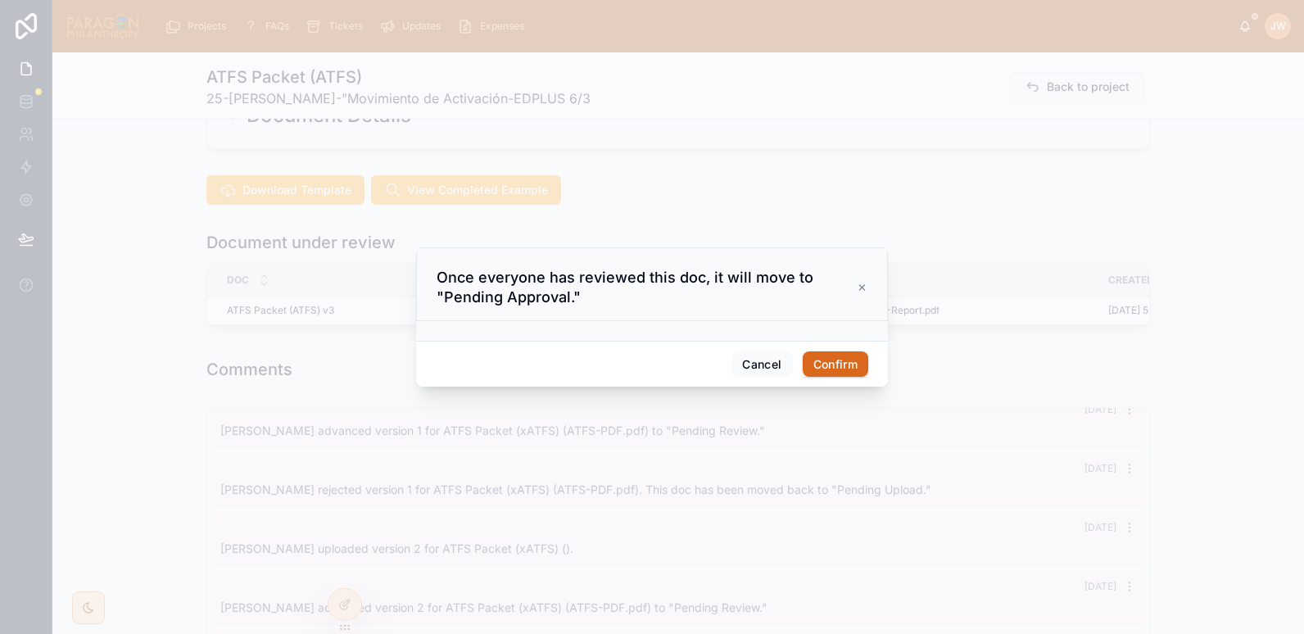
scroll to position [146, 0]
click at [833, 364] on button "Confirm" at bounding box center [836, 364] width 66 height 26
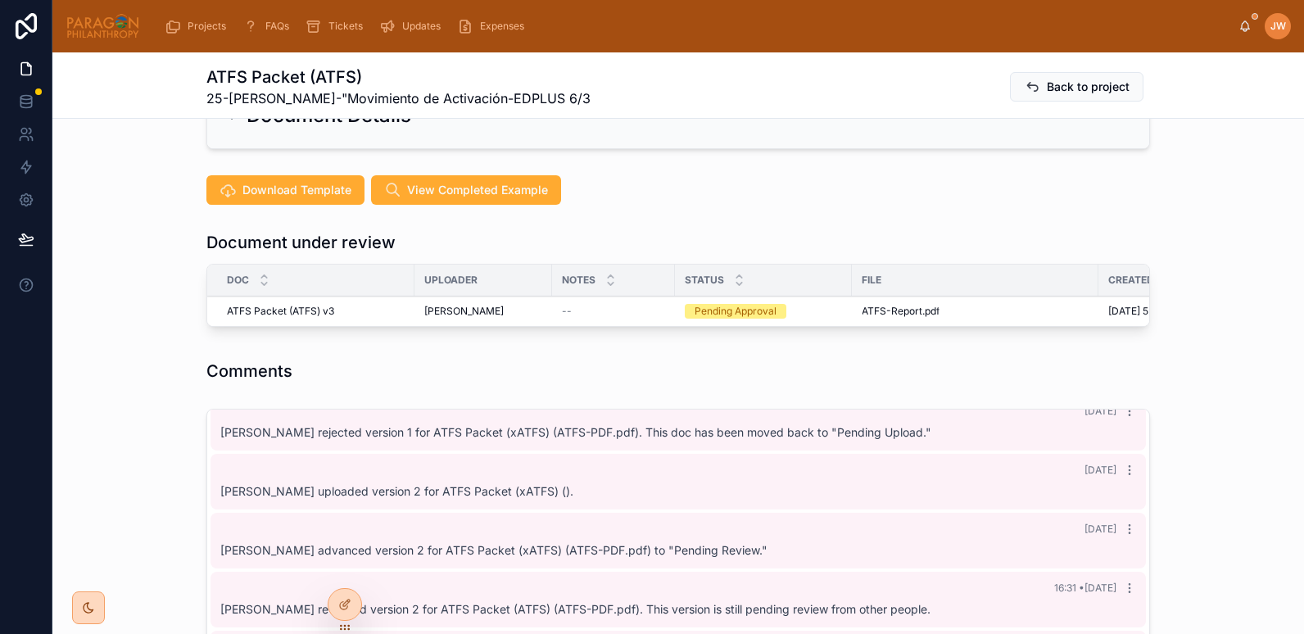
click at [0, 0] on button "Approve" at bounding box center [0, 0] width 0 height 0
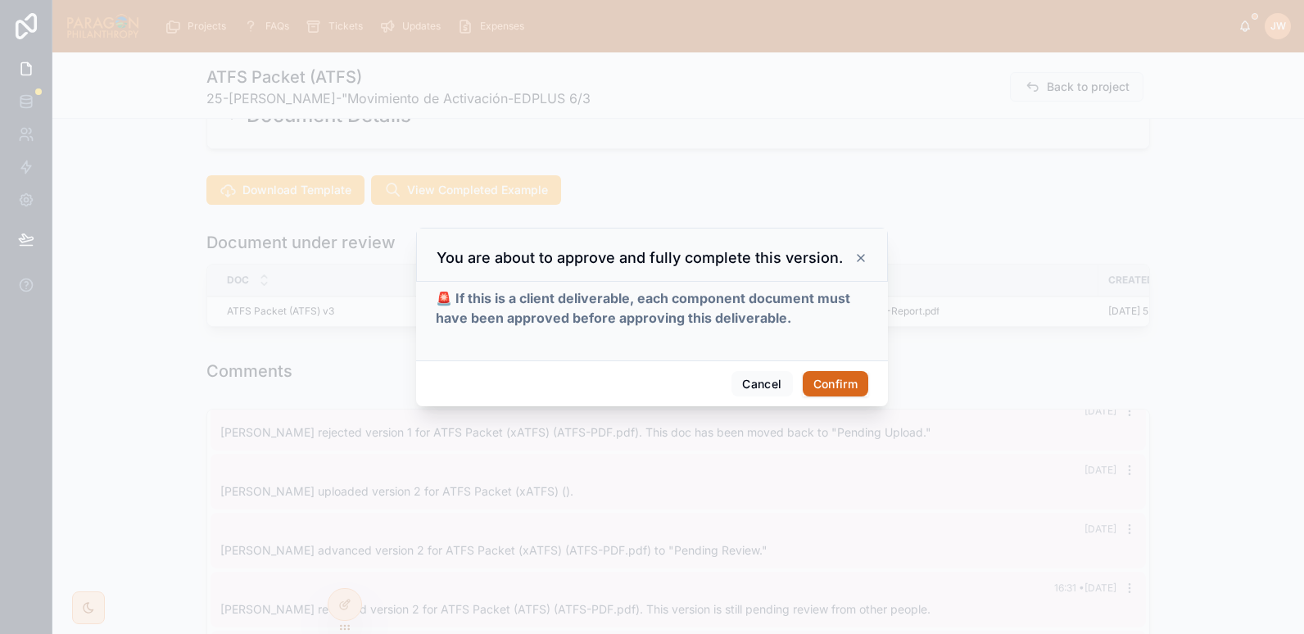
click at [857, 386] on button "Confirm" at bounding box center [836, 384] width 66 height 26
